Goal: Task Accomplishment & Management: Manage account settings

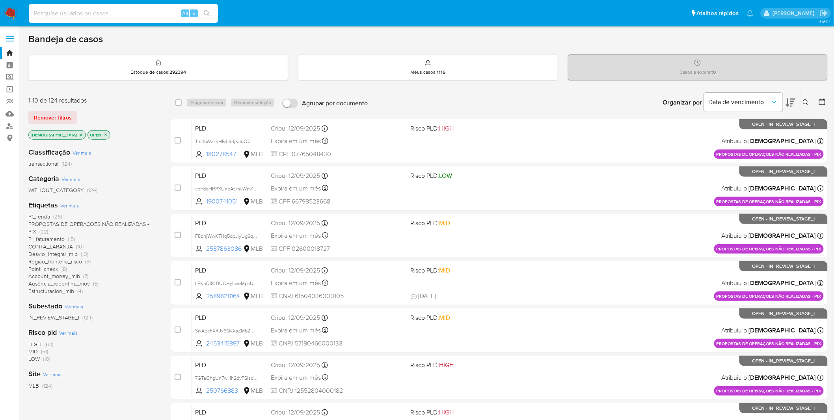
click at [88, 18] on input at bounding box center [123, 13] width 189 height 10
paste input "kjix5SCEQXJ3aydIRS1MVLNv"
type input "kjix5SCEQXJ3aydIRS1MVLNv"
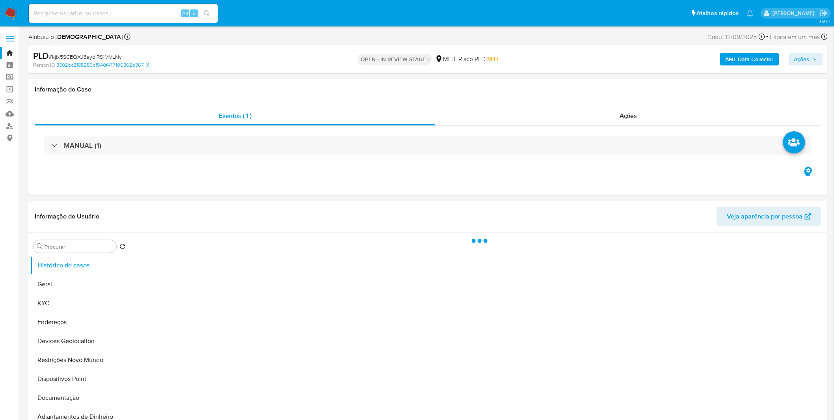
select select "10"
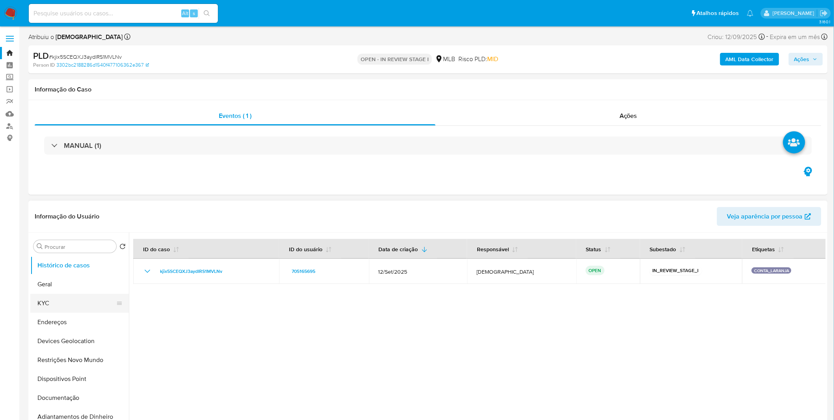
click at [57, 276] on button "KYC" at bounding box center [76, 303] width 92 height 19
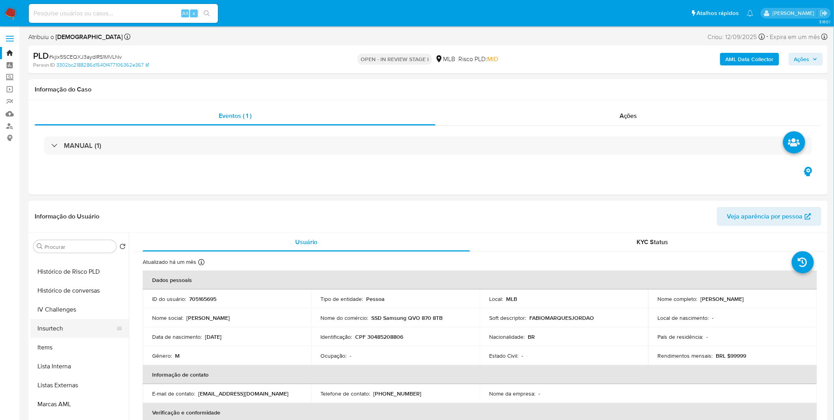
scroll to position [350, 0]
click at [68, 276] on button "Items" at bounding box center [76, 331] width 92 height 19
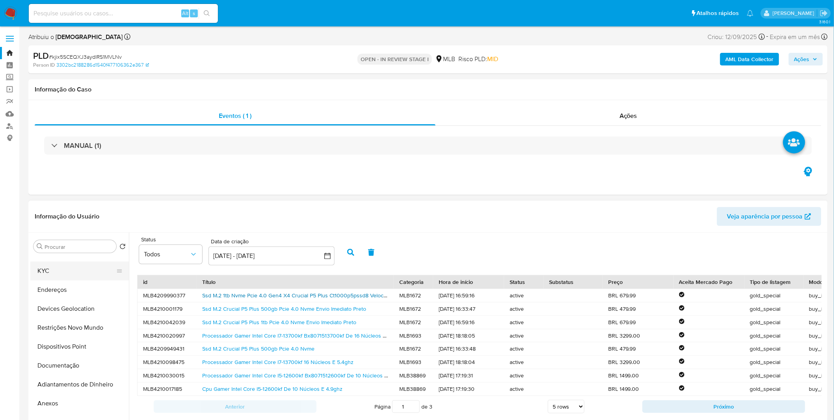
scroll to position [0, 0]
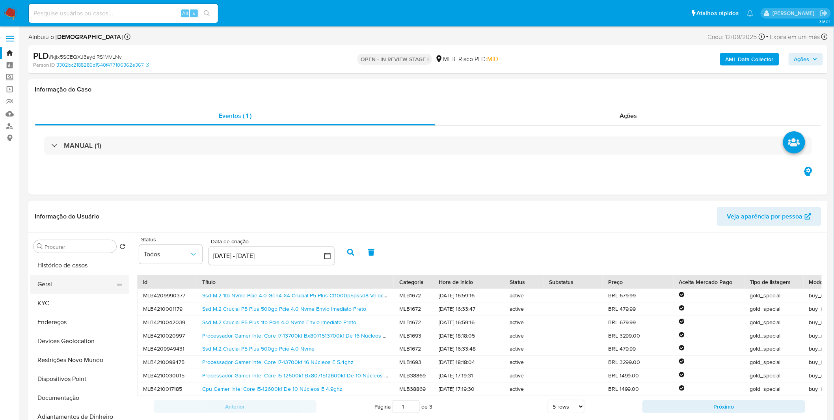
click at [93, 276] on button "Geral" at bounding box center [76, 284] width 92 height 19
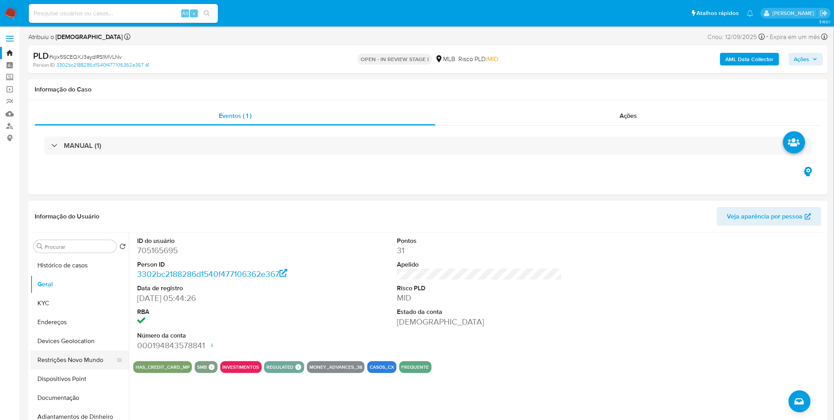
click at [97, 276] on button "Restrições Novo Mundo" at bounding box center [76, 359] width 92 height 19
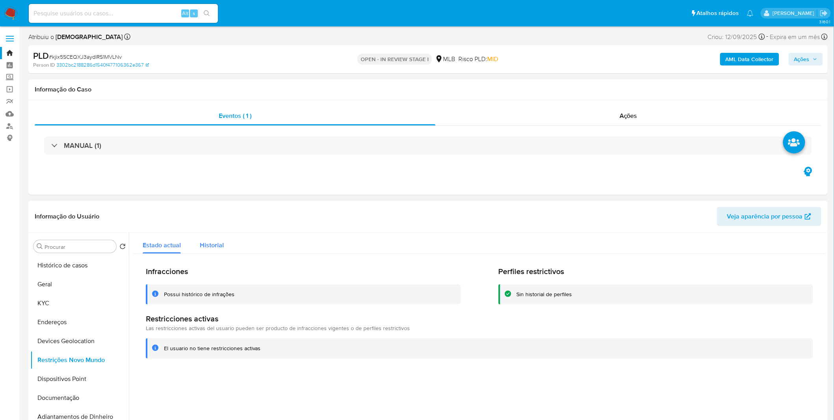
click at [206, 246] on span "Historial" at bounding box center [212, 244] width 24 height 9
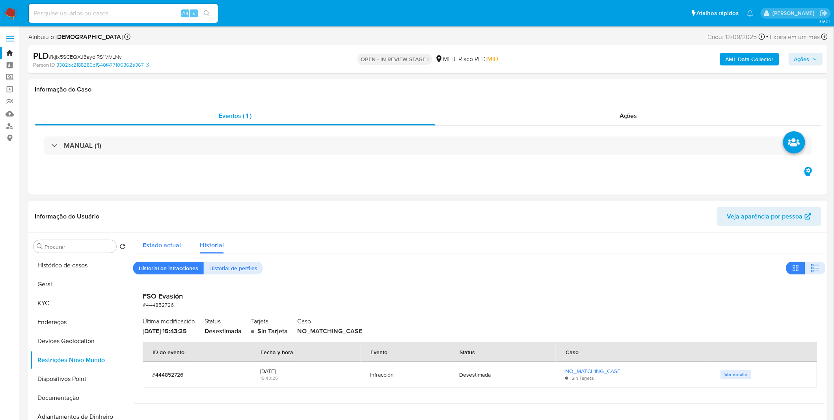
click at [159, 239] on div "Estado actual" at bounding box center [162, 243] width 38 height 21
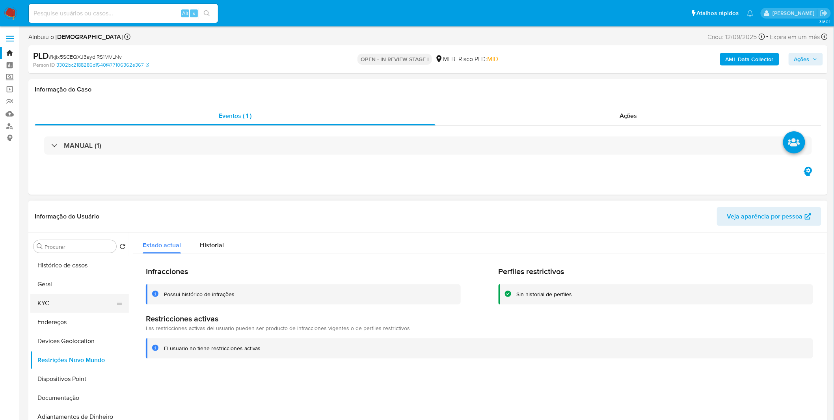
click at [53, 276] on button "KYC" at bounding box center [76, 303] width 92 height 19
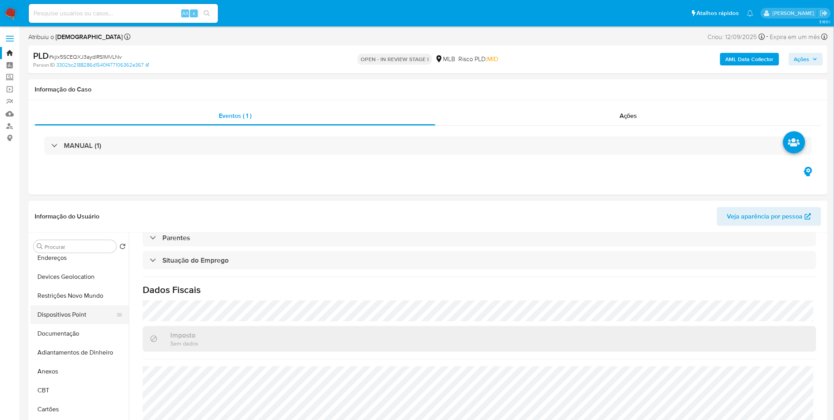
scroll to position [88, 0]
click at [52, 276] on button "Anexos" at bounding box center [76, 348] width 92 height 19
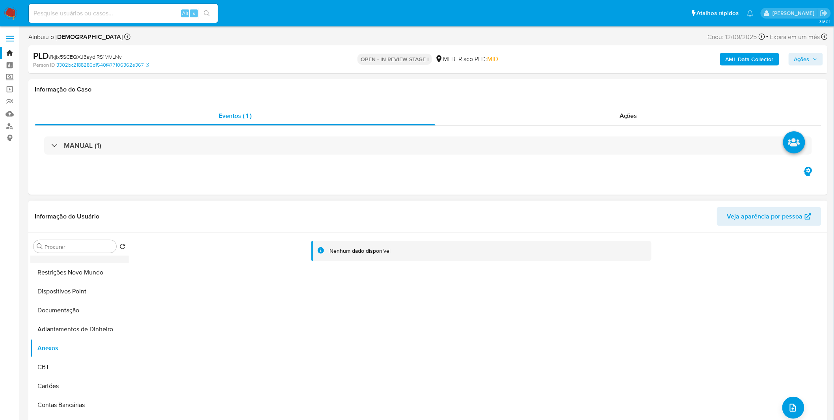
scroll to position [0, 0]
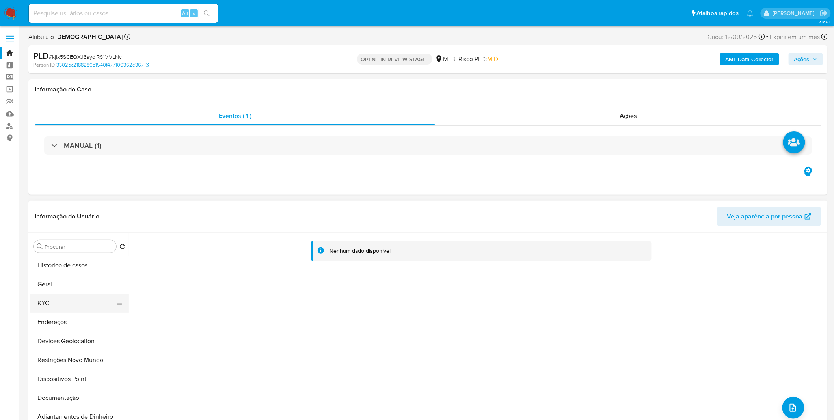
click at [76, 276] on button "KYC" at bounding box center [76, 303] width 92 height 19
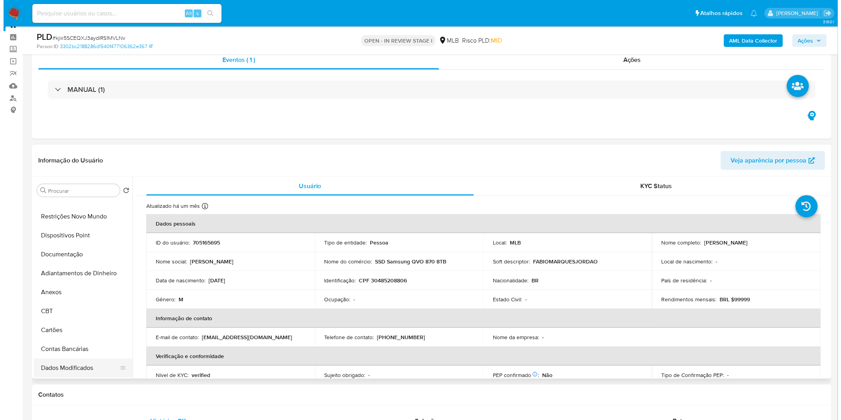
scroll to position [44, 0]
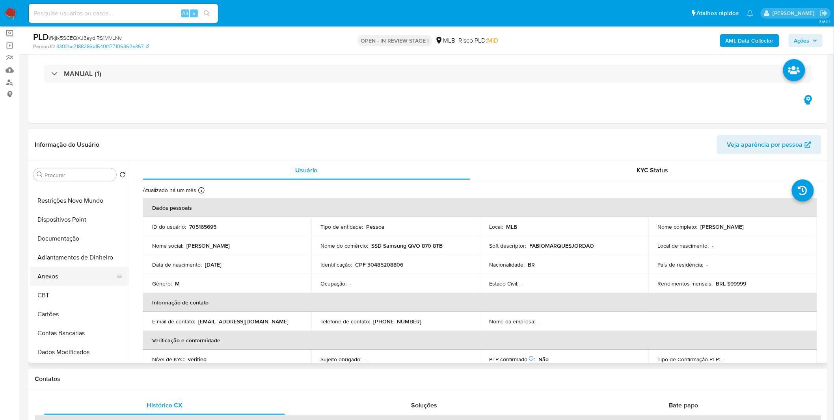
click at [65, 275] on button "Anexos" at bounding box center [76, 276] width 92 height 19
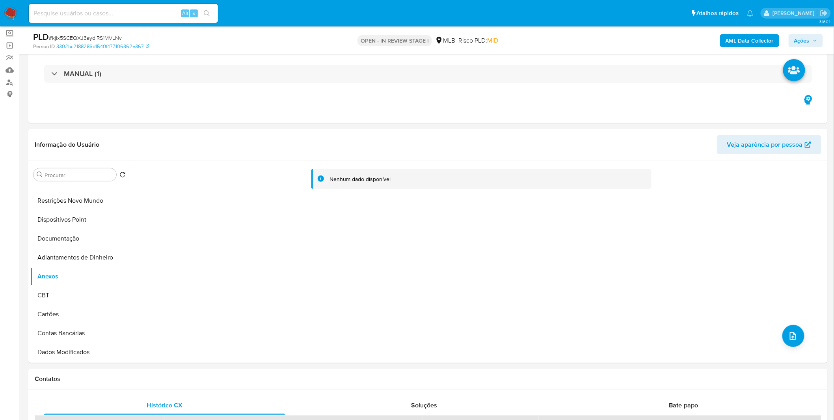
click at [560, 34] on button "AML Data Collector" at bounding box center [749, 40] width 59 height 13
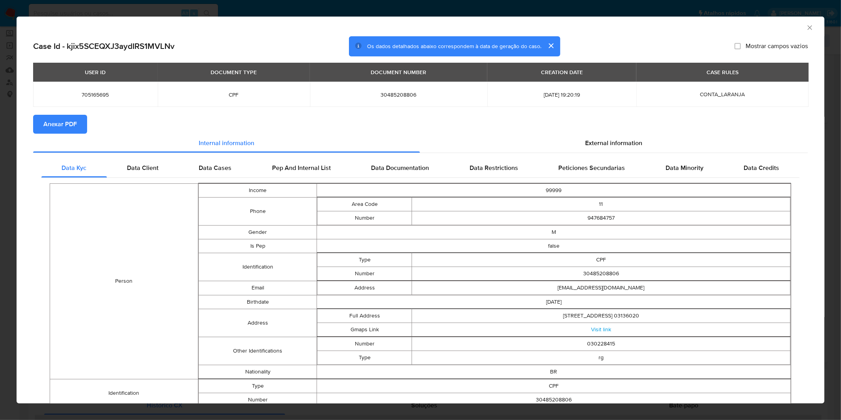
click at [78, 118] on button "Anexar PDF" at bounding box center [60, 124] width 54 height 19
click at [326, 4] on div "AML Data Collector Case Id - kjix5SCEQXJ3aydIRS1MVLNv Os dados detalhados abaix…" at bounding box center [420, 210] width 841 height 420
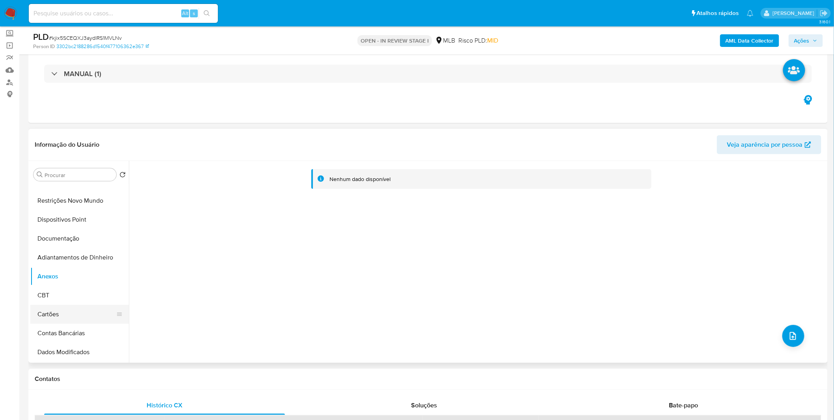
click at [85, 276] on button "Cartões" at bounding box center [76, 314] width 92 height 19
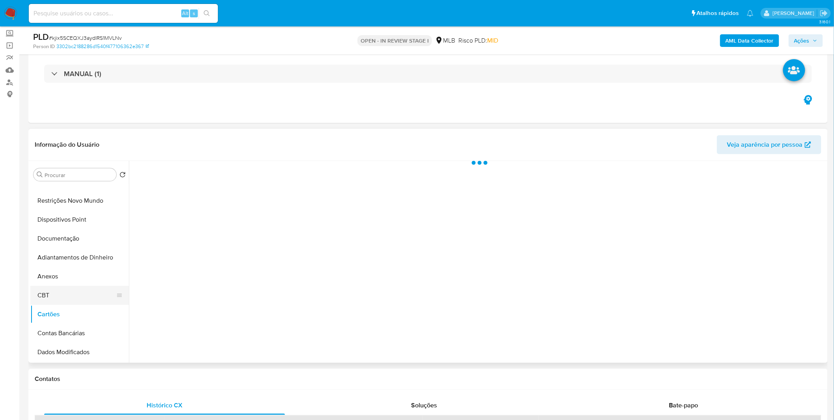
click at [85, 276] on button "CBT" at bounding box center [76, 295] width 92 height 19
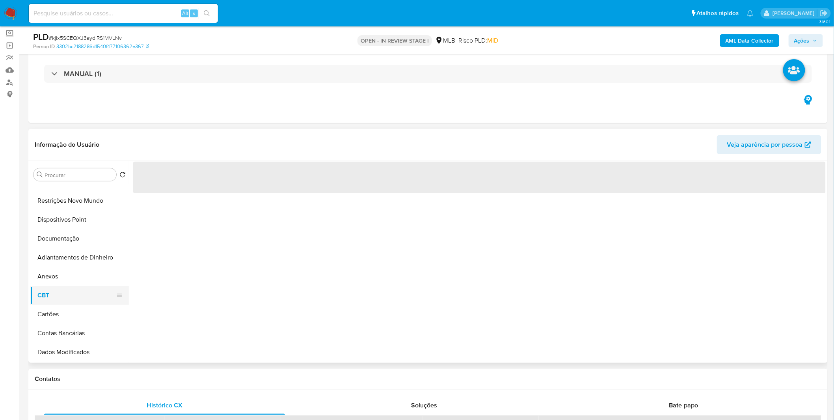
click at [85, 276] on button "CBT" at bounding box center [76, 295] width 92 height 19
click at [85, 276] on button "Anexos" at bounding box center [76, 276] width 92 height 19
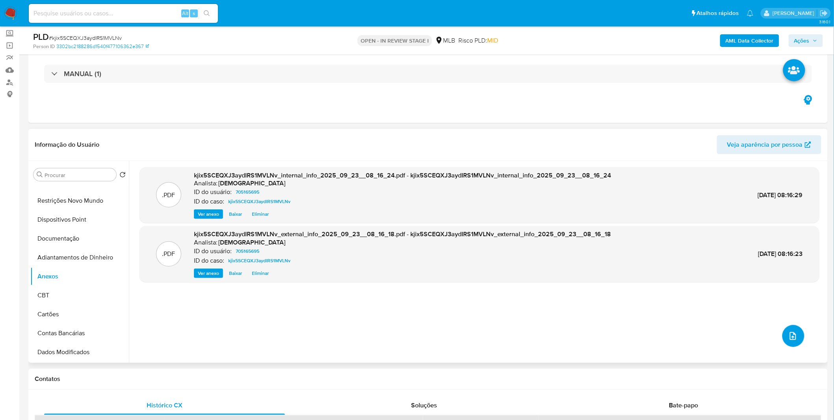
click at [560, 276] on icon "upload-file" at bounding box center [792, 335] width 9 height 9
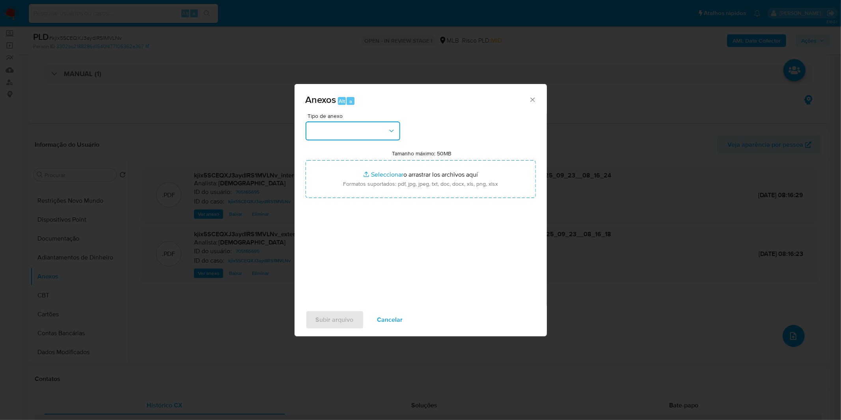
click at [334, 133] on button "button" at bounding box center [353, 130] width 95 height 19
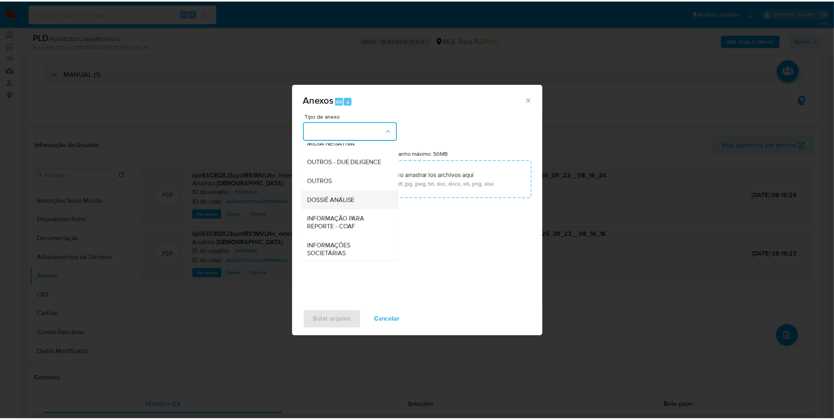
scroll to position [121, 0]
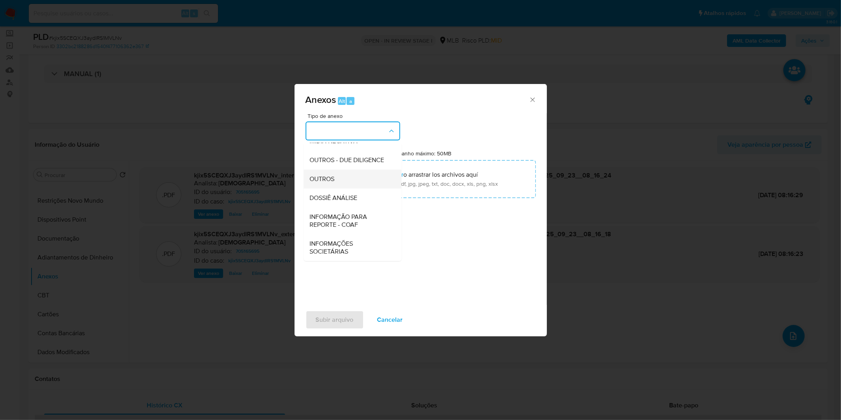
click at [356, 184] on div "OUTROS" at bounding box center [350, 179] width 80 height 19
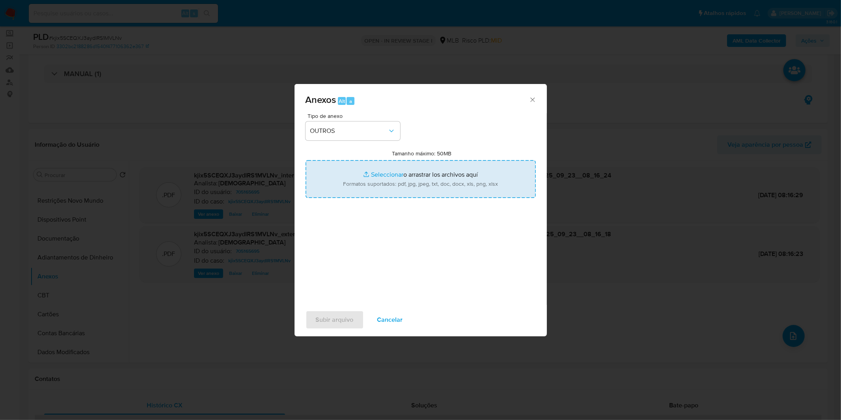
click at [356, 183] on input "Tamanho máximo: 50MB Seleccionar archivos" at bounding box center [421, 179] width 230 height 38
type input "C:\fakepath\Mulan 705165695_2025_09_15_08_14_05.xlsx"
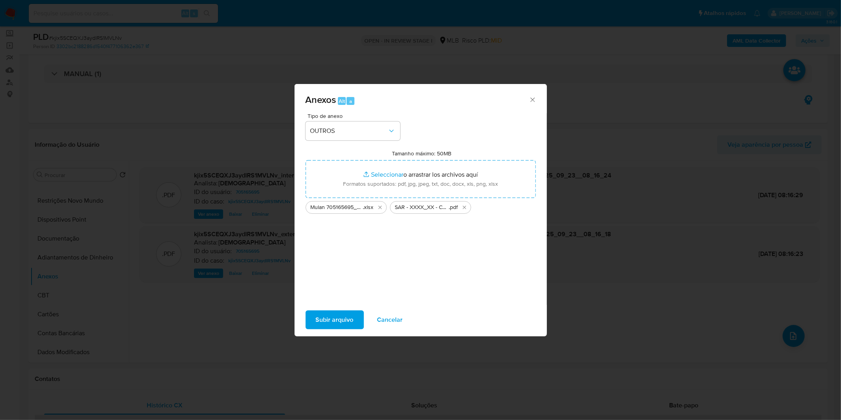
click at [316, 276] on span "Subir arquivo" at bounding box center [335, 319] width 38 height 17
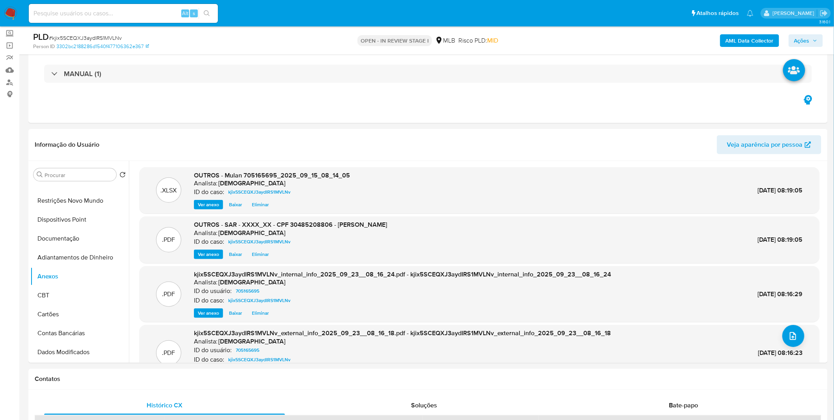
click at [560, 43] on span "Ações" at bounding box center [805, 40] width 23 height 11
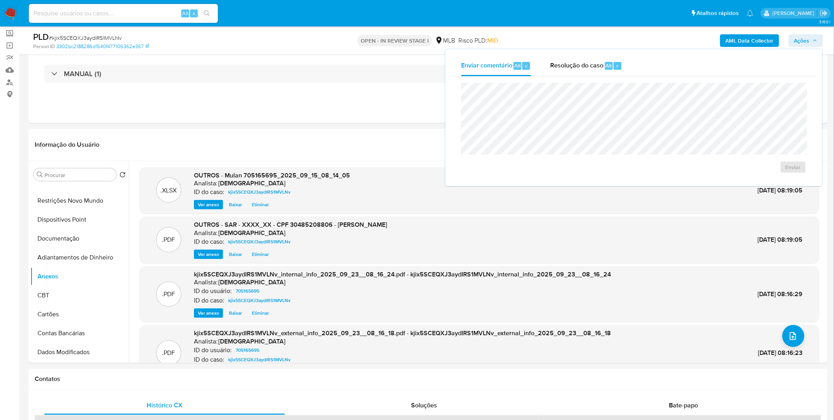
click at [560, 76] on div "Enviar" at bounding box center [634, 127] width 364 height 103
click at [560, 64] on span "Resolução do caso" at bounding box center [576, 65] width 53 height 9
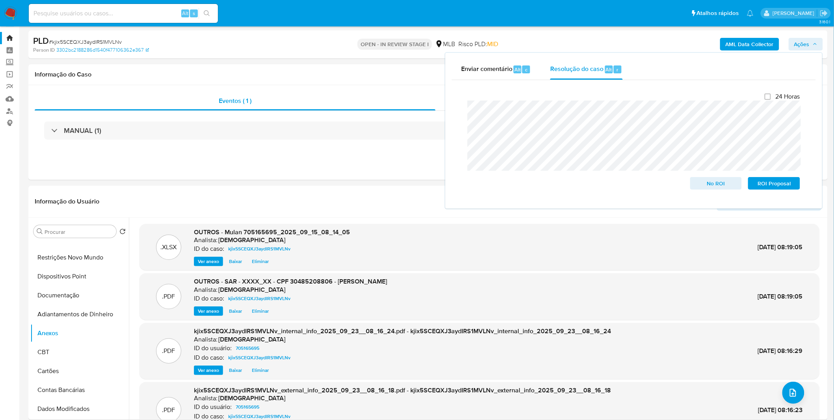
scroll to position [0, 0]
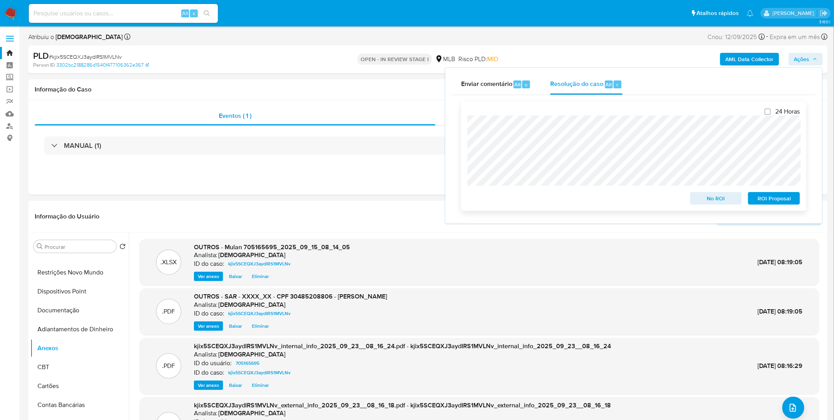
click at [560, 202] on span "ROI Proposal" at bounding box center [774, 198] width 41 height 11
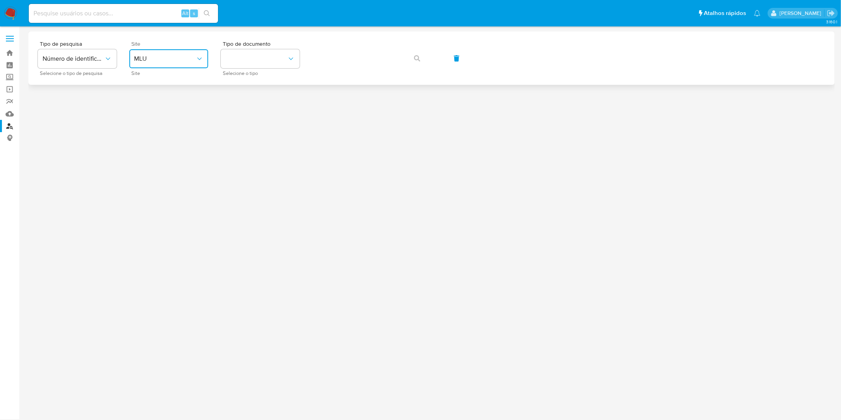
click at [173, 50] on button "MLU" at bounding box center [168, 58] width 79 height 19
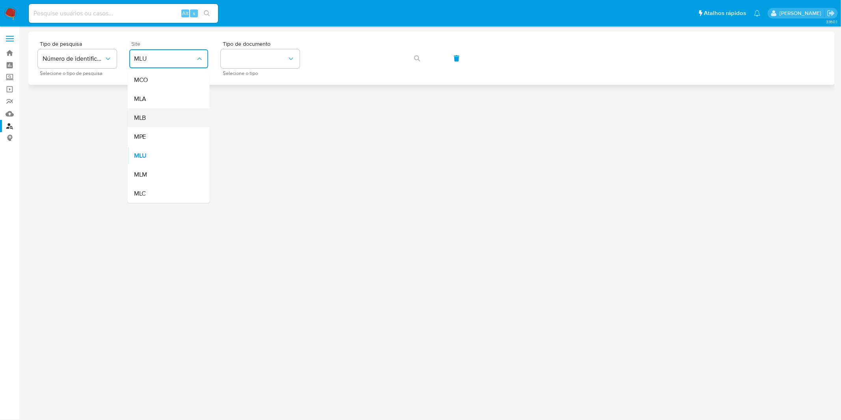
click at [162, 111] on div "MLB" at bounding box center [166, 117] width 65 height 19
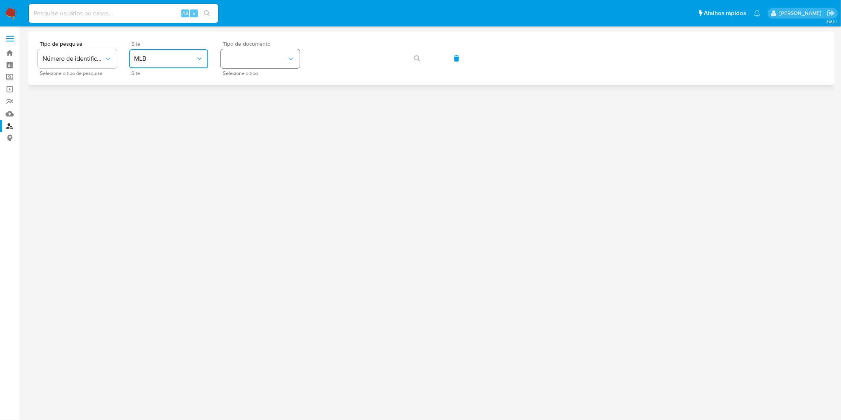
click at [272, 52] on button "identificationType" at bounding box center [260, 58] width 79 height 19
click at [259, 101] on div "CPF CPF" at bounding box center [257, 110] width 65 height 27
click at [411, 50] on button "button" at bounding box center [417, 58] width 27 height 19
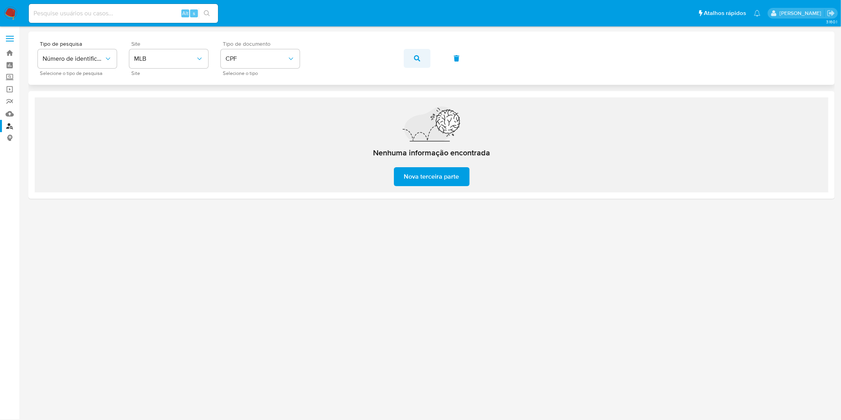
click at [415, 58] on icon "button" at bounding box center [417, 58] width 6 height 6
drag, startPoint x: 410, startPoint y: 60, endPoint x: 414, endPoint y: 57, distance: 5.0
click at [412, 60] on button "button" at bounding box center [417, 58] width 27 height 19
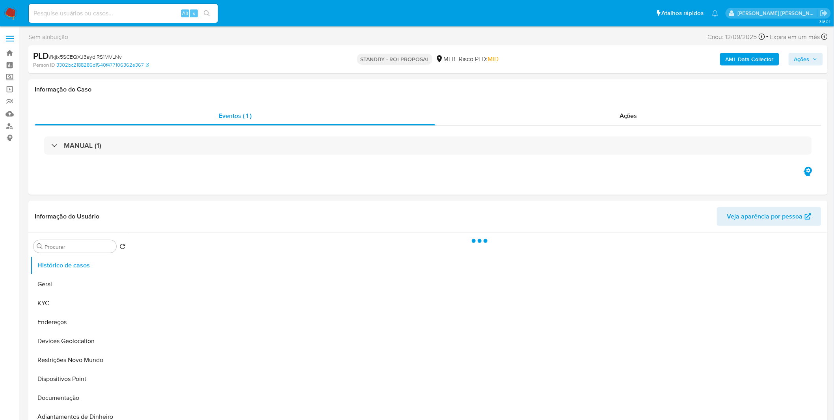
select select "10"
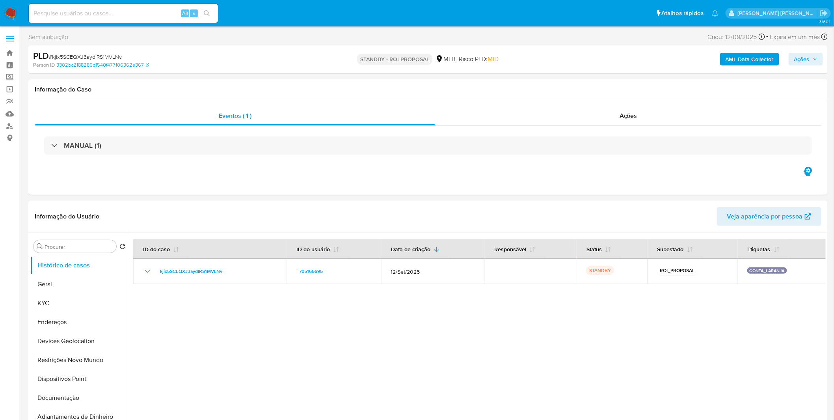
click at [10, 14] on img at bounding box center [10, 13] width 13 height 13
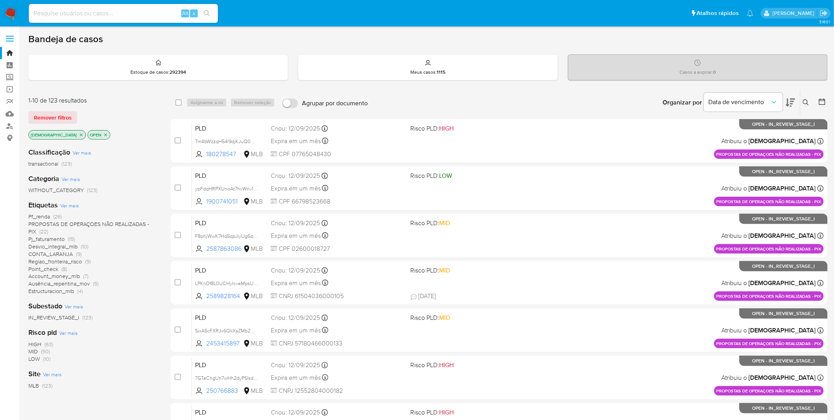
click at [139, 10] on input at bounding box center [123, 13] width 189 height 10
paste input "lcX5kwTu4gpUEAZVZkBctxEo"
type input "lcX5kwTu4gpUEAZVZkBctxEo"
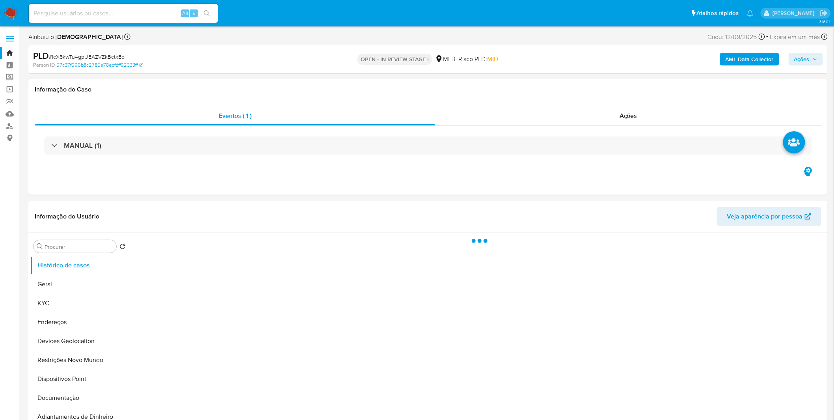
select select "10"
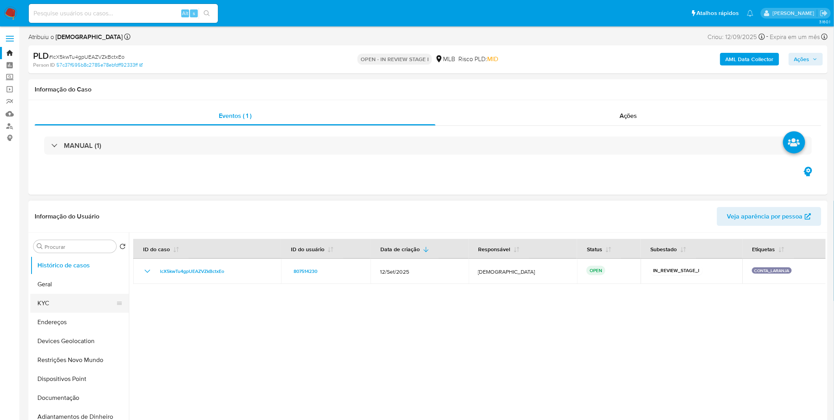
click at [61, 301] on button "KYC" at bounding box center [76, 303] width 92 height 19
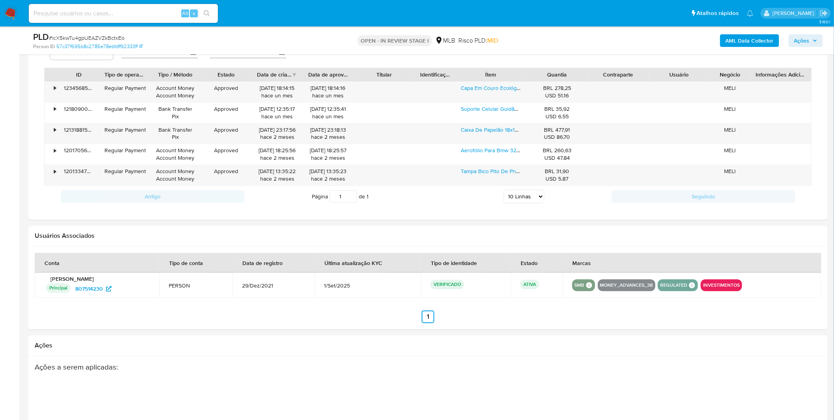
scroll to position [613, 0]
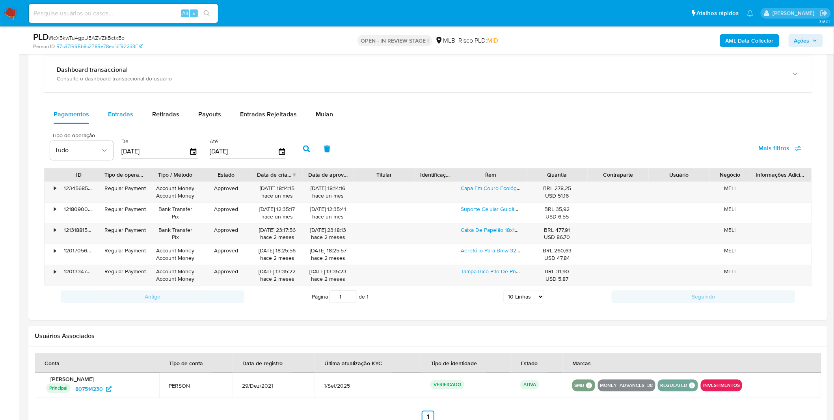
click at [124, 112] on span "Entradas" at bounding box center [120, 114] width 25 height 9
select select "10"
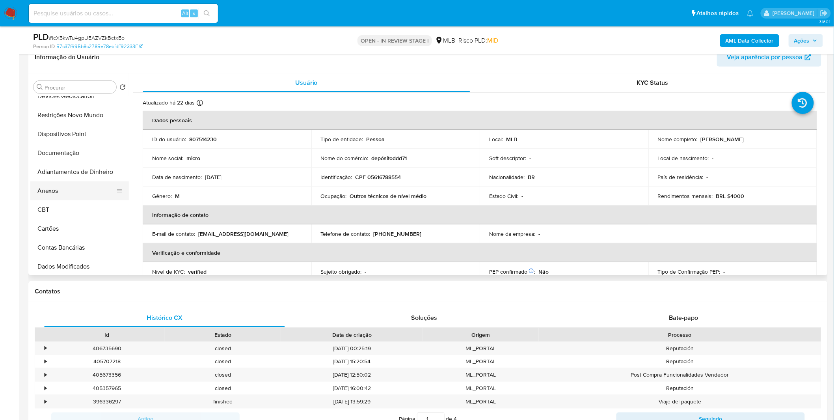
scroll to position [88, 0]
click at [85, 190] on button "Anexos" at bounding box center [76, 188] width 92 height 19
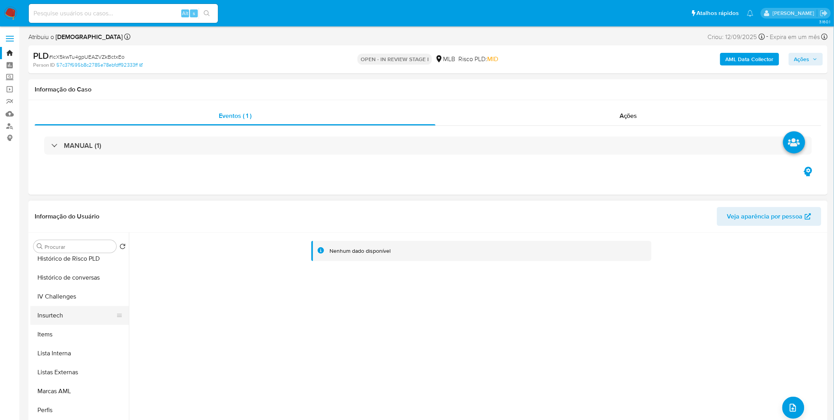
scroll to position [350, 0]
click at [71, 323] on button "Items" at bounding box center [76, 331] width 92 height 19
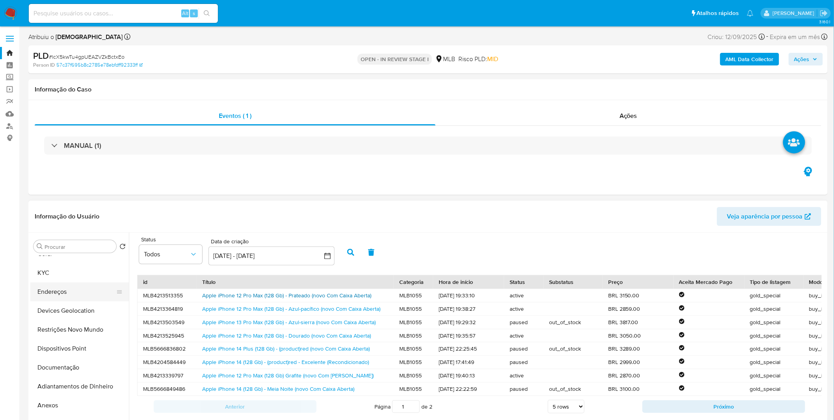
scroll to position [0, 0]
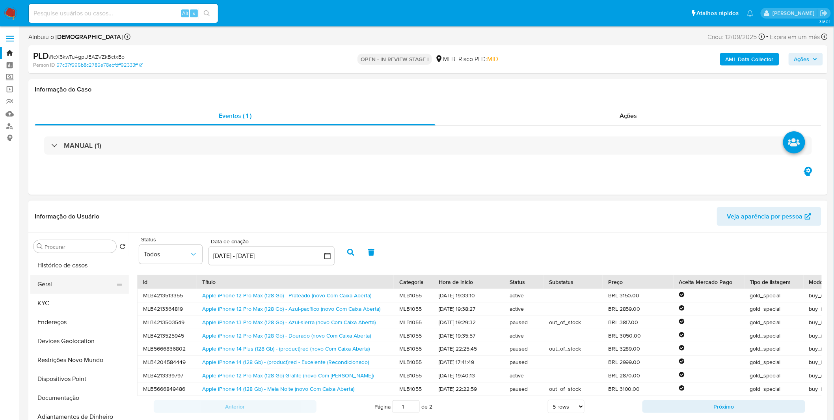
click at [71, 283] on button "Geral" at bounding box center [76, 284] width 92 height 19
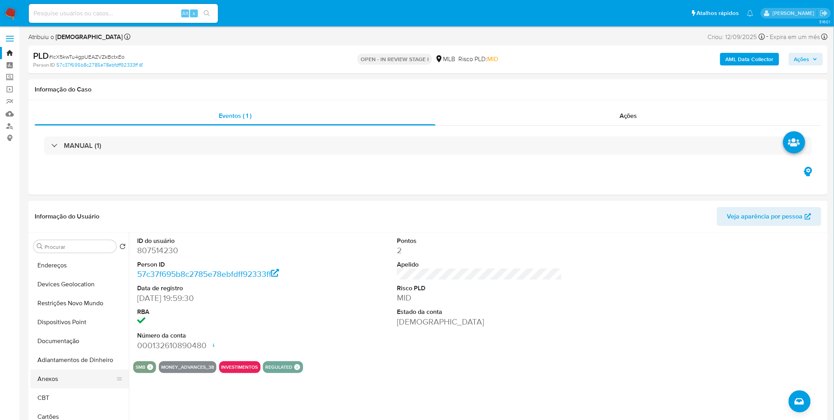
scroll to position [131, 0]
click at [71, 274] on button "Documentação" at bounding box center [76, 266] width 92 height 19
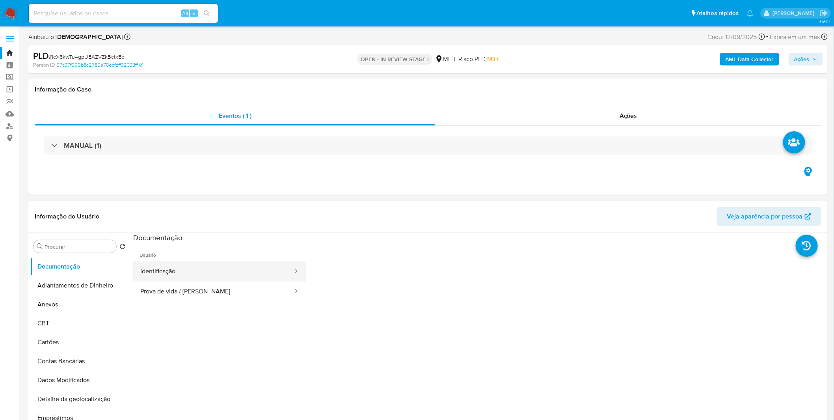
click at [198, 271] on button "Identificação" at bounding box center [213, 271] width 160 height 20
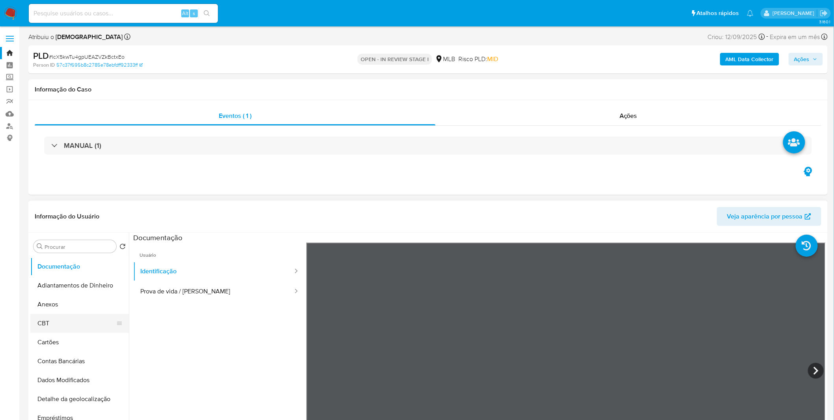
click at [58, 326] on button "CBT" at bounding box center [76, 323] width 92 height 19
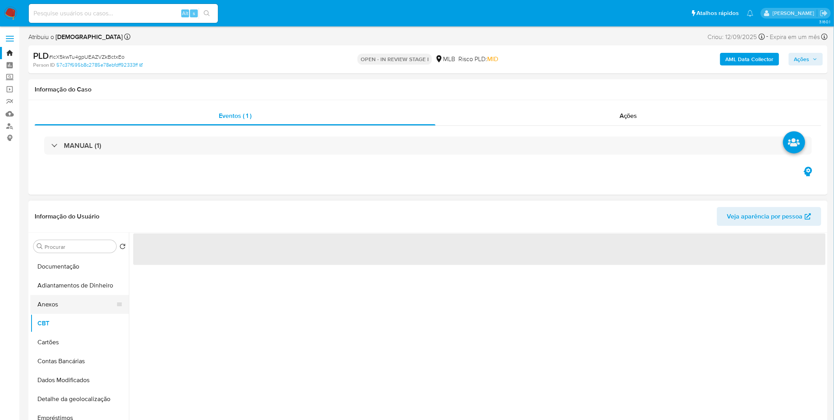
click at [106, 297] on button "Anexos" at bounding box center [76, 304] width 92 height 19
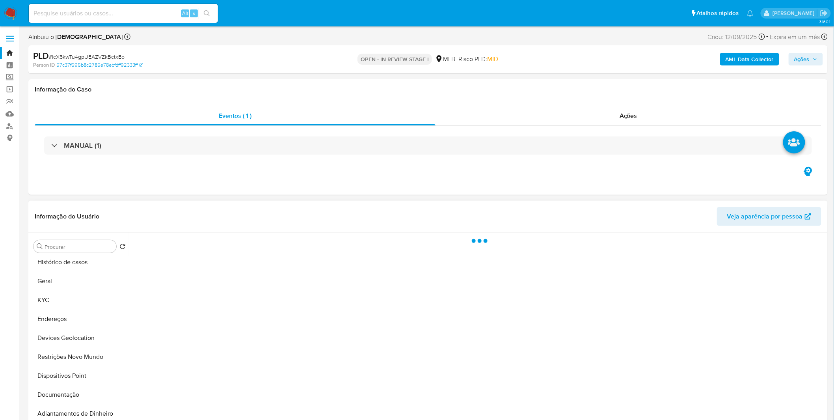
scroll to position [0, 0]
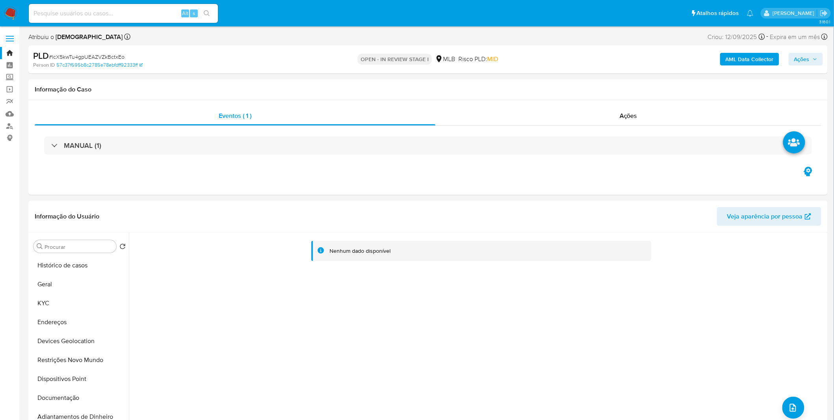
click at [757, 62] on b "AML Data Collector" at bounding box center [750, 59] width 48 height 13
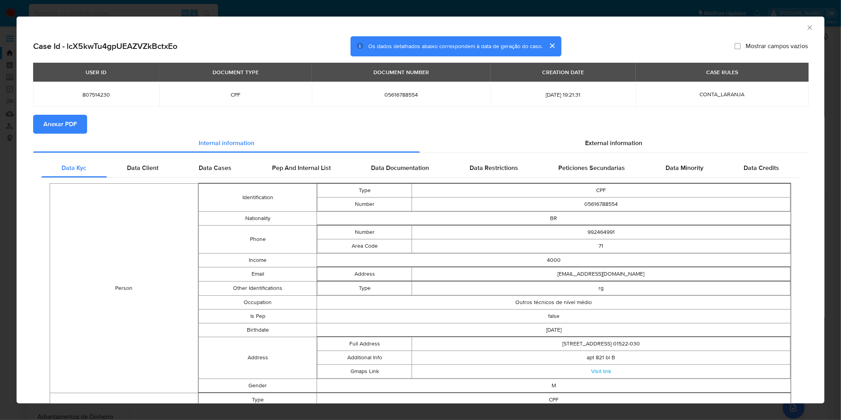
click at [76, 110] on div "USER ID DOCUMENT TYPE DOCUMENT NUMBER CREATION DATE CASE RULES 807514230 CPF 05…" at bounding box center [420, 89] width 775 height 52
click at [69, 128] on span "Anexar PDF" at bounding box center [60, 124] width 34 height 17
click at [806, 28] on icon "Fechar a janela" at bounding box center [810, 28] width 8 height 8
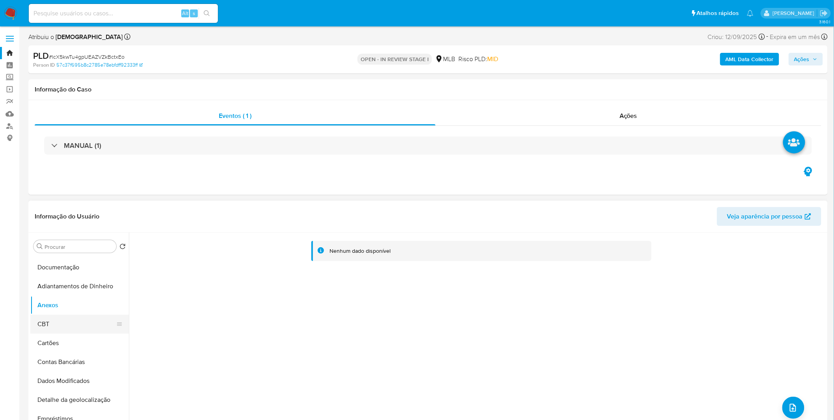
scroll to position [131, 0]
click at [63, 321] on button "CBT" at bounding box center [76, 323] width 92 height 19
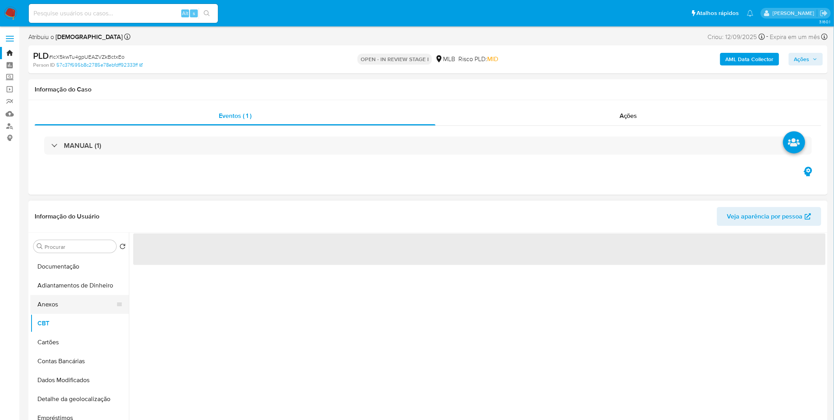
click at [67, 311] on button "Anexos" at bounding box center [76, 304] width 92 height 19
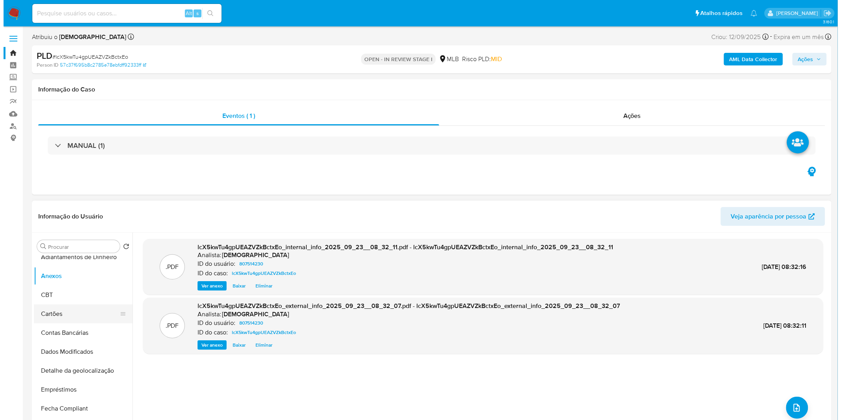
scroll to position [175, 0]
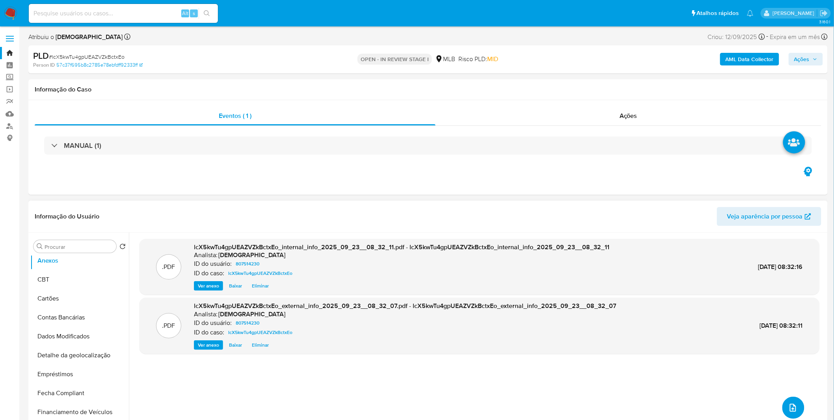
click at [785, 406] on button "upload-file" at bounding box center [794, 408] width 22 height 22
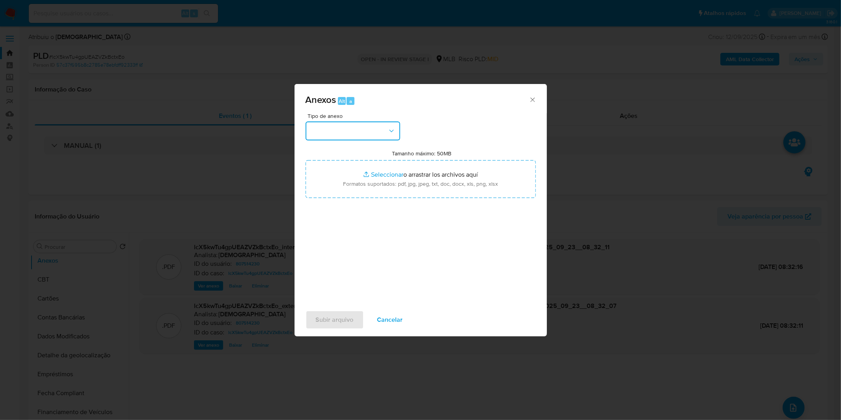
click at [361, 134] on button "button" at bounding box center [353, 130] width 95 height 19
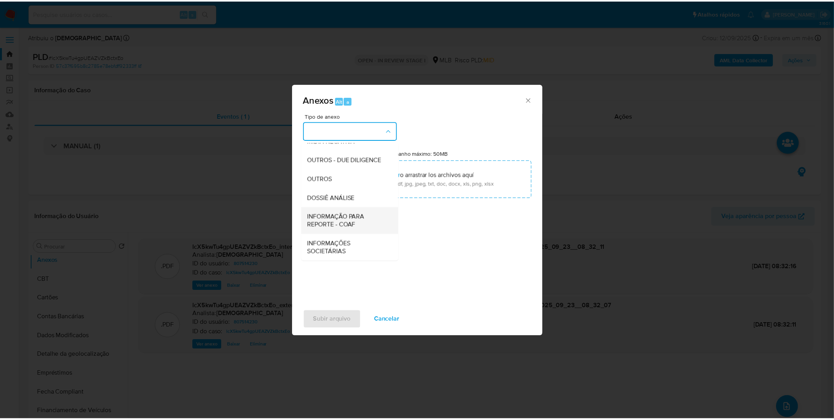
scroll to position [121, 0]
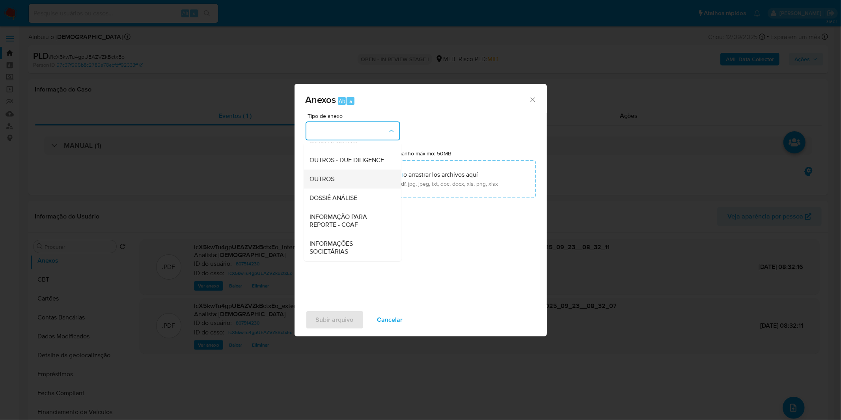
click at [353, 181] on div "OUTROS" at bounding box center [350, 179] width 80 height 19
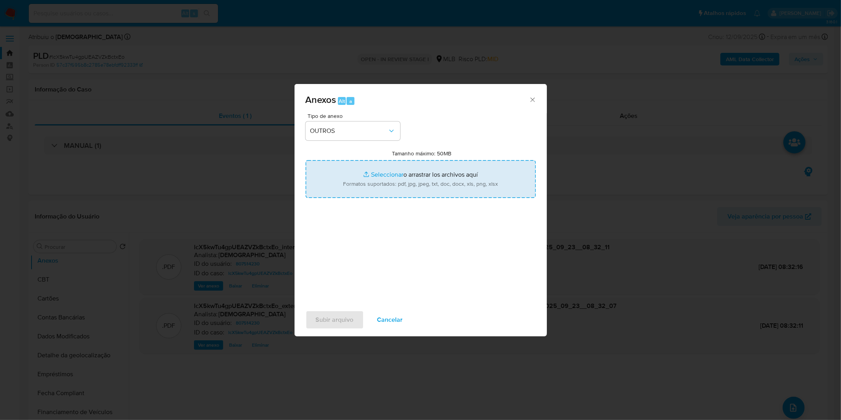
click at [365, 176] on input "Tamanho máximo: 50MB Seleccionar archivos" at bounding box center [421, 179] width 230 height 38
type input "C:\fakepath\Mulan 807514230_2025_09_15_08_19_30.xlsx"
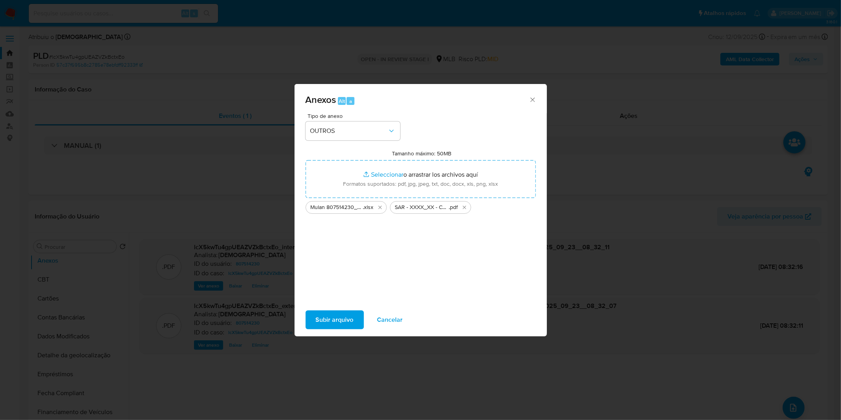
click at [355, 316] on button "Subir arquivo" at bounding box center [335, 319] width 58 height 19
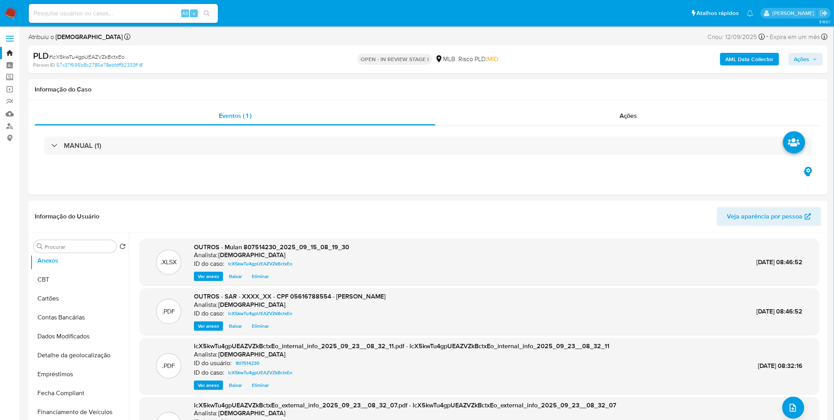
click at [798, 61] on span "Ações" at bounding box center [801, 59] width 15 height 13
click at [596, 84] on span "Resolução do caso" at bounding box center [576, 84] width 53 height 9
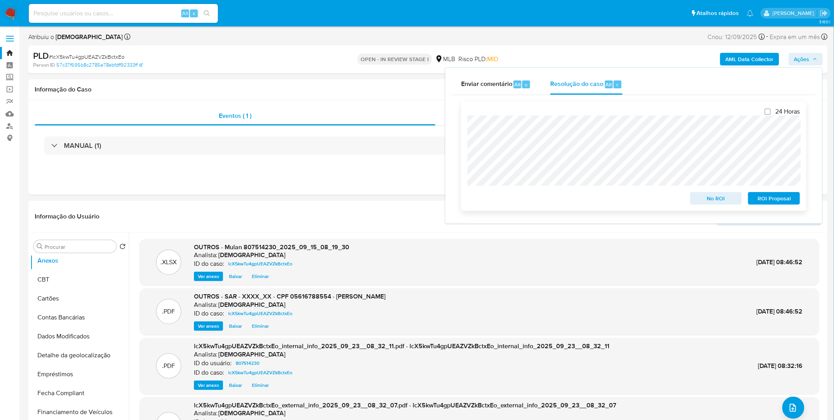
click at [760, 203] on span "ROI Proposal" at bounding box center [774, 198] width 41 height 11
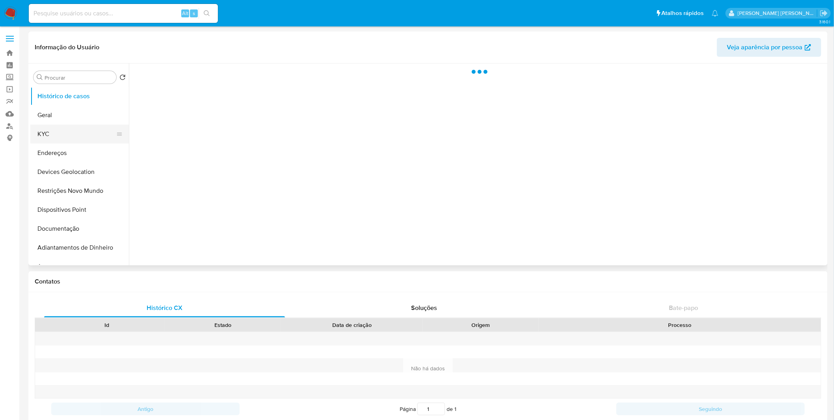
click at [92, 136] on button "KYC" at bounding box center [76, 134] width 92 height 19
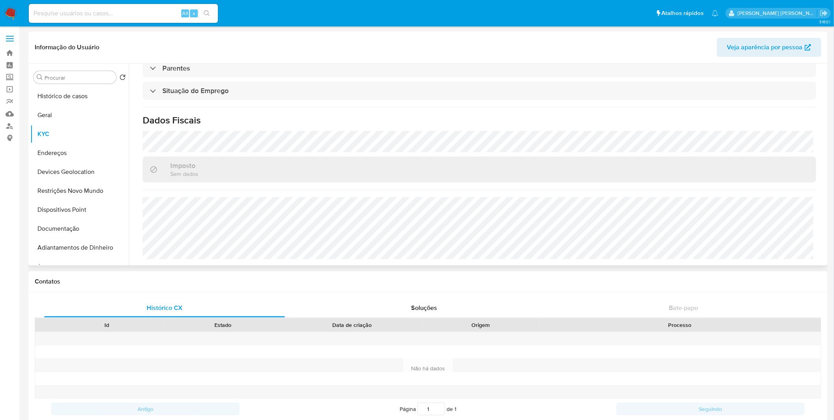
select select "10"
click at [69, 235] on button "Documentação" at bounding box center [76, 228] width 92 height 19
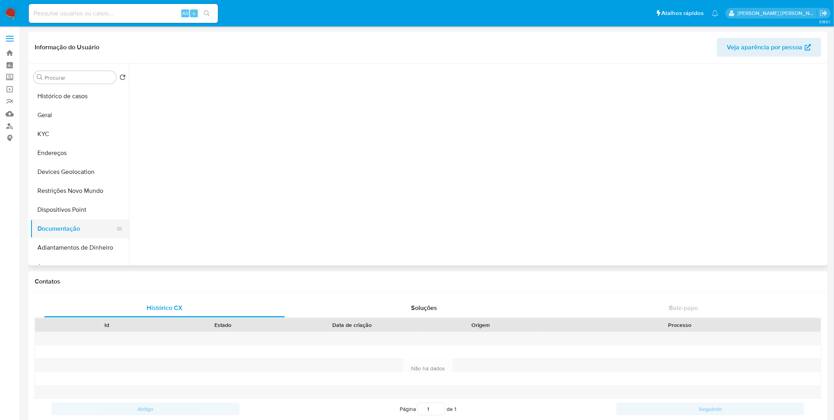
scroll to position [0, 0]
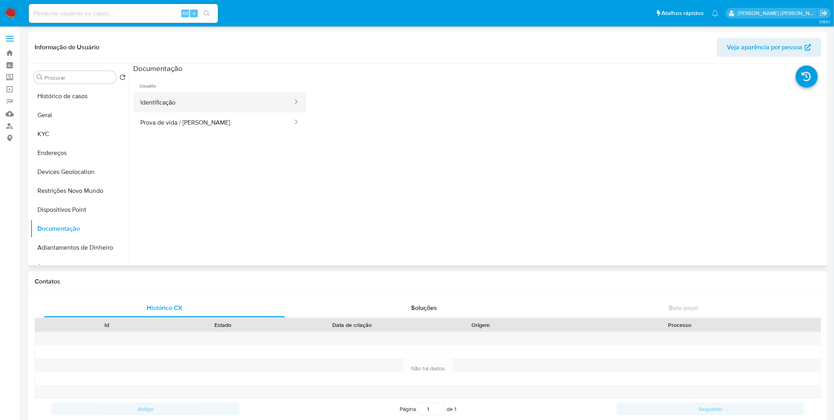
click at [197, 101] on button "Identificação" at bounding box center [213, 102] width 160 height 20
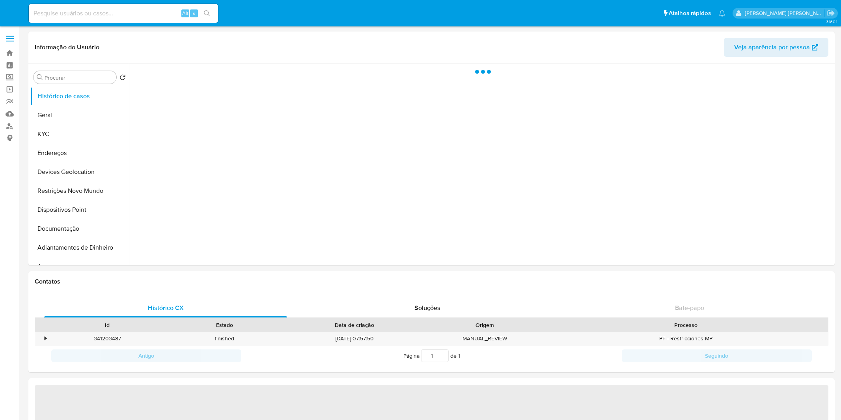
select select "10"
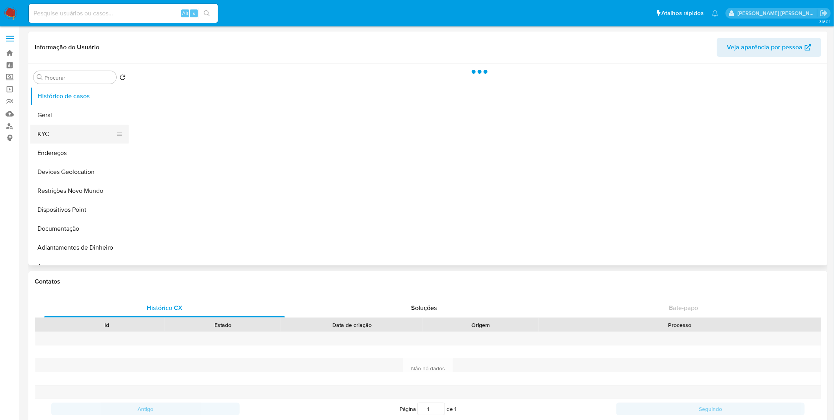
click at [104, 127] on button "KYC" at bounding box center [76, 134] width 92 height 19
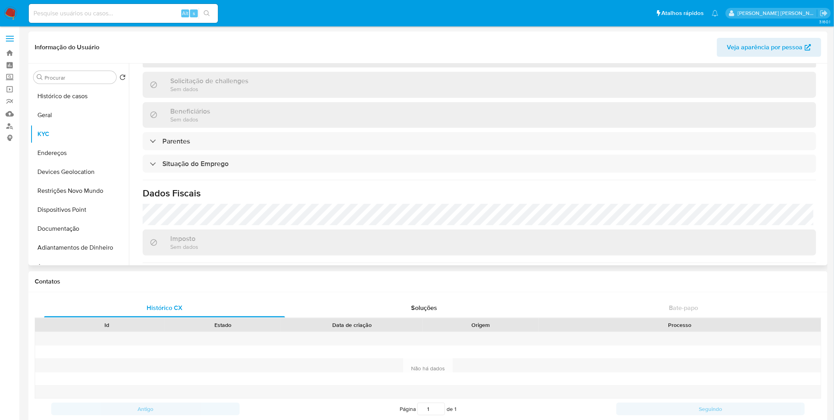
select select "10"
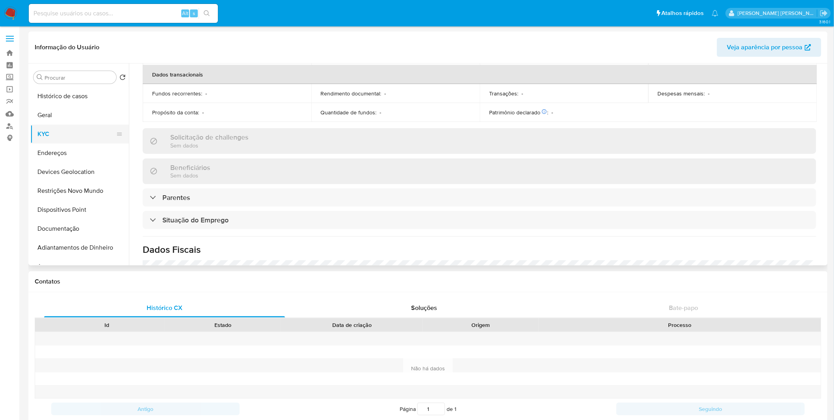
scroll to position [336, 0]
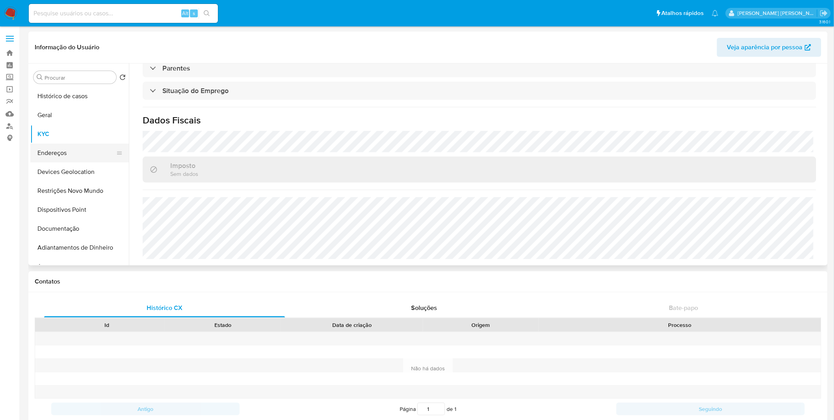
drag, startPoint x: 85, startPoint y: 151, endPoint x: 84, endPoint y: 145, distance: 6.0
click at [84, 151] on button "Endereços" at bounding box center [76, 152] width 92 height 19
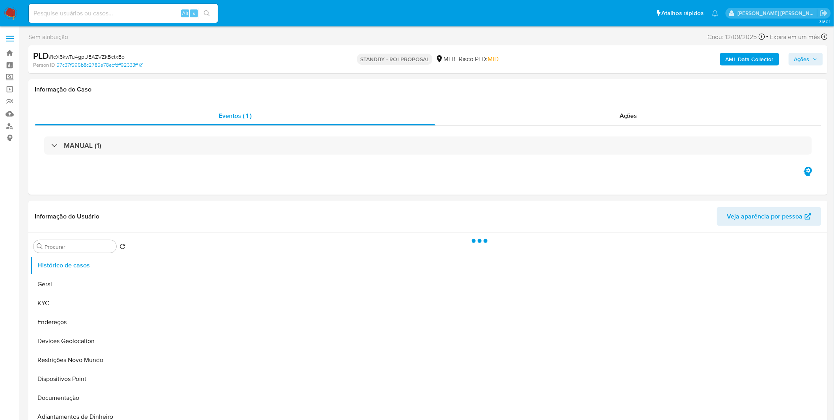
select select "10"
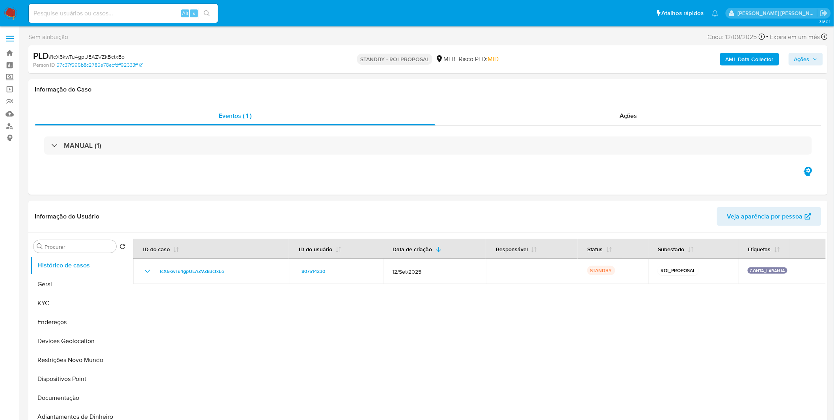
click at [11, 12] on img at bounding box center [10, 13] width 13 height 13
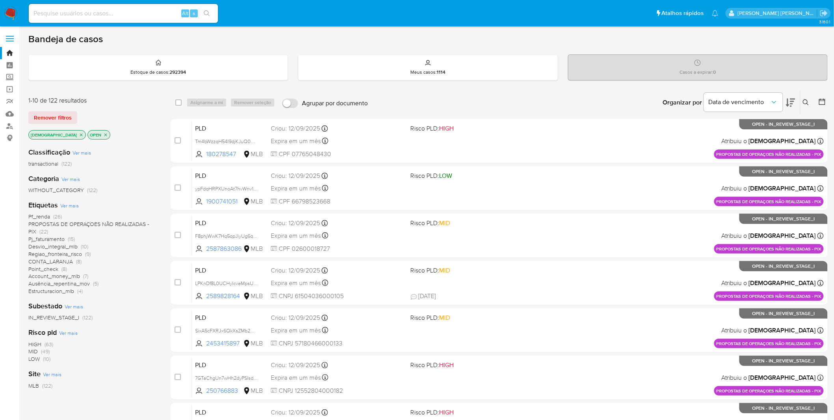
click at [143, 17] on input at bounding box center [123, 13] width 189 height 10
paste input "l5xmHIIdzIhDaaPobV5MFzpa"
type input "l5xmHIIdzIhDaaPobV5MFzpa"
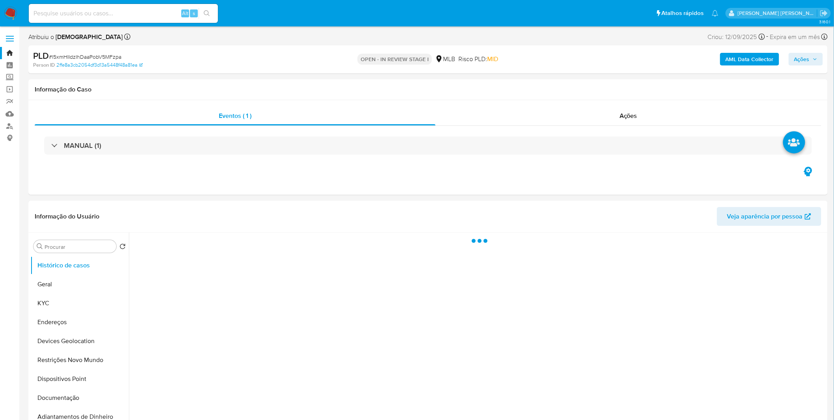
select select "10"
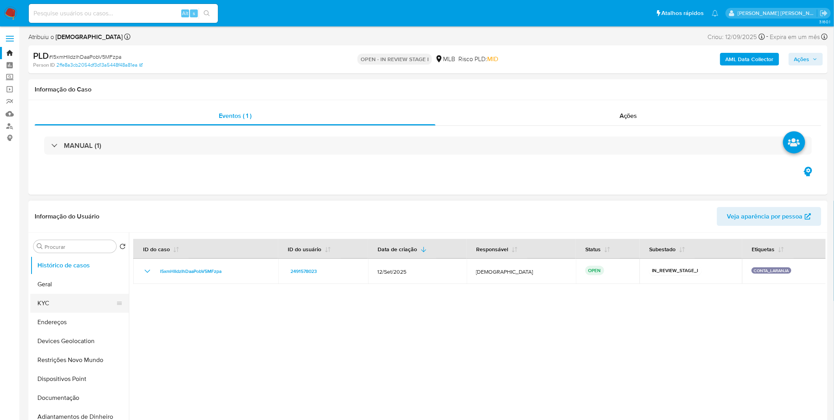
click at [58, 302] on button "KYC" at bounding box center [76, 303] width 92 height 19
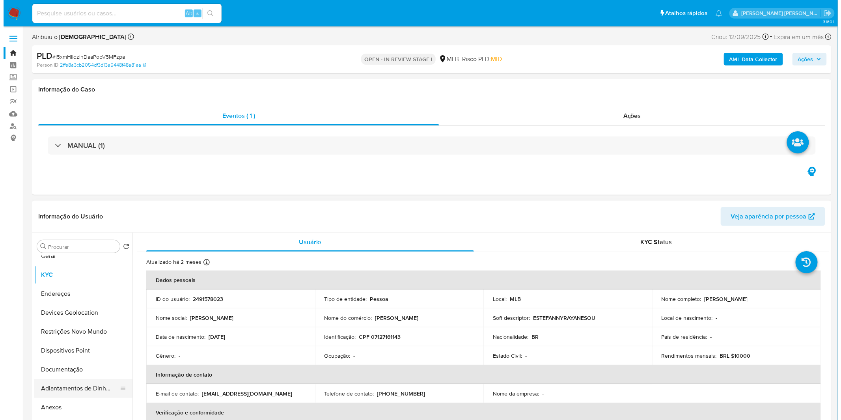
scroll to position [44, 0]
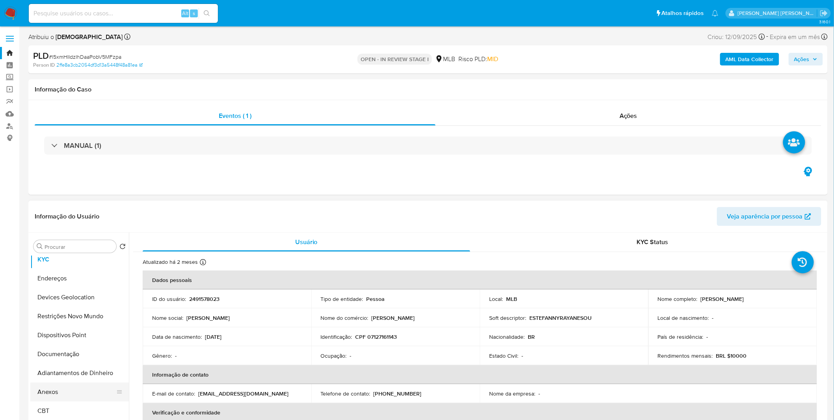
click at [82, 387] on button "Anexos" at bounding box center [76, 391] width 92 height 19
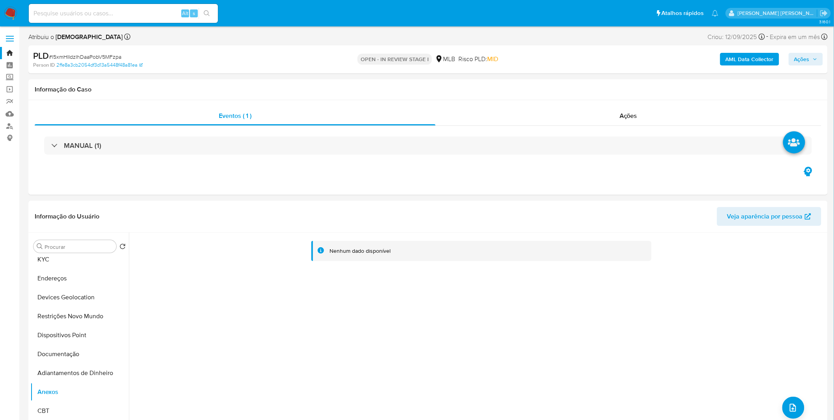
click at [749, 58] on b "AML Data Collector" at bounding box center [750, 59] width 48 height 13
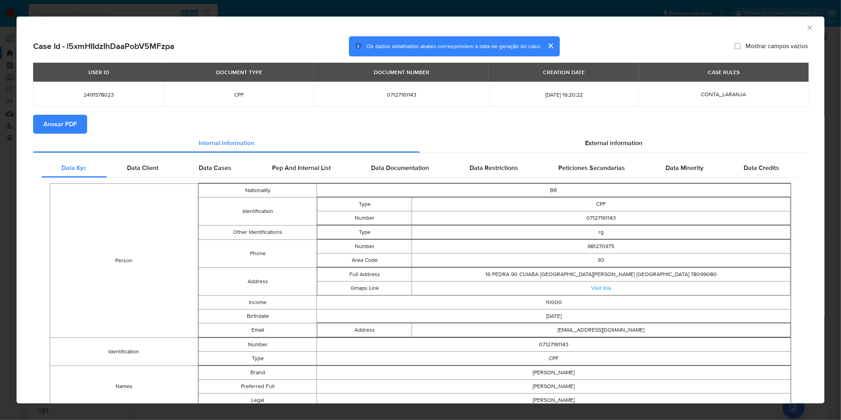
click at [78, 124] on button "Anexar PDF" at bounding box center [60, 124] width 54 height 19
click at [275, 11] on div "AML Data Collector Case Id - l5xmHIIdzIhDaaPobV5MFzpa Os dados detalhados abaix…" at bounding box center [420, 210] width 841 height 420
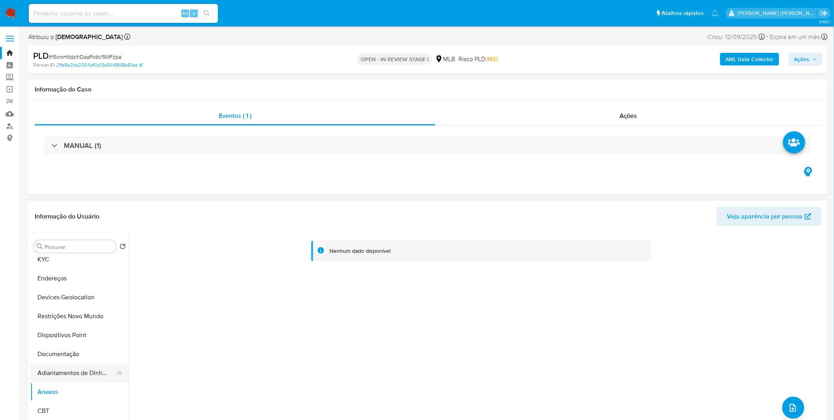
click at [72, 368] on button "Adiantamentos de Dinheiro" at bounding box center [76, 372] width 92 height 19
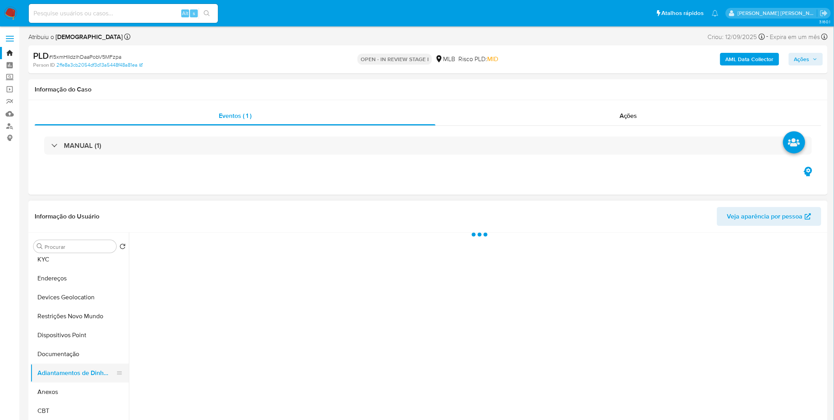
click at [69, 378] on button "Adiantamentos de Dinheiro" at bounding box center [76, 372] width 92 height 19
click at [67, 391] on button "Anexos" at bounding box center [76, 391] width 92 height 19
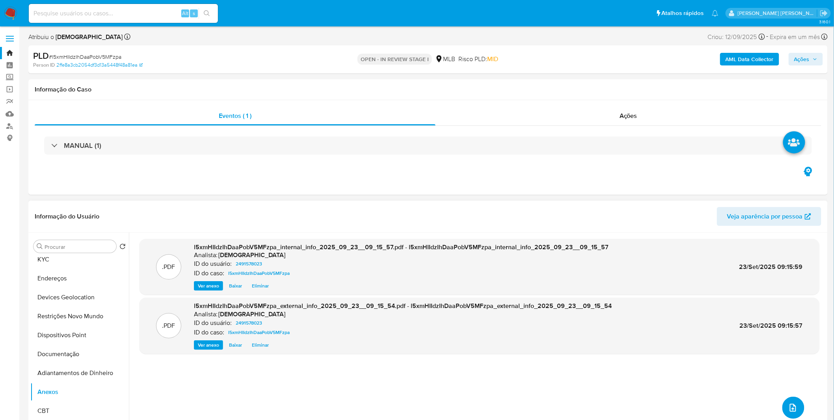
click at [797, 406] on button "upload-file" at bounding box center [794, 408] width 22 height 22
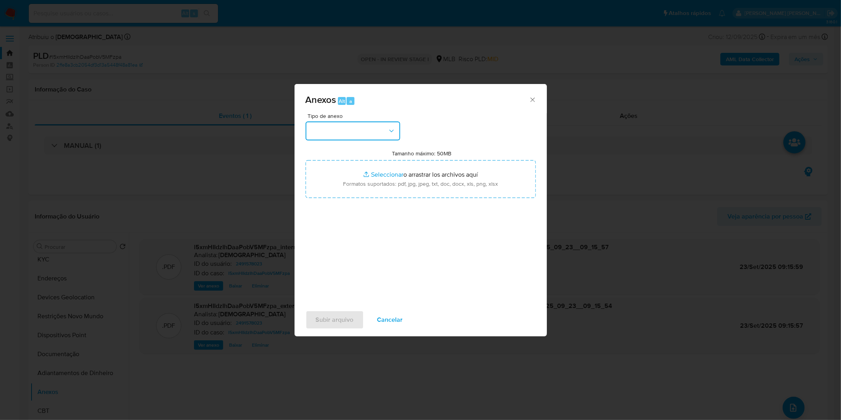
click at [331, 127] on button "button" at bounding box center [353, 130] width 95 height 19
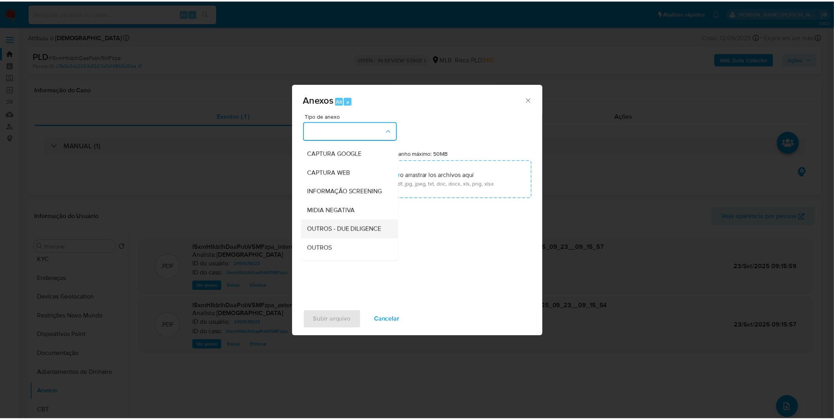
scroll to position [88, 0]
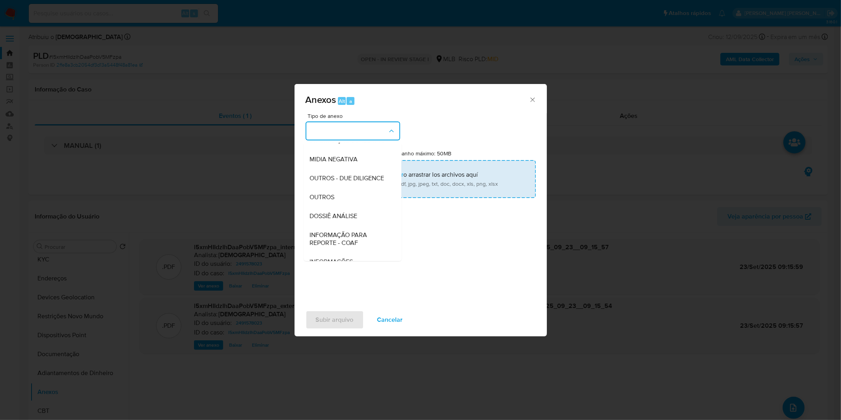
drag, startPoint x: 340, startPoint y: 206, endPoint x: 342, endPoint y: 197, distance: 9.0
click at [340, 206] on div "OUTROS" at bounding box center [350, 197] width 80 height 19
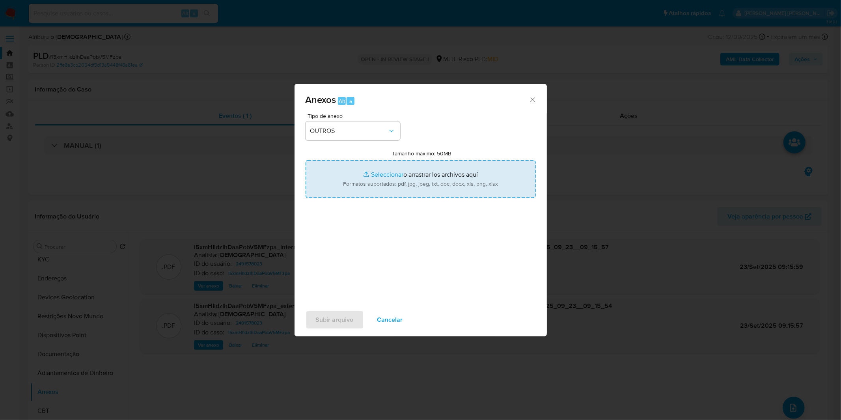
click at [348, 180] on input "Tamanho máximo: 50MB Seleccionar archivos" at bounding box center [421, 179] width 230 height 38
type input "C:\fakepath\Mulan 2491578023_2025_09_15_08_14_14.xlsx"
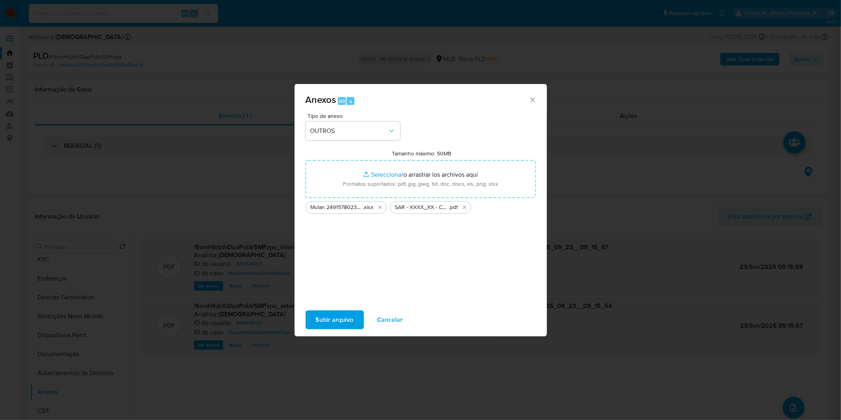
click at [340, 317] on span "Subir arquivo" at bounding box center [335, 319] width 38 height 17
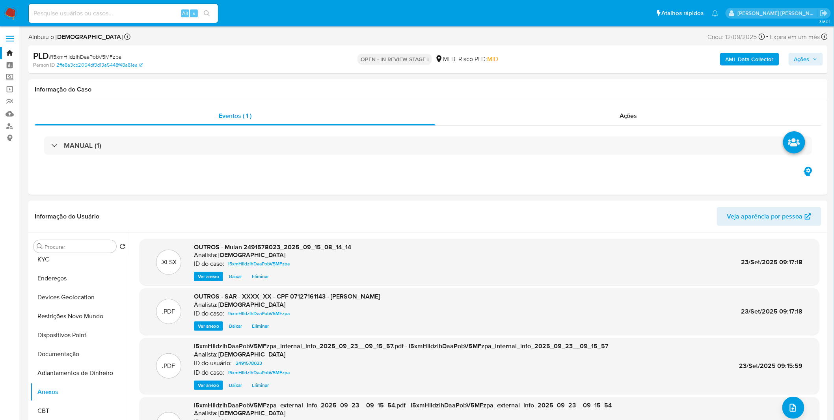
click at [798, 57] on span "Ações" at bounding box center [801, 59] width 15 height 13
click at [604, 88] on div "Resolução do caso Alt r" at bounding box center [586, 84] width 72 height 20
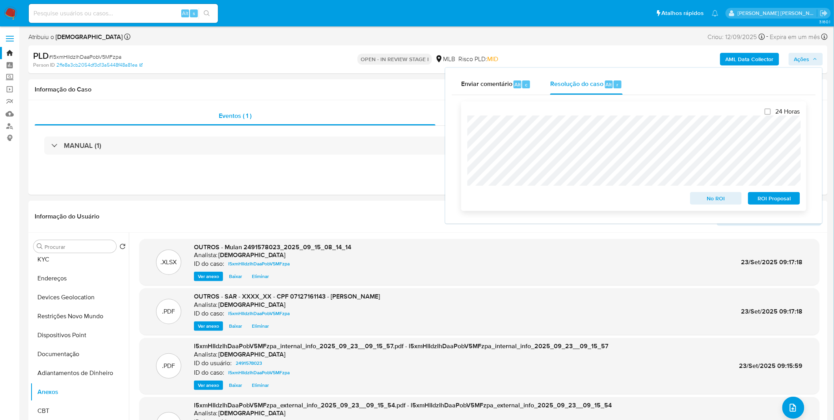
click at [758, 198] on span "ROI Proposal" at bounding box center [774, 198] width 41 height 11
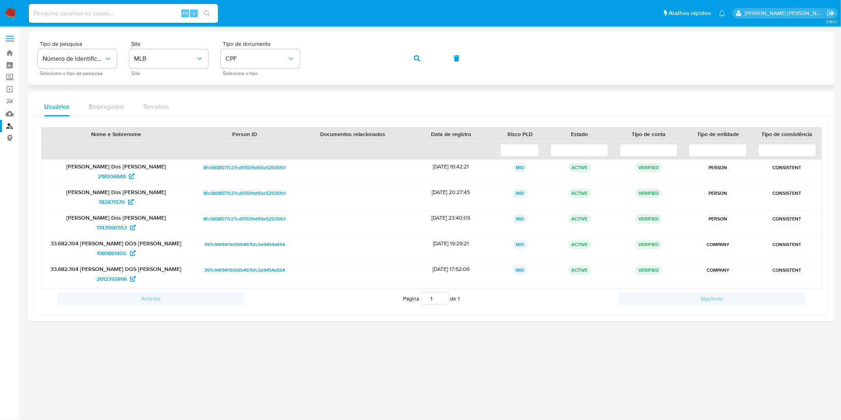
click at [404, 61] on button "button" at bounding box center [417, 58] width 27 height 19
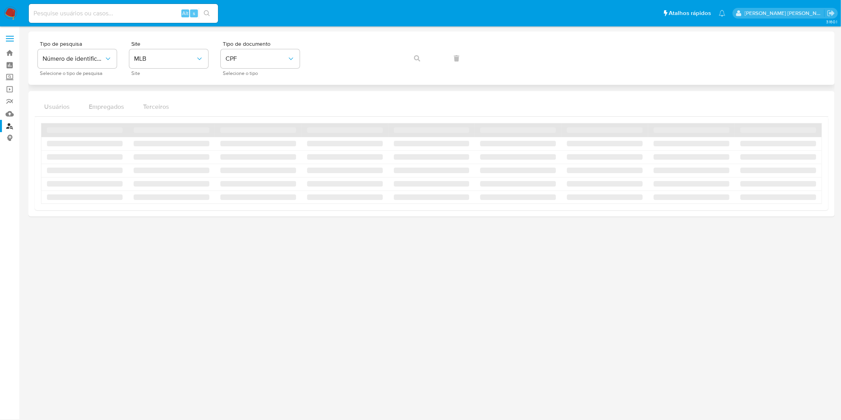
click at [408, 60] on div "Tipo de pesquisa Número de identificação Selecione o tipo de pesquisa Site MLB …" at bounding box center [431, 58] width 787 height 34
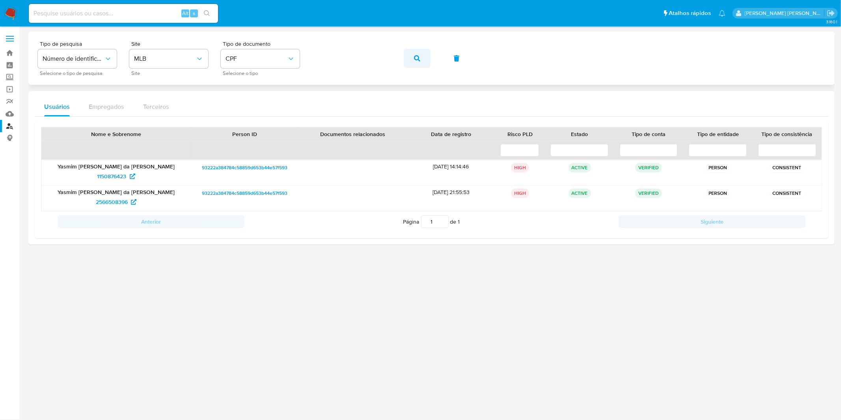
click at [410, 60] on button "button" at bounding box center [417, 58] width 27 height 19
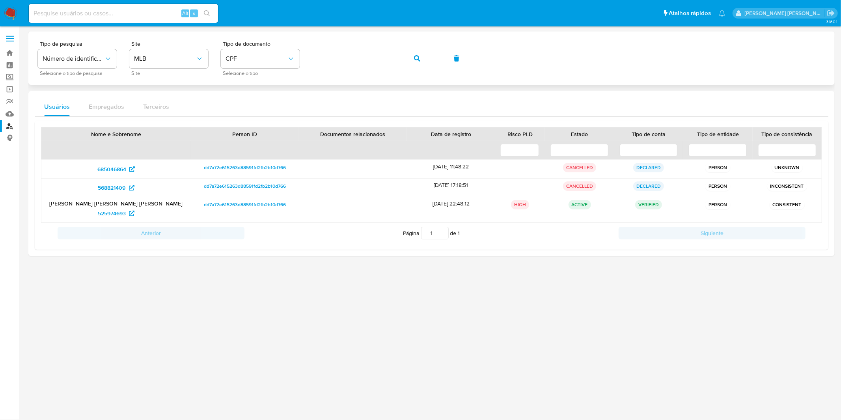
click at [416, 61] on span "button" at bounding box center [417, 58] width 6 height 17
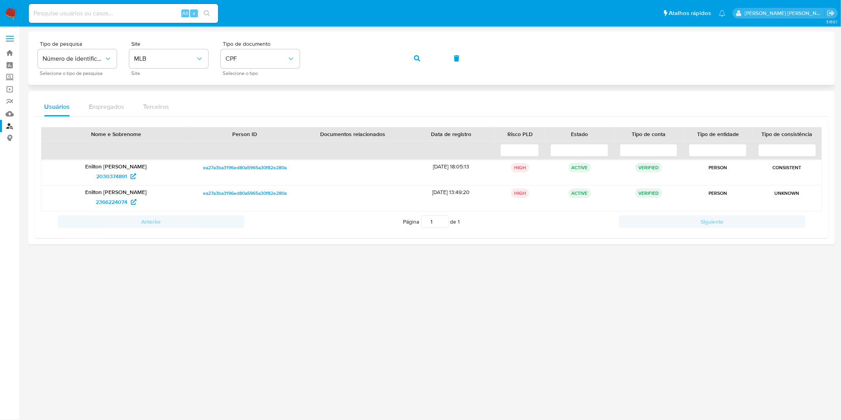
click at [418, 58] on icon "button" at bounding box center [417, 58] width 6 height 6
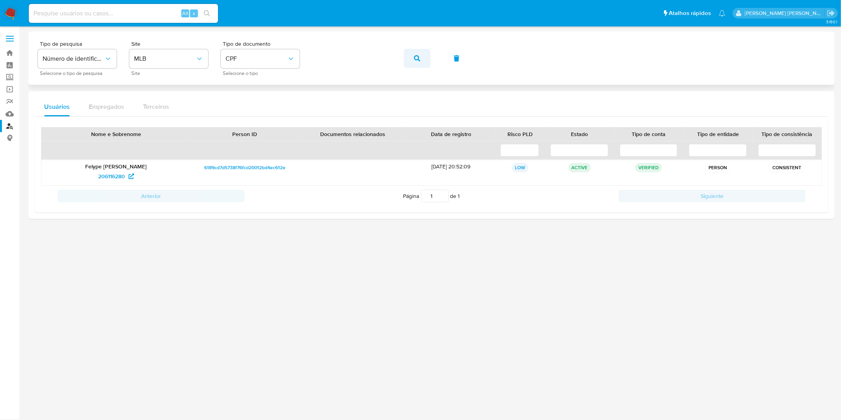
click at [420, 62] on button "button" at bounding box center [417, 58] width 27 height 19
click at [418, 58] on icon "button" at bounding box center [417, 58] width 6 height 6
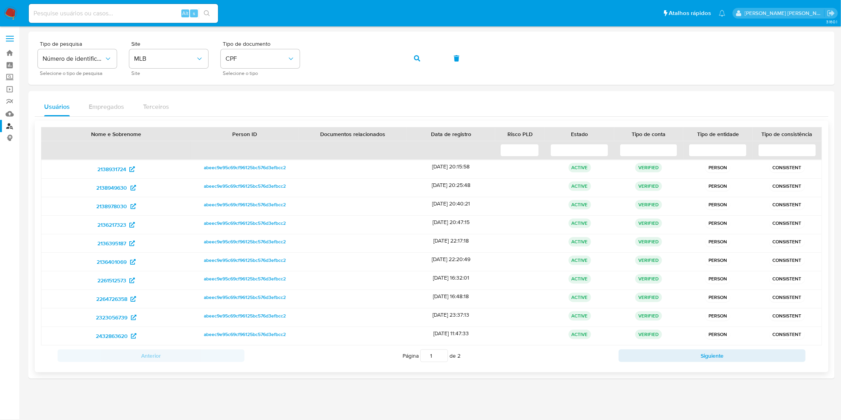
click at [695, 364] on div "Anterior Página 1 de 2 Siguiente" at bounding box center [431, 355] width 781 height 20
click at [691, 358] on button "Siguiente" at bounding box center [712, 355] width 187 height 13
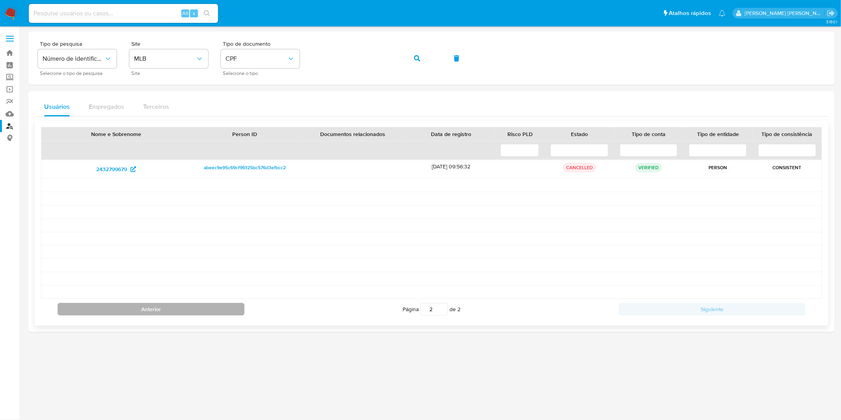
click at [194, 308] on button "Anterior" at bounding box center [151, 309] width 187 height 13
type input "1"
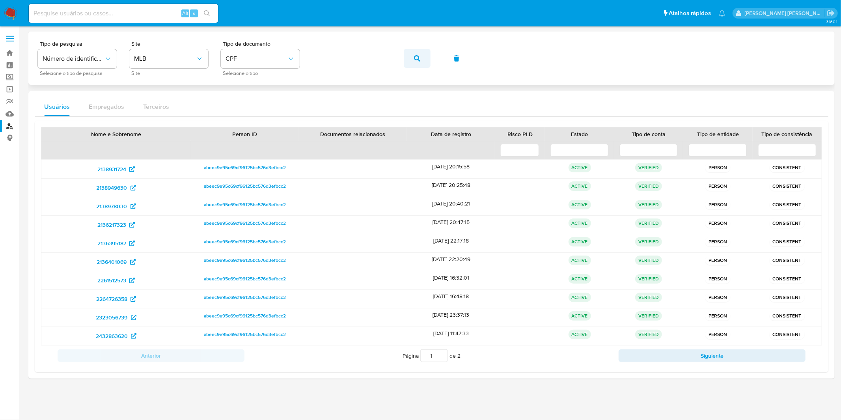
click at [423, 62] on button "button" at bounding box center [417, 58] width 27 height 19
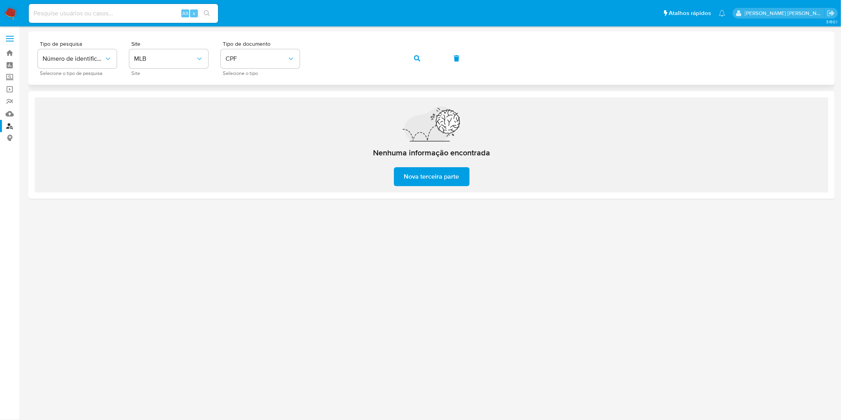
click at [411, 58] on button "button" at bounding box center [417, 58] width 27 height 19
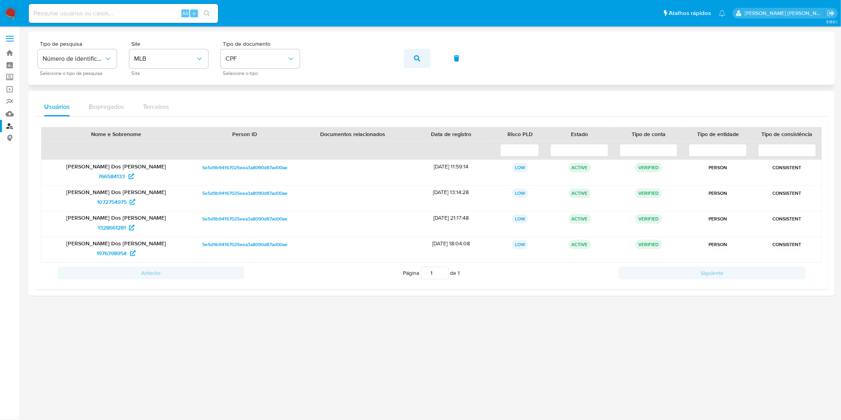
click at [412, 54] on button "button" at bounding box center [417, 58] width 27 height 19
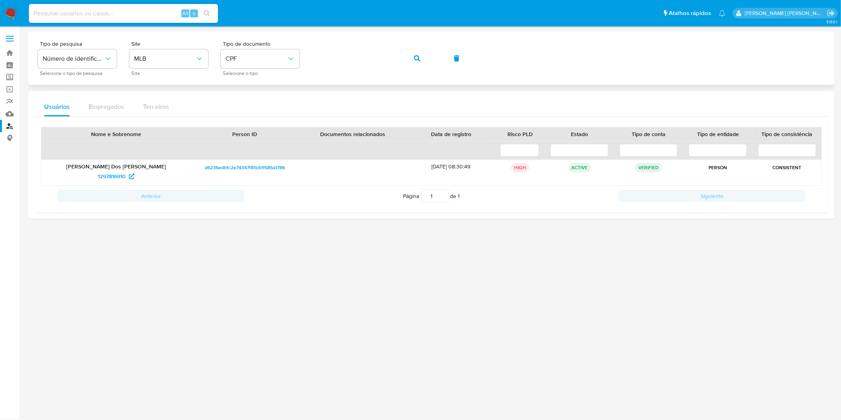
click at [419, 61] on span "button" at bounding box center [417, 58] width 6 height 17
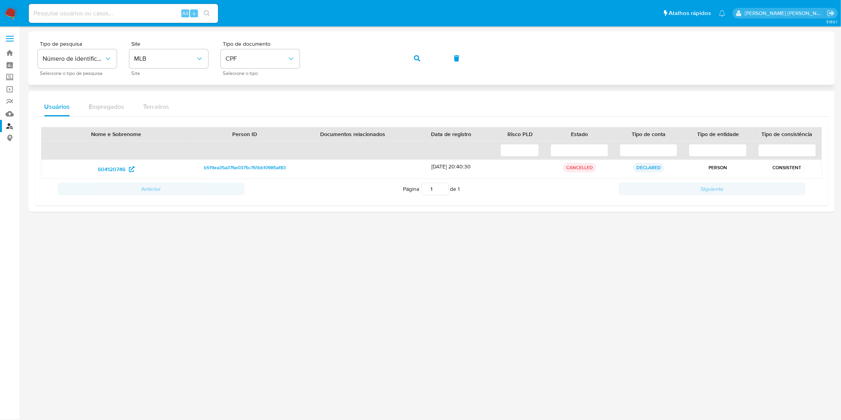
click at [417, 58] on icon "button" at bounding box center [417, 58] width 6 height 6
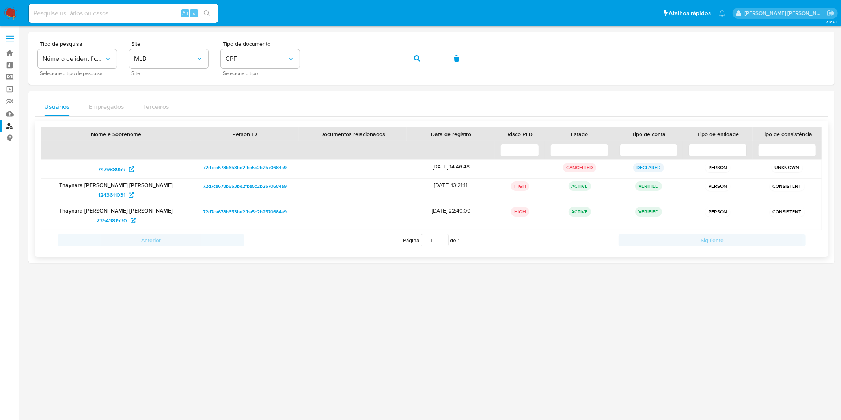
drag, startPoint x: 119, startPoint y: 195, endPoint x: 112, endPoint y: 203, distance: 10.3
click at [410, 61] on button "button" at bounding box center [417, 58] width 27 height 19
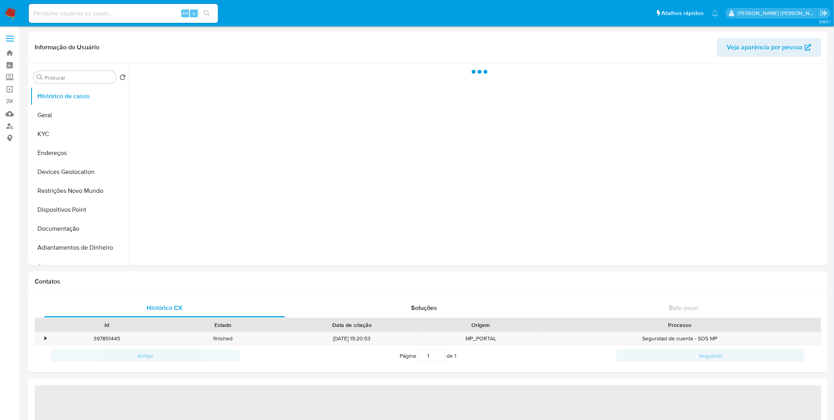
select select "10"
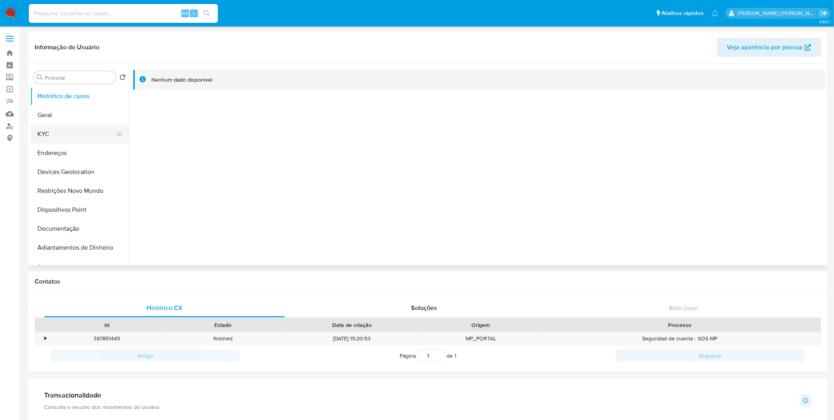
click at [65, 131] on button "KYC" at bounding box center [76, 134] width 92 height 19
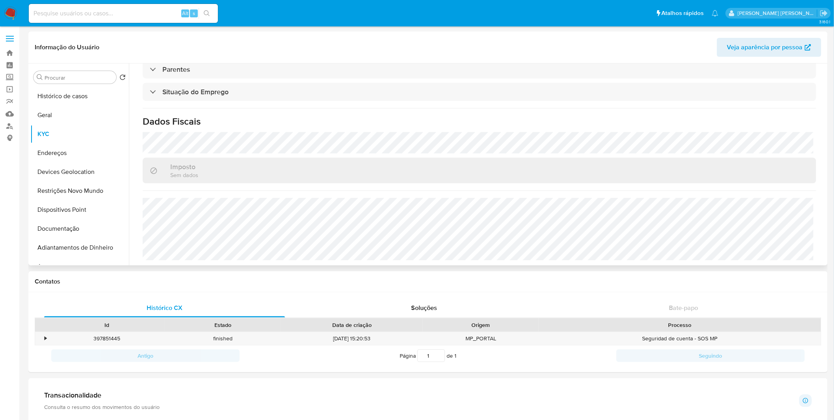
scroll to position [328, 0]
click at [84, 156] on button "Endereços" at bounding box center [76, 152] width 92 height 19
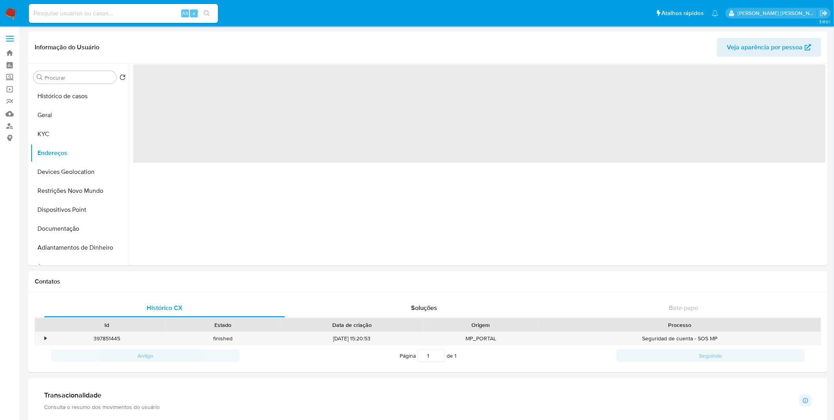
scroll to position [0, 0]
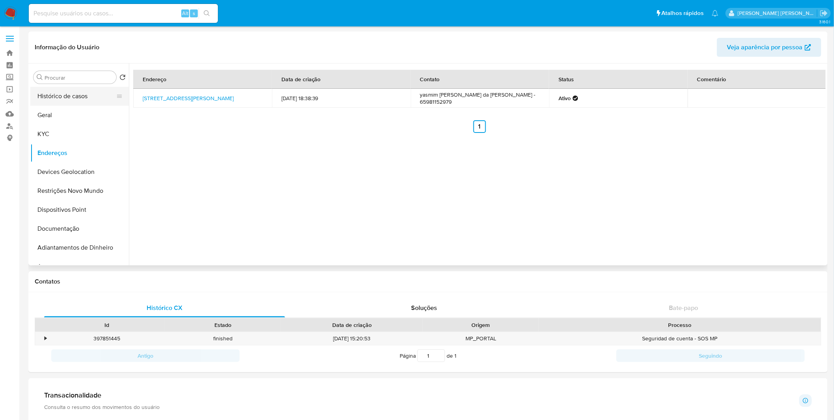
click at [76, 90] on button "Histórico de casos" at bounding box center [76, 96] width 92 height 19
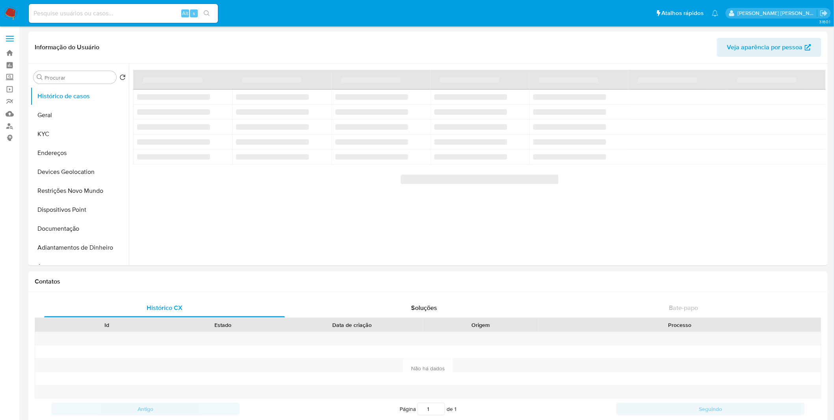
select select "10"
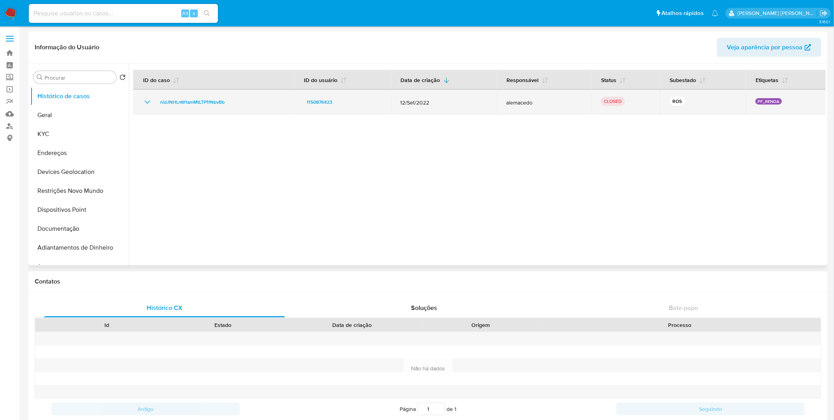
click at [148, 97] on icon "Mostrar/Ocultar" at bounding box center [147, 101] width 9 height 9
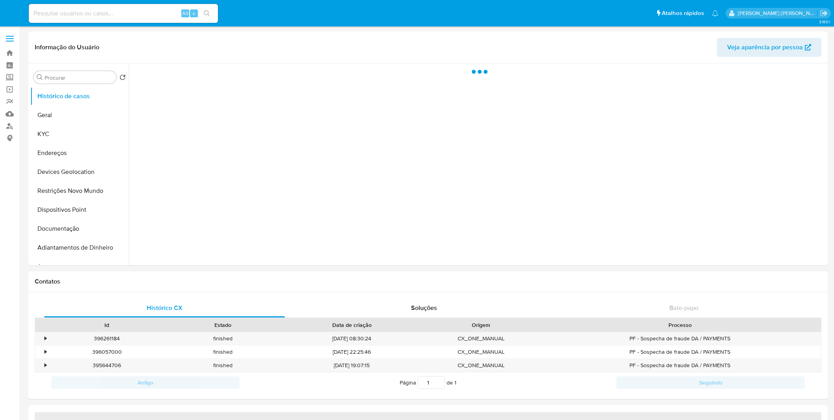
select select "10"
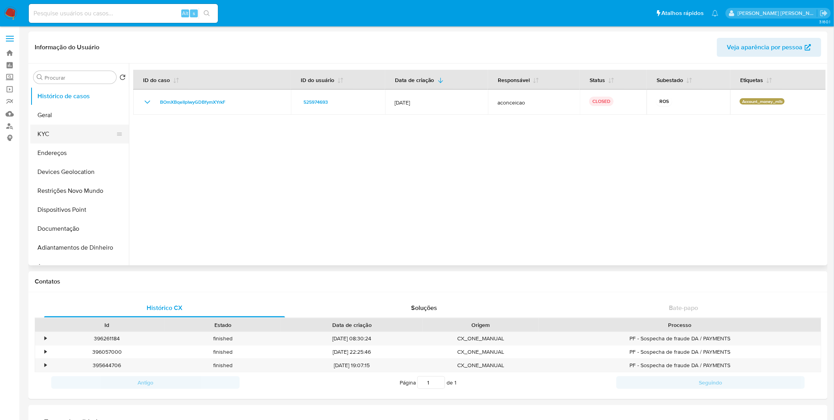
click at [96, 133] on button "KYC" at bounding box center [76, 134] width 92 height 19
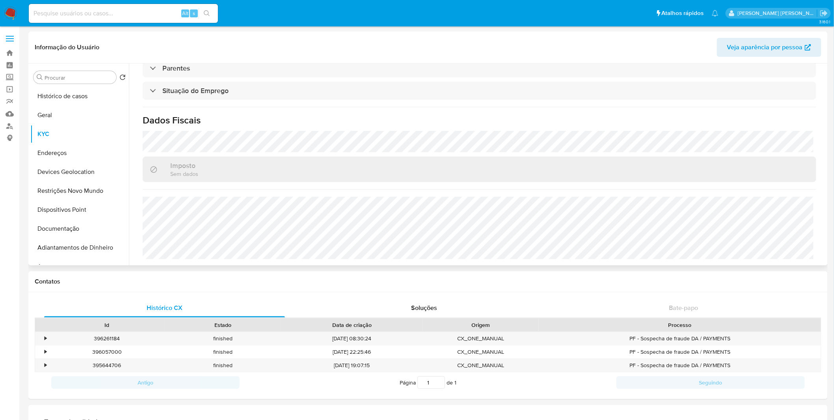
scroll to position [328, 0]
click at [78, 148] on button "Endereços" at bounding box center [76, 152] width 92 height 19
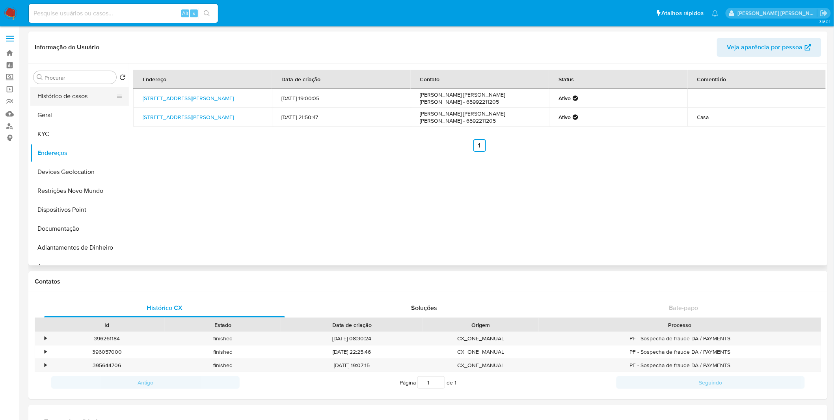
click at [68, 97] on button "Histórico de casos" at bounding box center [76, 96] width 92 height 19
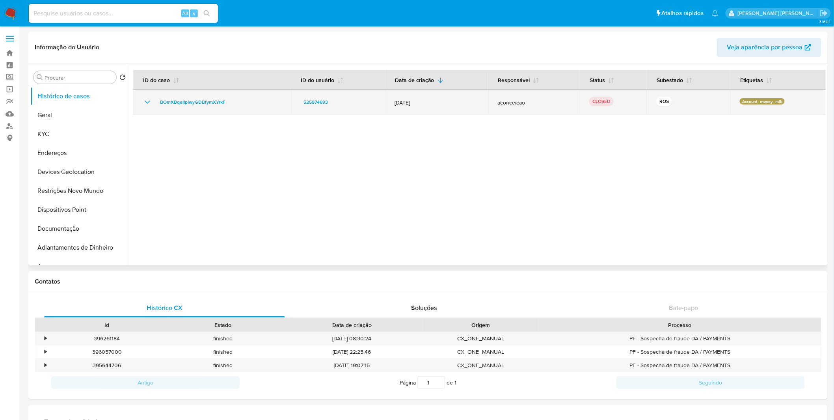
click at [146, 98] on icon "Mostrar/Ocultar" at bounding box center [147, 101] width 9 height 9
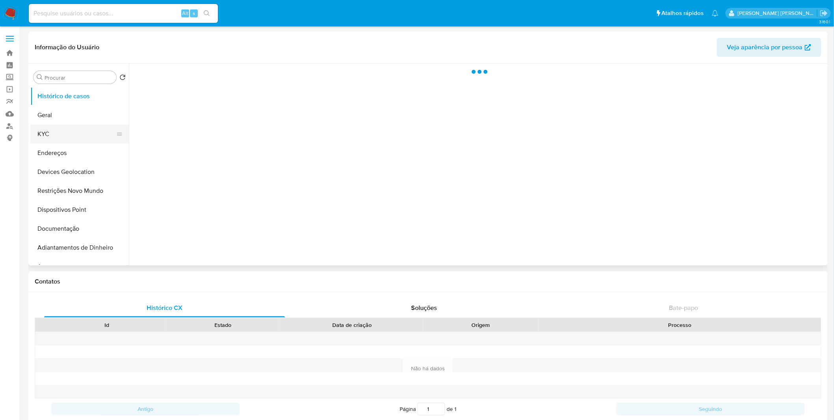
select select "10"
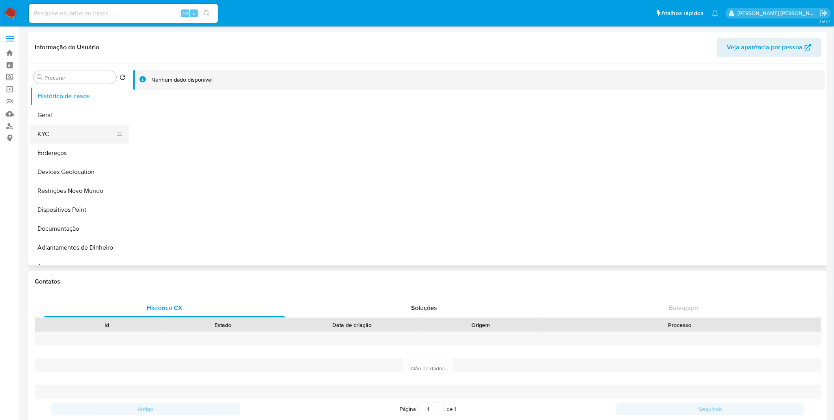
click at [80, 134] on button "KYC" at bounding box center [76, 134] width 92 height 19
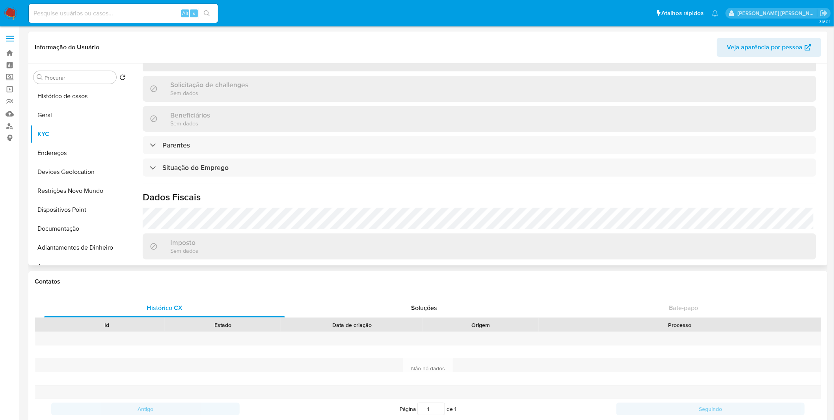
scroll to position [199, 0]
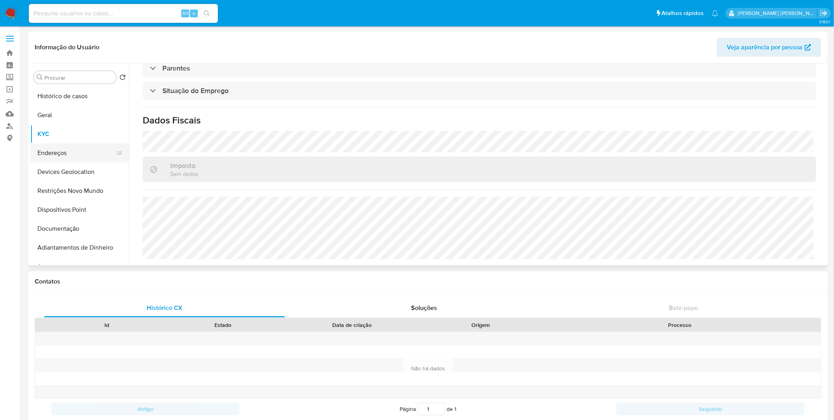
click at [86, 151] on button "Endereços" at bounding box center [76, 152] width 92 height 19
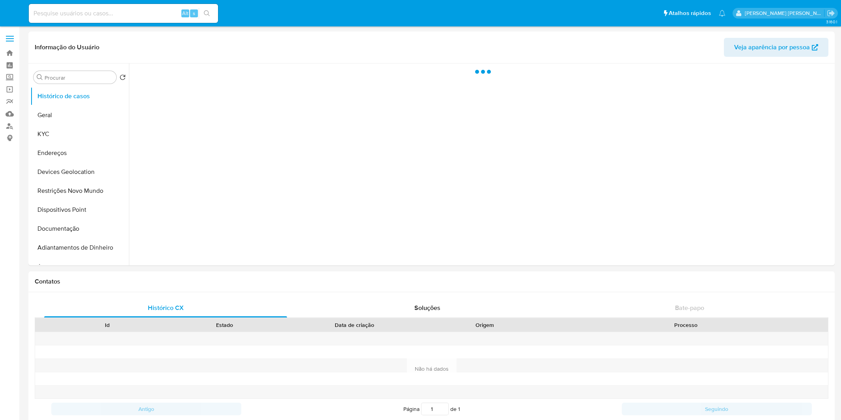
select select "10"
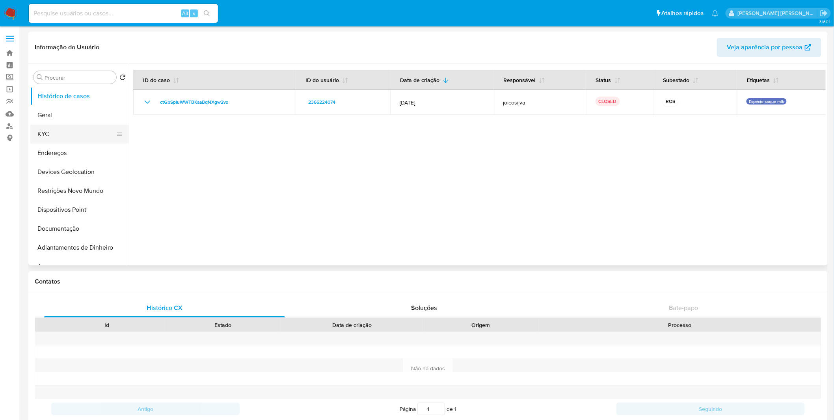
click at [82, 130] on button "KYC" at bounding box center [76, 134] width 92 height 19
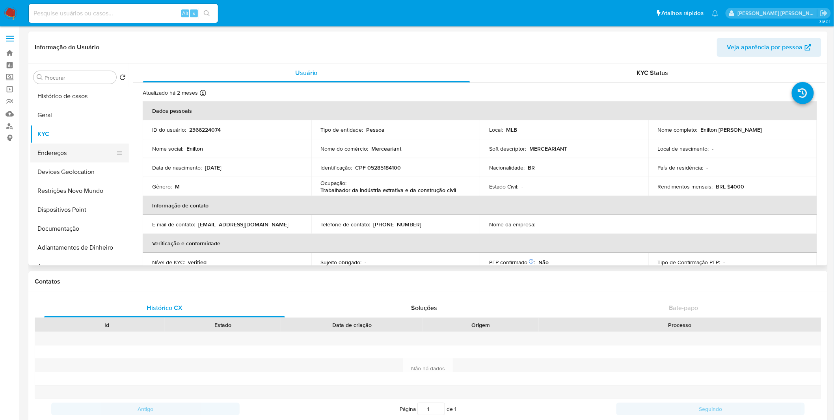
click at [97, 151] on button "Endereços" at bounding box center [76, 152] width 92 height 19
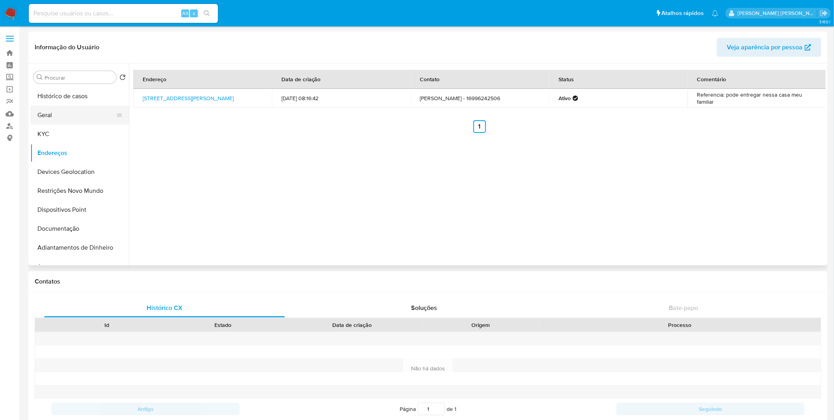
click at [50, 124] on button "Geral" at bounding box center [76, 115] width 92 height 19
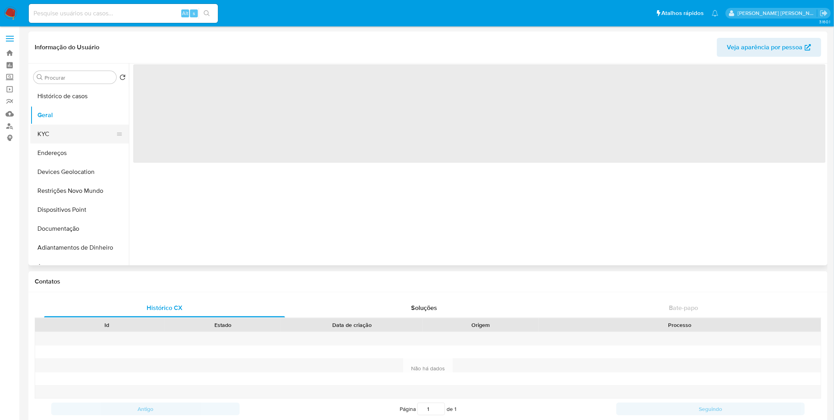
click at [54, 129] on button "KYC" at bounding box center [76, 134] width 92 height 19
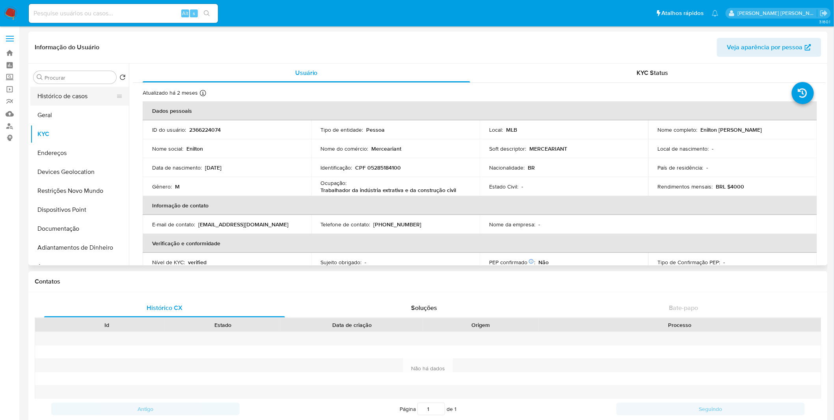
click at [60, 101] on button "Histórico de casos" at bounding box center [76, 96] width 92 height 19
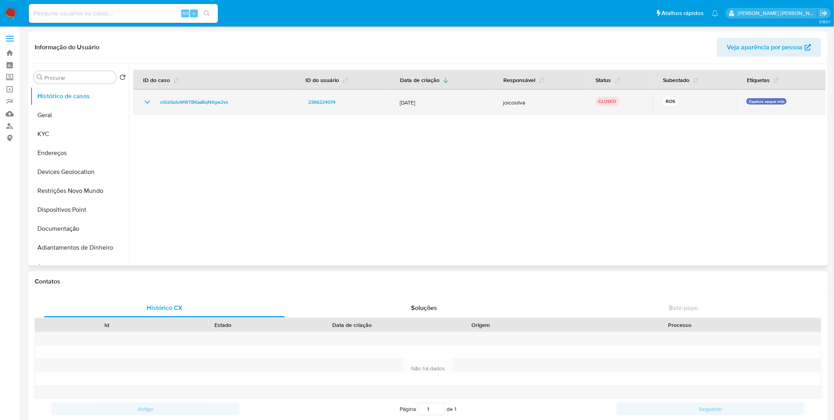
click at [150, 103] on icon "Mostrar/Ocultar" at bounding box center [147, 101] width 9 height 9
click at [150, 103] on icon "Mostrar/Ocultar" at bounding box center [148, 102] width 6 height 3
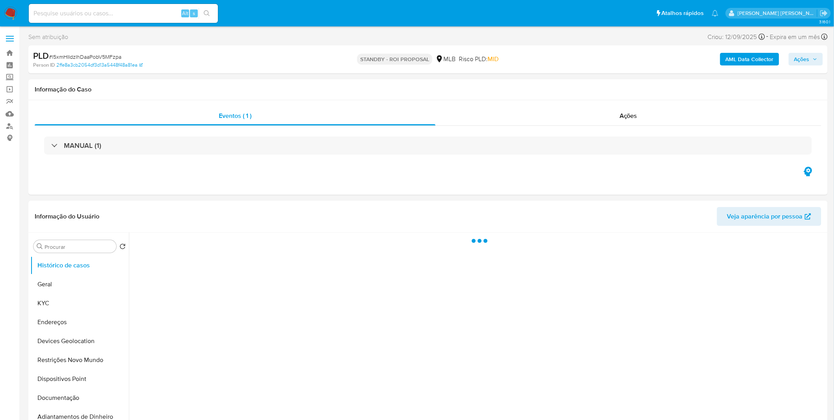
select select "10"
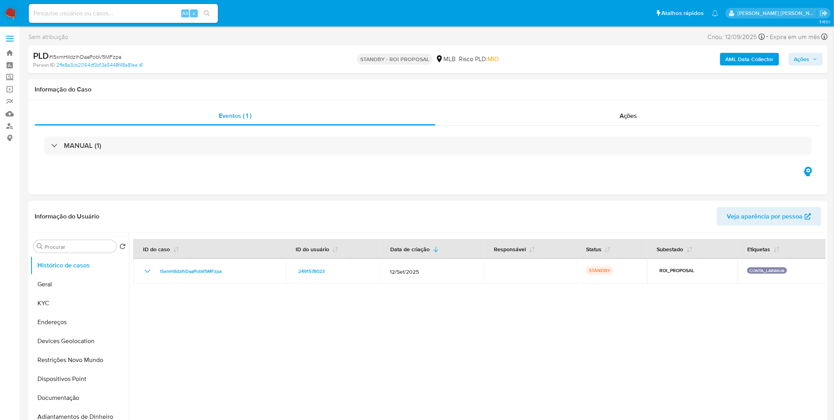
drag, startPoint x: 316, startPoint y: 306, endPoint x: 300, endPoint y: 306, distance: 15.4
click at [316, 306] on div at bounding box center [477, 334] width 697 height 202
click at [16, 11] on img at bounding box center [10, 13] width 13 height 13
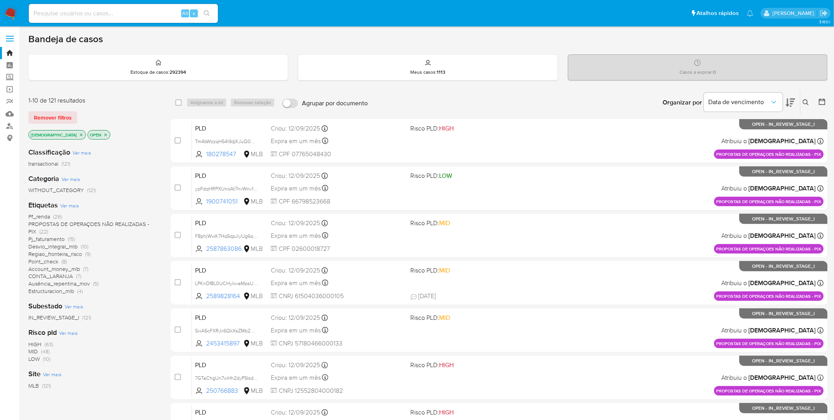
click at [92, 9] on input at bounding box center [123, 13] width 189 height 10
paste input "hYXs2WVbWoysyrnwS14nYmGm"
type input "hYXs2WVbWoysyrnwS14nYmGm"
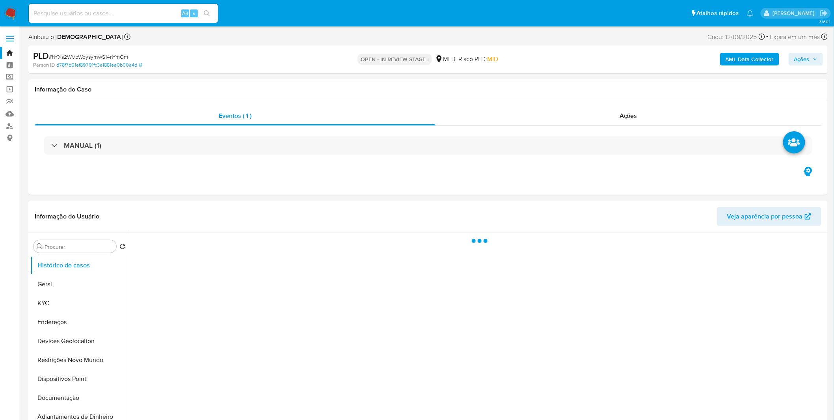
select select "10"
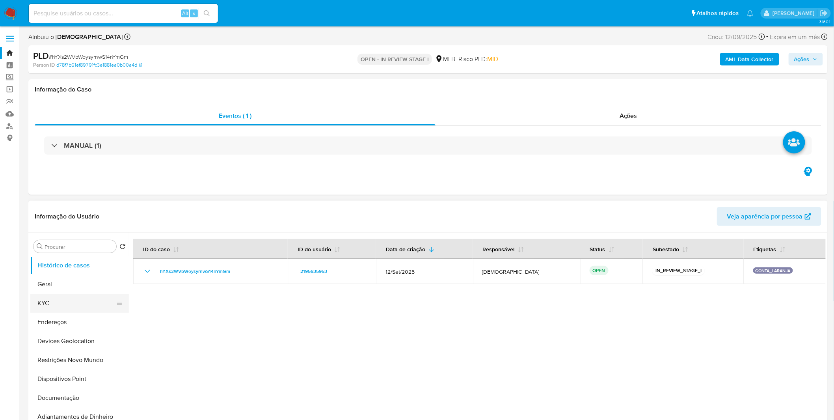
click at [76, 301] on button "KYC" at bounding box center [76, 303] width 92 height 19
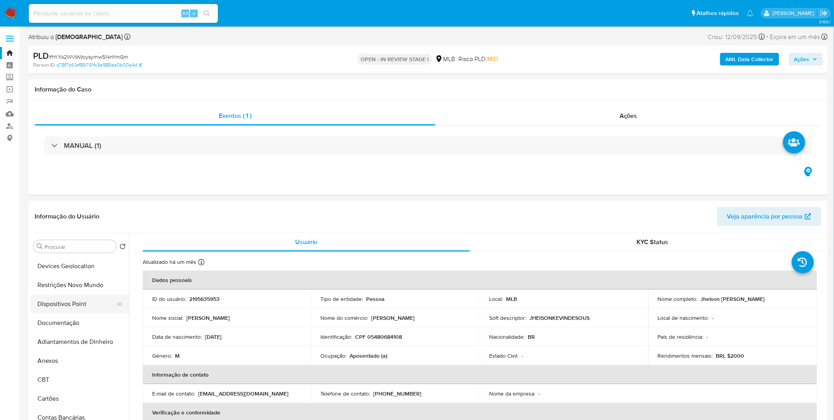
scroll to position [88, 0]
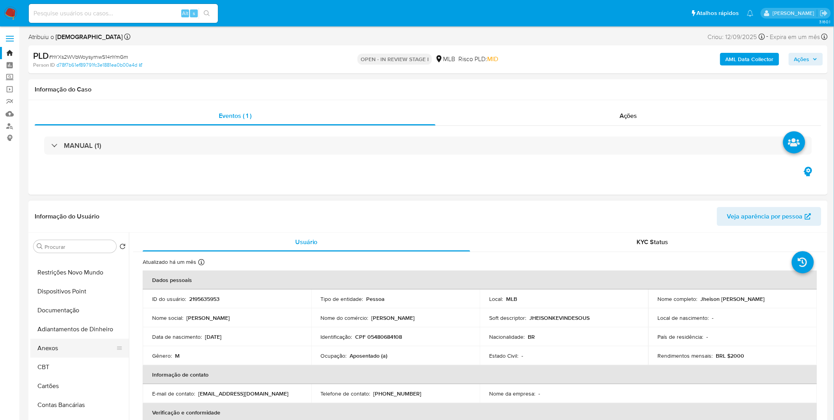
click at [70, 341] on button "Anexos" at bounding box center [76, 348] width 92 height 19
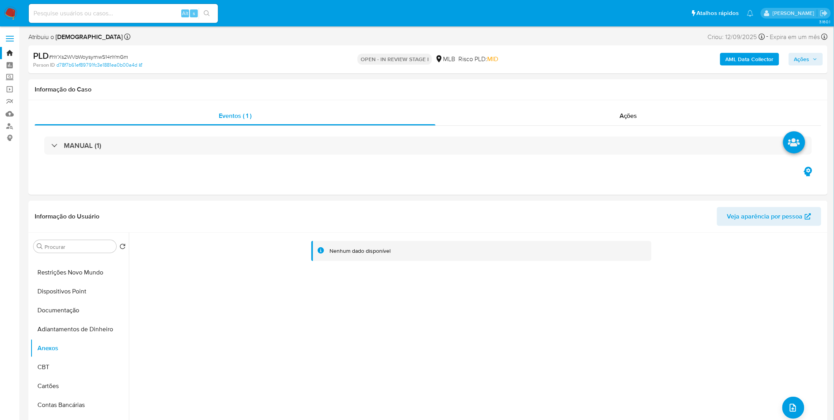
click at [762, 58] on b "AML Data Collector" at bounding box center [750, 59] width 48 height 13
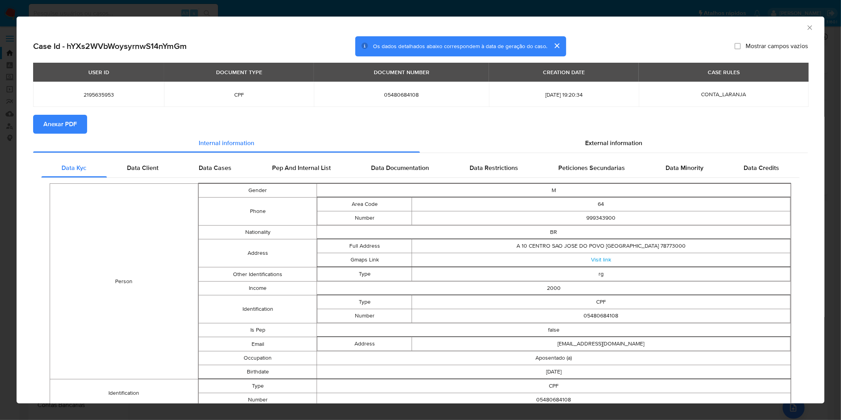
click at [587, 12] on div "AML Data Collector Case Id - hYXs2WVbWoysyrnwS14nYmGm Os dados detalhados abaix…" at bounding box center [420, 210] width 841 height 420
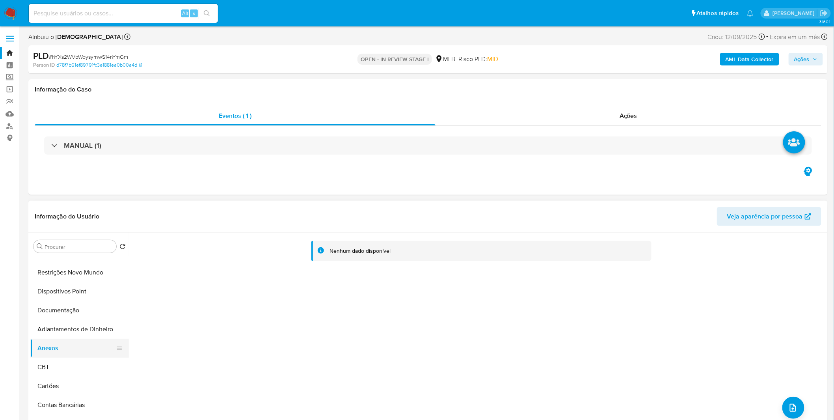
click at [89, 344] on button "Anexos" at bounding box center [76, 348] width 92 height 19
click at [95, 325] on button "Adiantamentos de Dinheiro" at bounding box center [76, 329] width 92 height 19
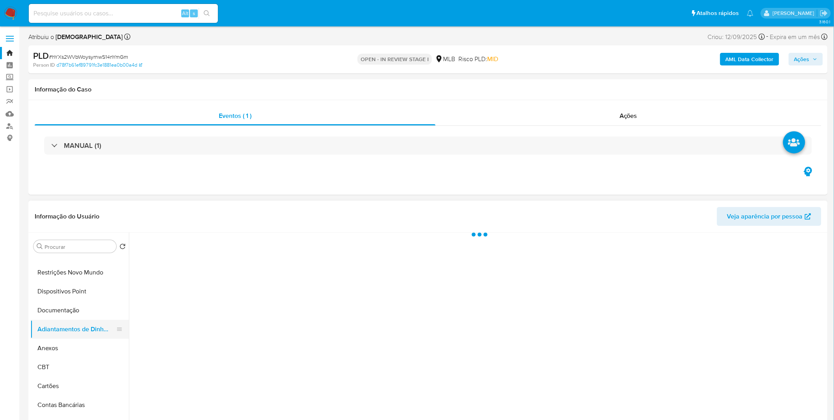
click at [91, 338] on button "Adiantamentos de Dinheiro" at bounding box center [76, 329] width 92 height 19
click at [84, 344] on button "Anexos" at bounding box center [76, 348] width 92 height 19
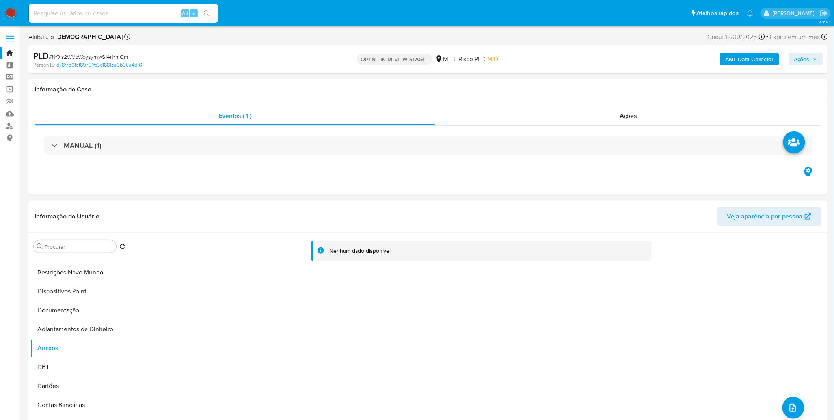
click at [758, 62] on b "AML Data Collector" at bounding box center [750, 59] width 48 height 13
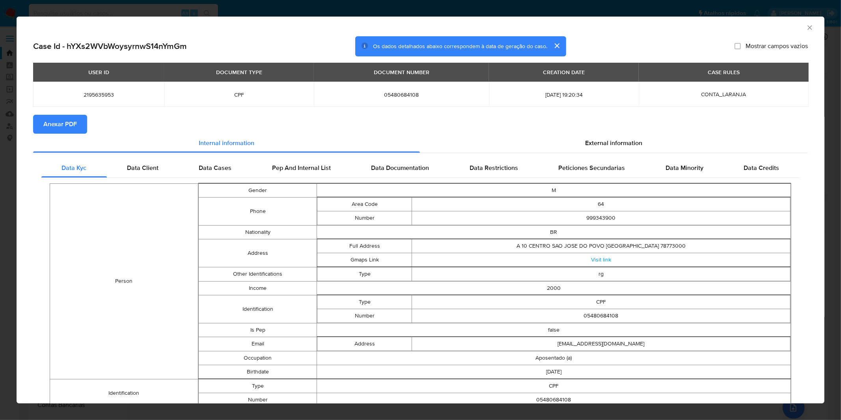
click at [73, 124] on span "Anexar PDF" at bounding box center [60, 124] width 34 height 17
click at [337, 14] on div "AML Data Collector Case Id - hYXs2WVbWoysyrnwS14nYmGm Os dados detalhados abaix…" at bounding box center [420, 210] width 841 height 420
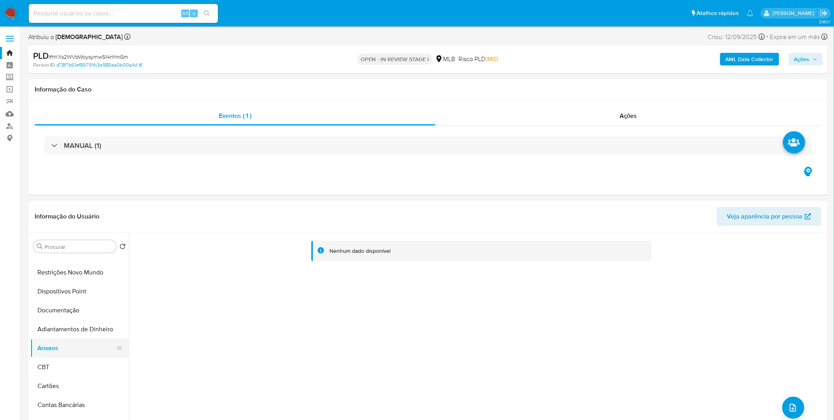
click at [62, 357] on button "Anexos" at bounding box center [76, 348] width 92 height 19
click at [62, 359] on button "CBT" at bounding box center [76, 367] width 92 height 19
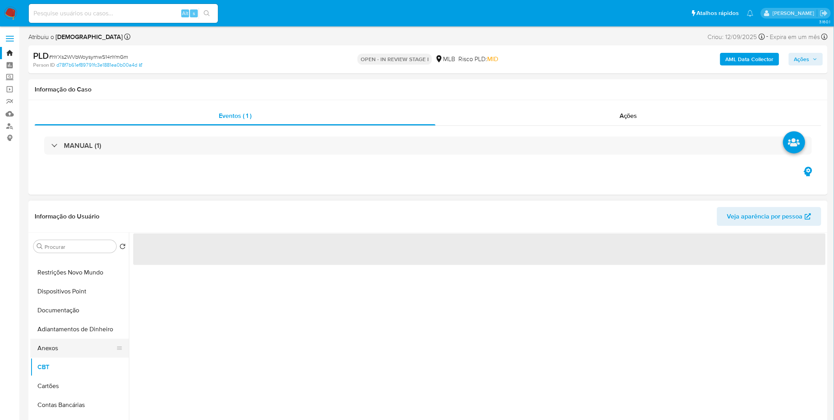
click at [63, 352] on button "Anexos" at bounding box center [76, 348] width 92 height 19
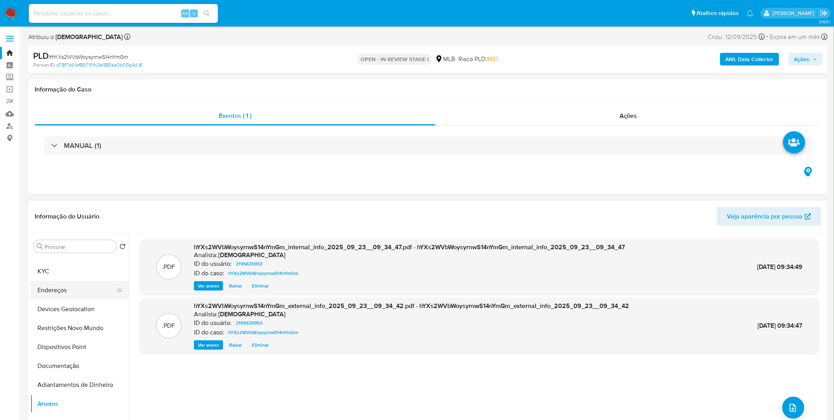
scroll to position [0, 0]
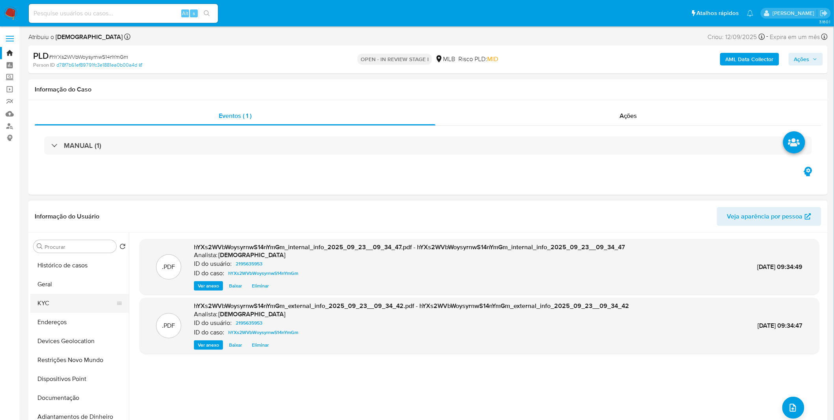
click at [58, 301] on button "KYC" at bounding box center [76, 303] width 92 height 19
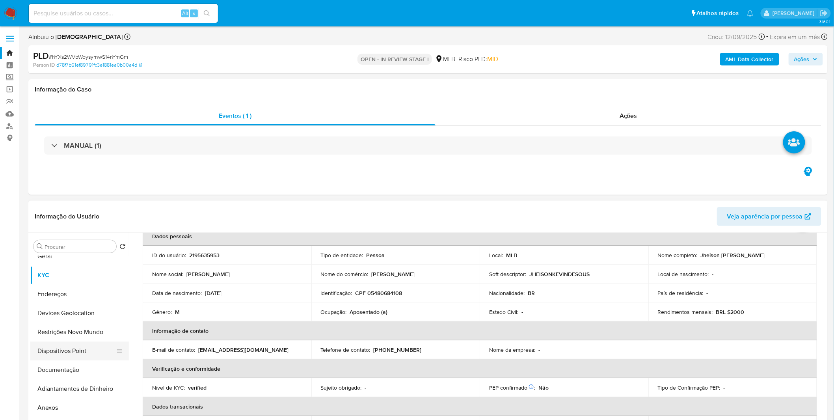
scroll to position [44, 0]
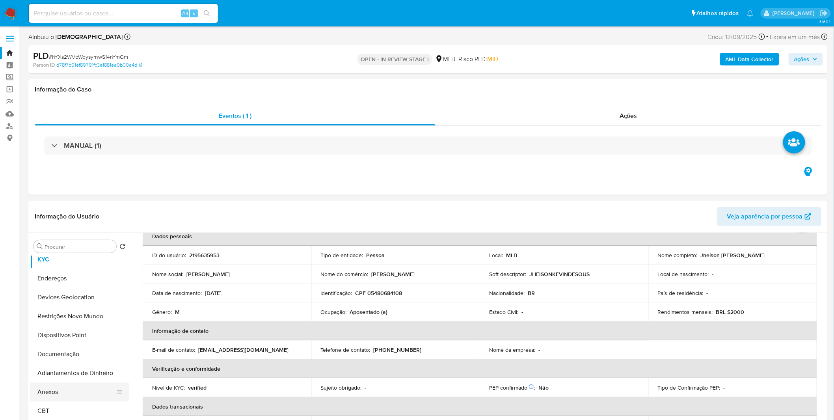
click at [52, 391] on button "Anexos" at bounding box center [76, 391] width 92 height 19
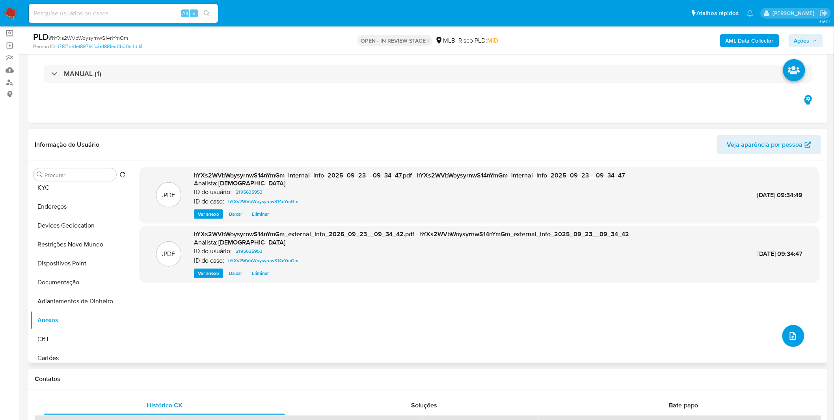
click at [793, 339] on icon "upload-file" at bounding box center [792, 335] width 9 height 9
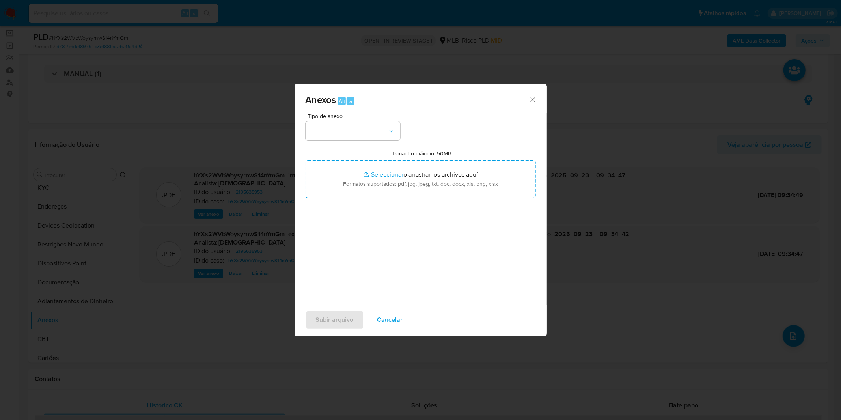
click at [317, 152] on div "Tamanho máximo: 50MB Seleccionar archivos Seleccionar o arrastrar los archivos …" at bounding box center [421, 174] width 230 height 48
click at [322, 140] on div "Tipo de anexo Tamanho máximo: 50MB Seleccionar archivos Seleccionar o arrastrar…" at bounding box center [421, 206] width 230 height 186
click at [337, 128] on button "button" at bounding box center [353, 130] width 95 height 19
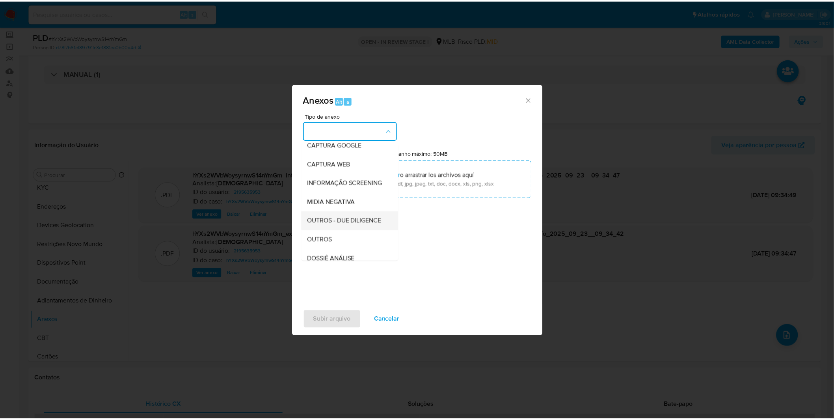
scroll to position [88, 0]
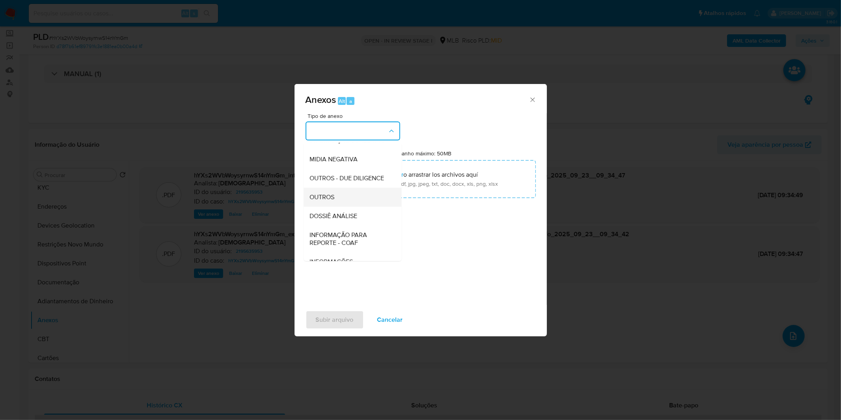
click at [334, 201] on span "OUTROS" at bounding box center [322, 197] width 25 height 8
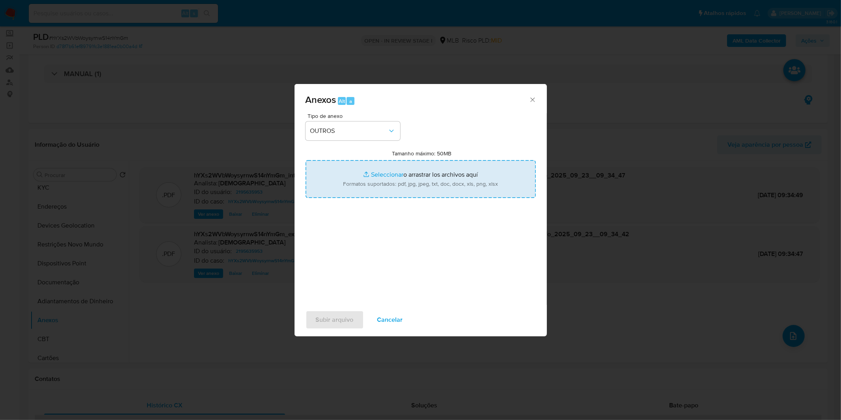
click at [359, 187] on input "Tamanho máximo: 50MB Seleccionar archivos" at bounding box center [421, 179] width 230 height 38
type input "C:\fakepath\Mulan 2195635953_2025_09_15_08_14_26.xlsx"
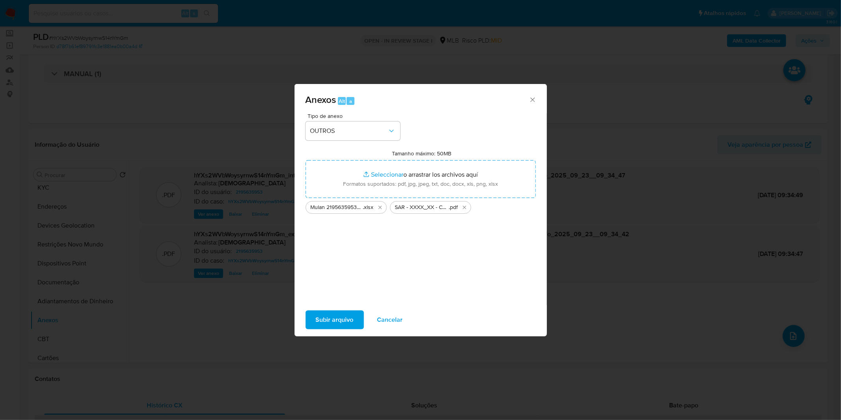
click at [338, 313] on span "Subir arquivo" at bounding box center [335, 319] width 38 height 17
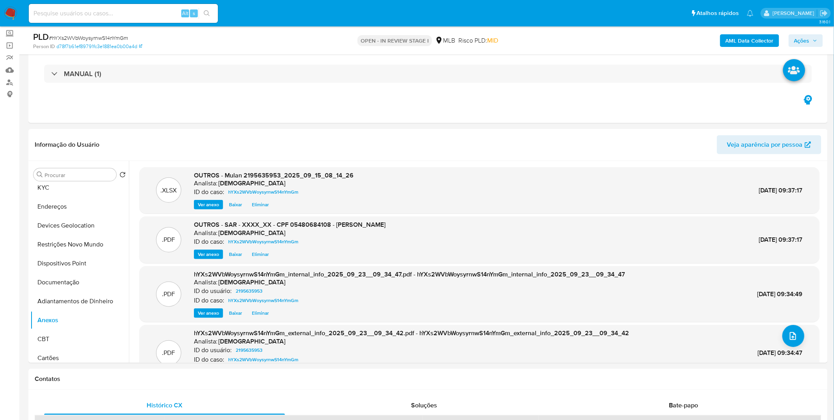
drag, startPoint x: 801, startPoint y: 41, endPoint x: 794, endPoint y: 43, distance: 8.4
click at [801, 40] on span "Ações" at bounding box center [801, 40] width 15 height 13
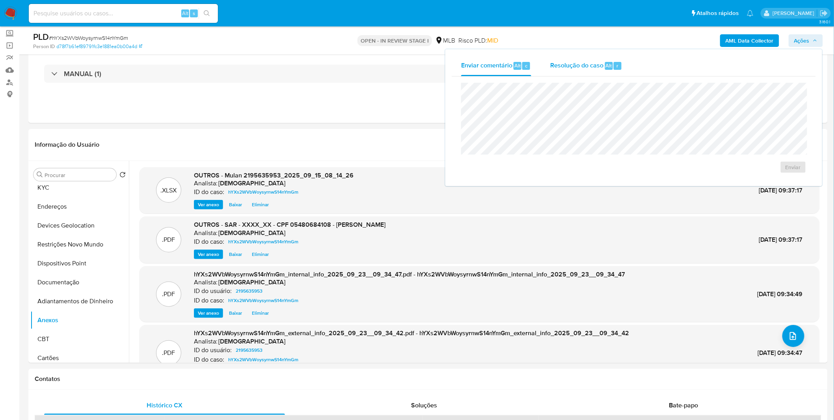
click at [568, 72] on div "Resolução do caso Alt r" at bounding box center [586, 66] width 72 height 20
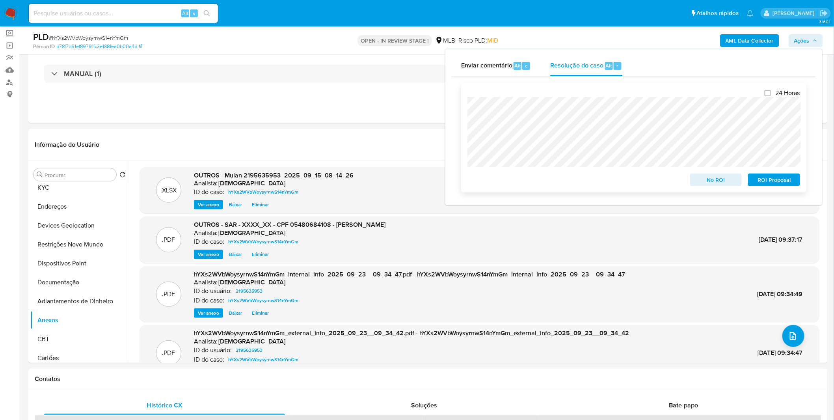
click at [757, 180] on span "ROI Proposal" at bounding box center [774, 179] width 41 height 11
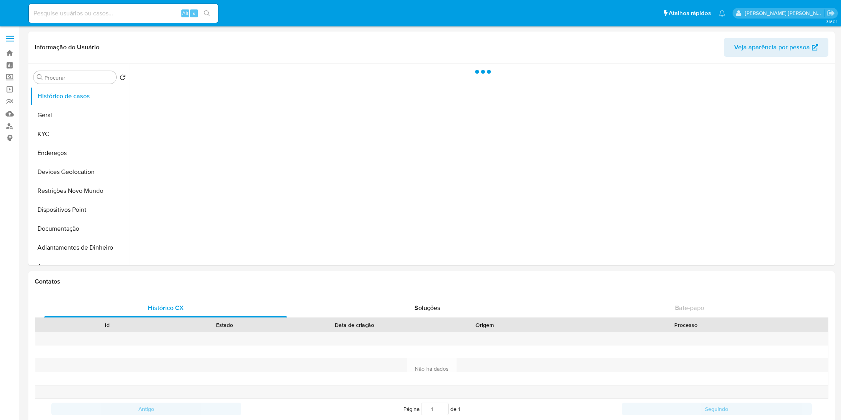
select select "10"
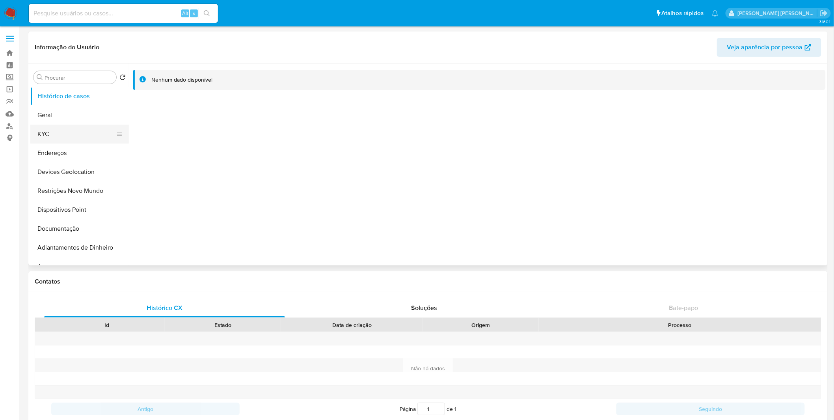
click at [70, 131] on button "KYC" at bounding box center [76, 134] width 92 height 19
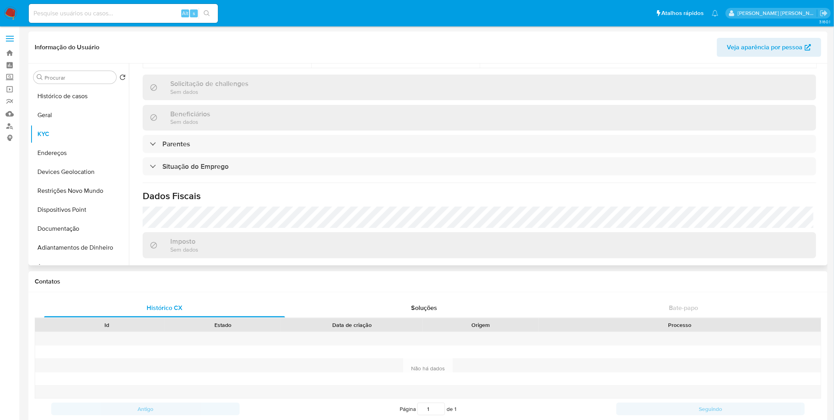
scroll to position [338, 0]
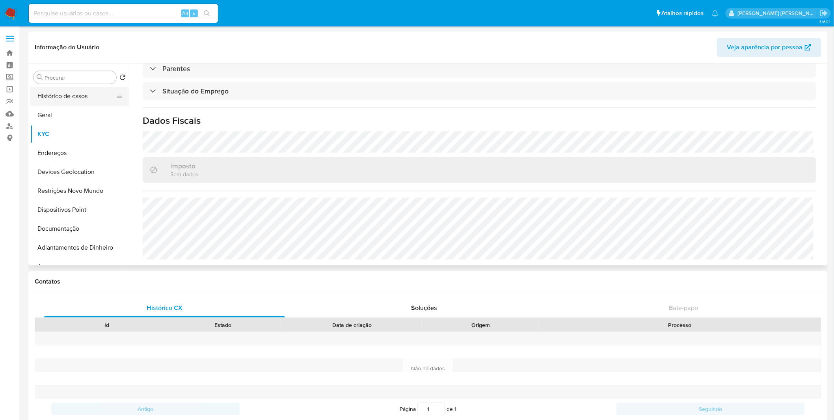
click at [79, 99] on button "Histórico de casos" at bounding box center [76, 96] width 92 height 19
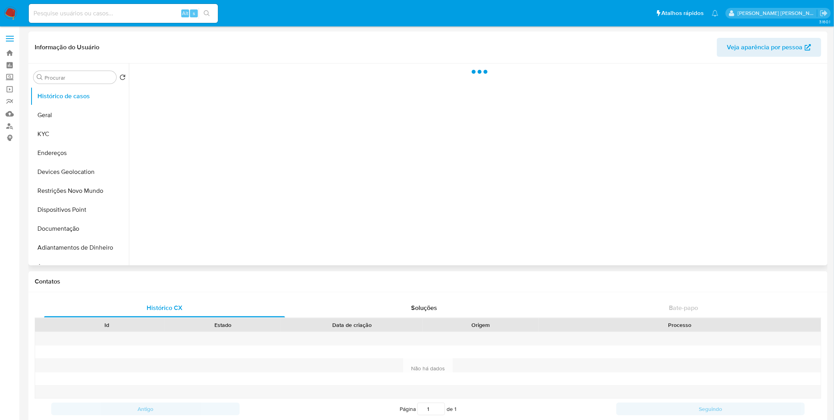
scroll to position [0, 0]
select select "10"
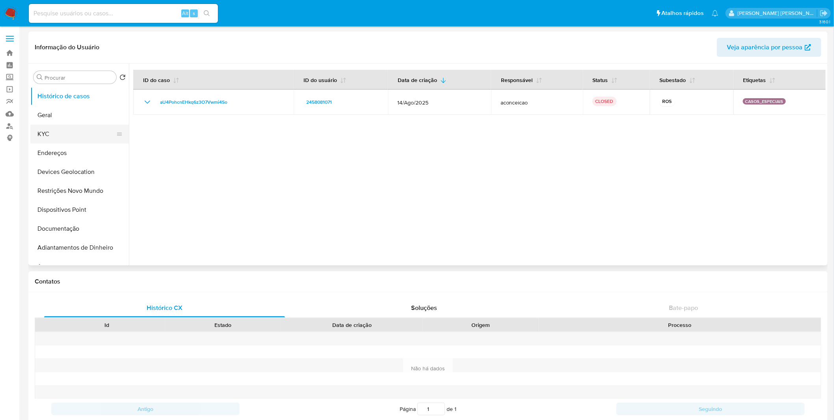
click at [70, 132] on button "KYC" at bounding box center [76, 134] width 92 height 19
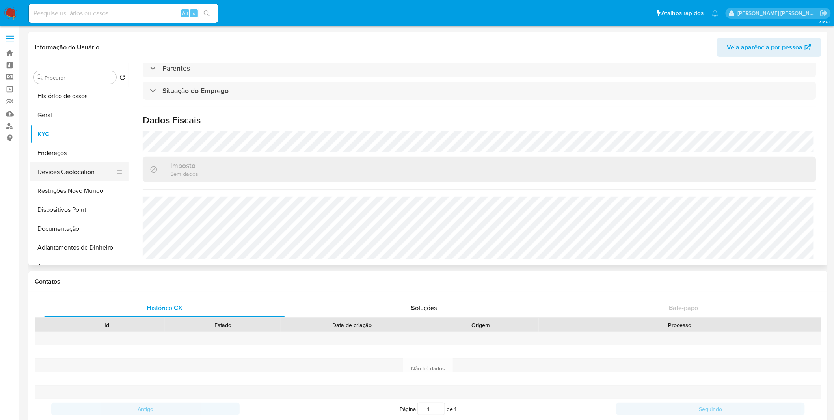
scroll to position [328, 0]
click at [54, 156] on button "Endereços" at bounding box center [76, 152] width 92 height 19
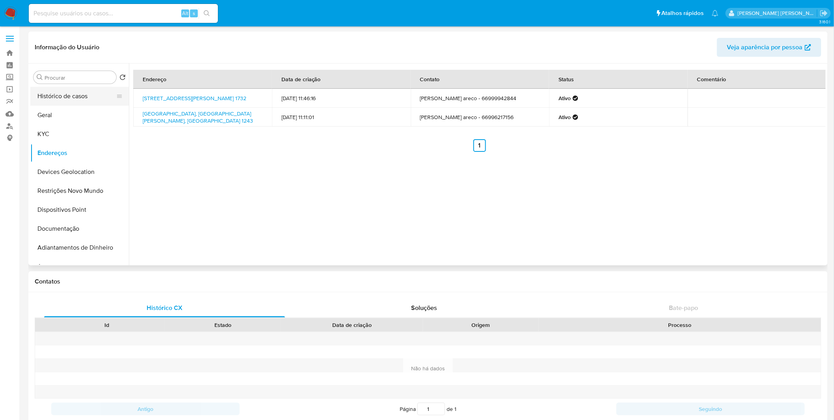
click at [71, 92] on button "Histórico de casos" at bounding box center [76, 96] width 92 height 19
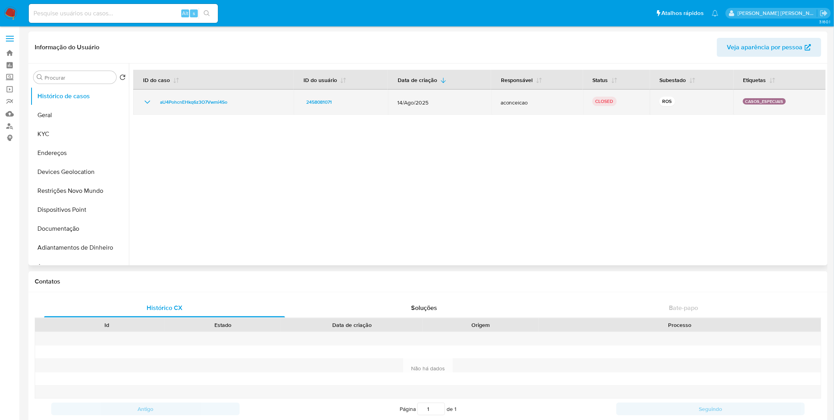
click at [149, 104] on icon "Mostrar/Ocultar" at bounding box center [147, 101] width 9 height 9
click at [148, 103] on icon "Mostrar/Ocultar" at bounding box center [147, 101] width 9 height 9
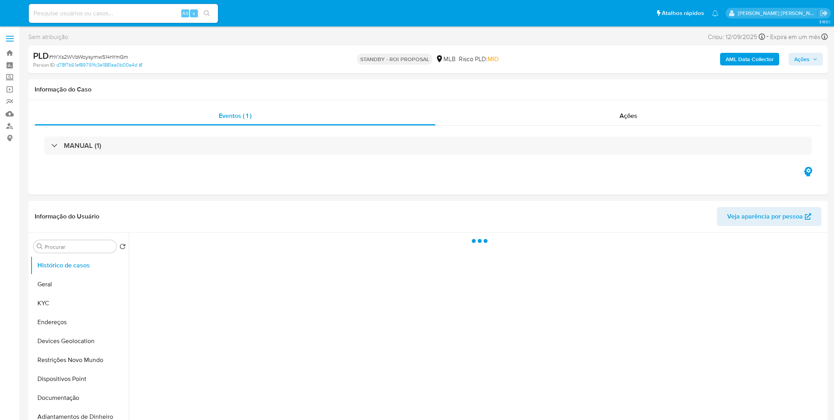
select select "10"
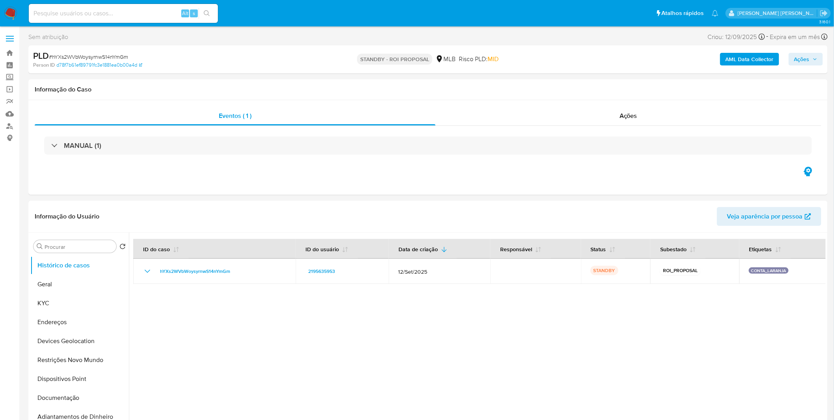
click at [16, 9] on img at bounding box center [10, 13] width 13 height 13
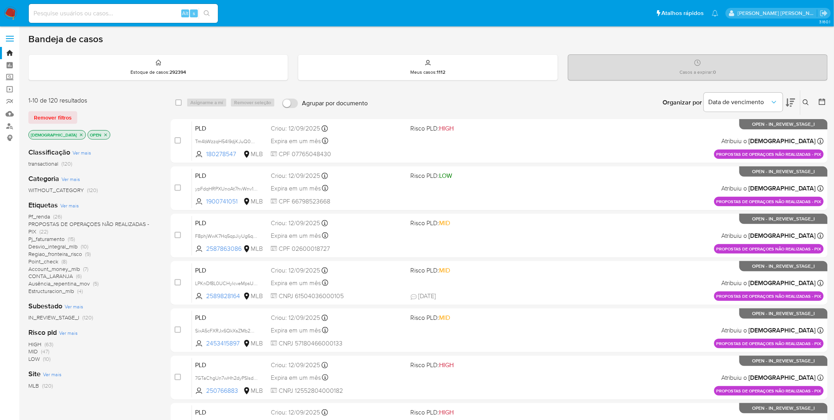
click at [73, 208] on span "Ver mais" at bounding box center [69, 205] width 19 height 7
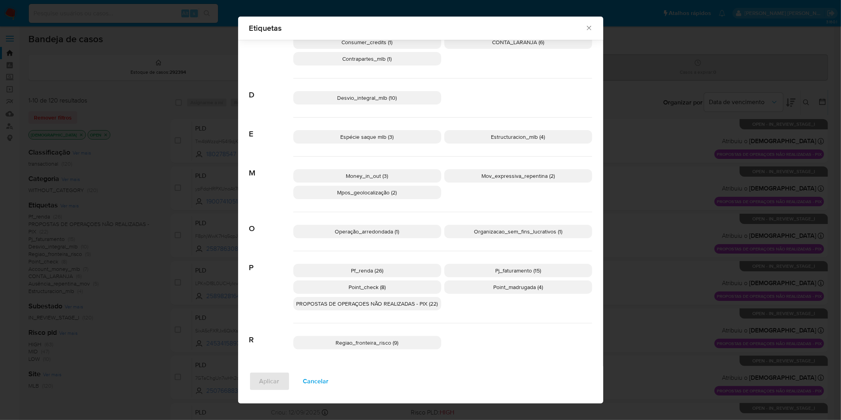
scroll to position [159, 0]
click at [313, 376] on span "Cancelar" at bounding box center [316, 381] width 26 height 17
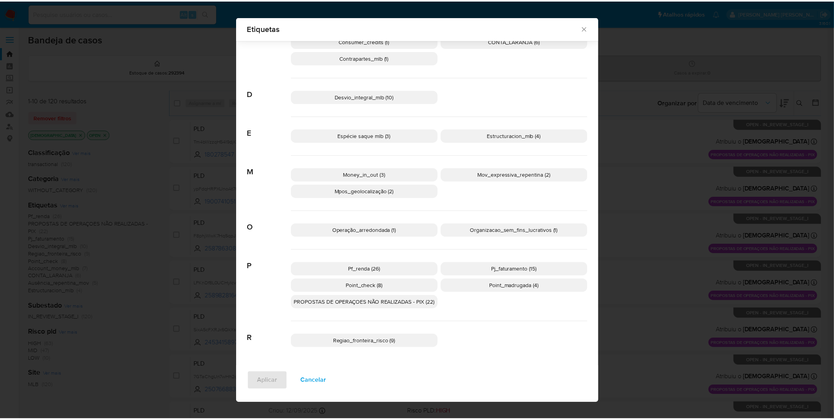
scroll to position [0, 0]
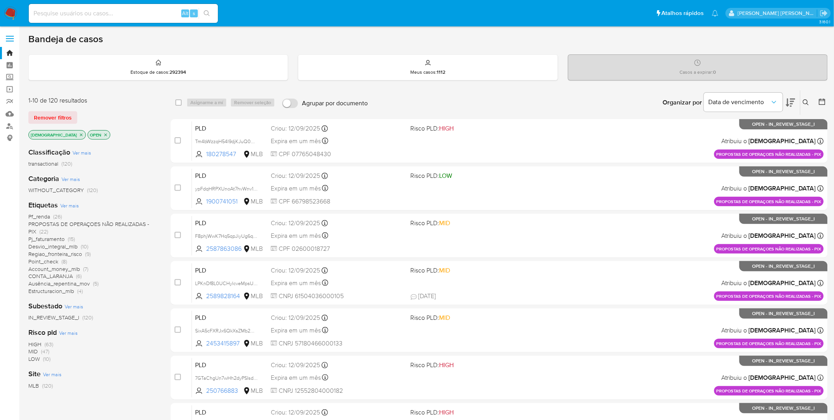
click at [126, 13] on input at bounding box center [123, 13] width 189 height 10
paste input "ztP12sPCBwj18eZEZwzvJh8S"
type input "ztP12sPCBwj18eZEZwzvJh8S"
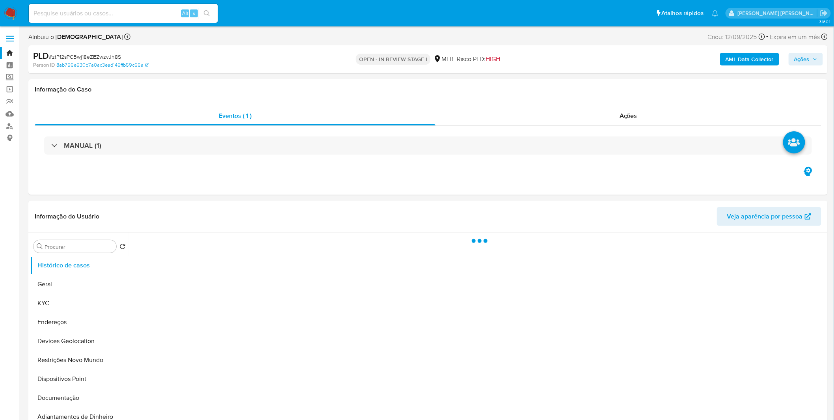
select select "10"
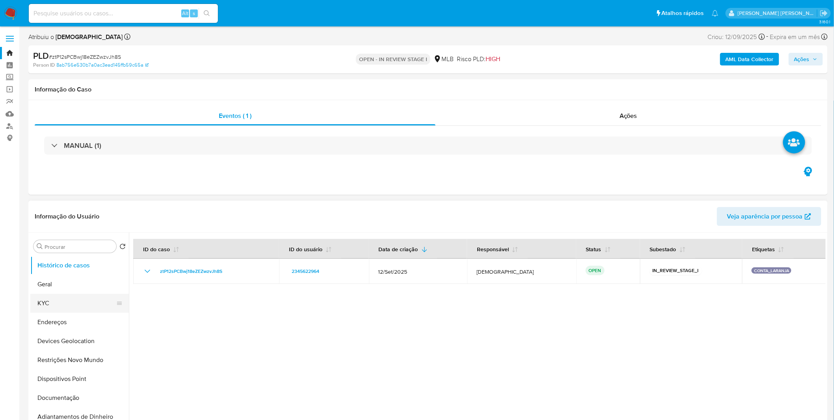
click at [55, 299] on button "KYC" at bounding box center [76, 303] width 92 height 19
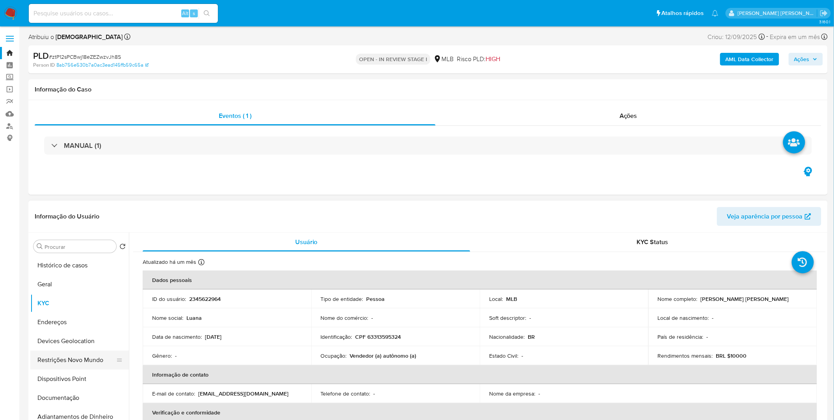
click at [96, 361] on button "Restrições Novo Mundo" at bounding box center [76, 359] width 92 height 19
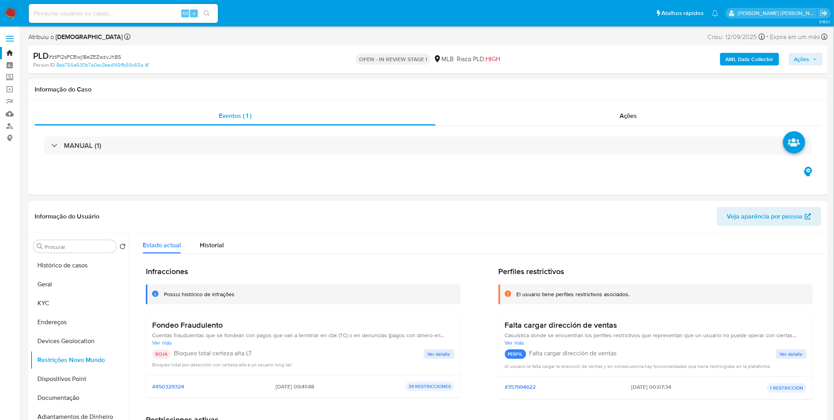
click at [446, 354] on span "Ver detalle" at bounding box center [439, 354] width 23 height 8
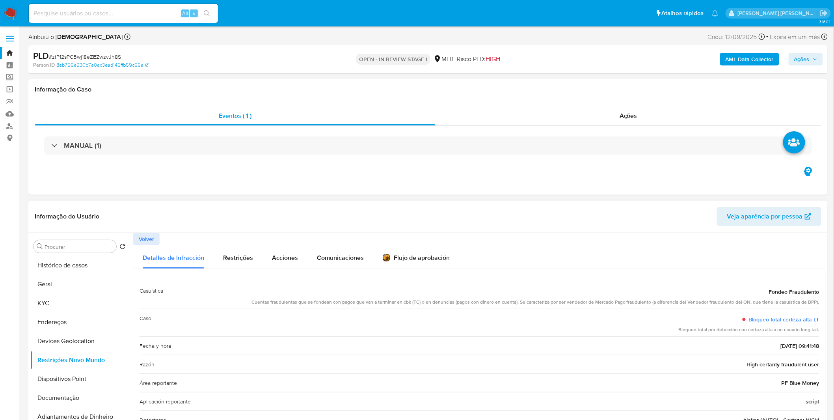
click at [150, 242] on span "Volver" at bounding box center [146, 238] width 15 height 11
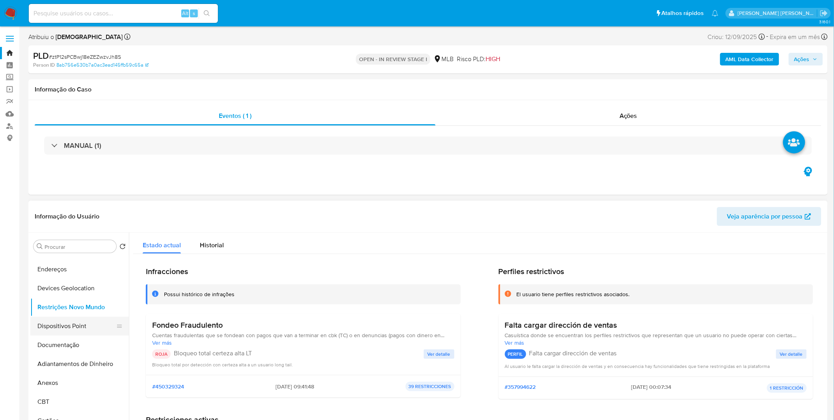
scroll to position [175, 0]
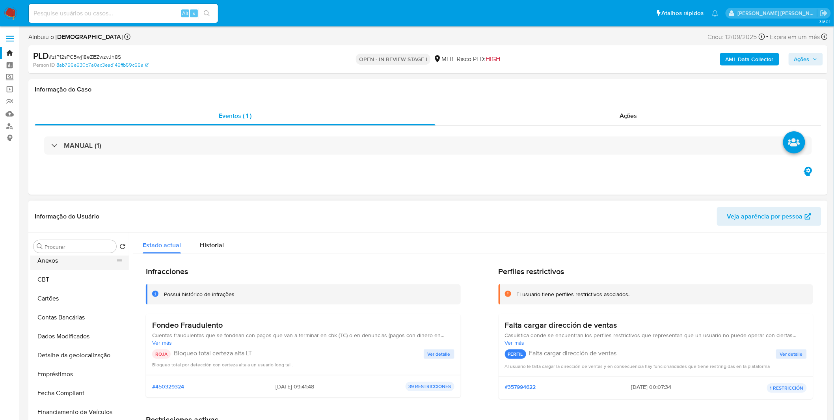
click at [81, 261] on button "Anexos" at bounding box center [76, 260] width 92 height 19
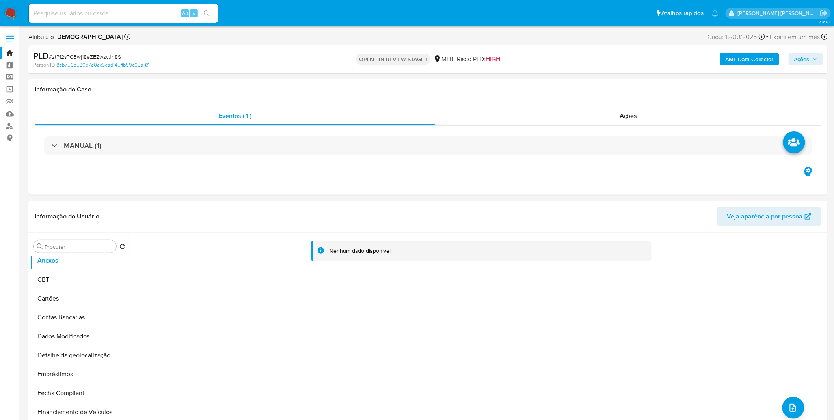
click at [733, 61] on b "AML Data Collector" at bounding box center [750, 59] width 48 height 13
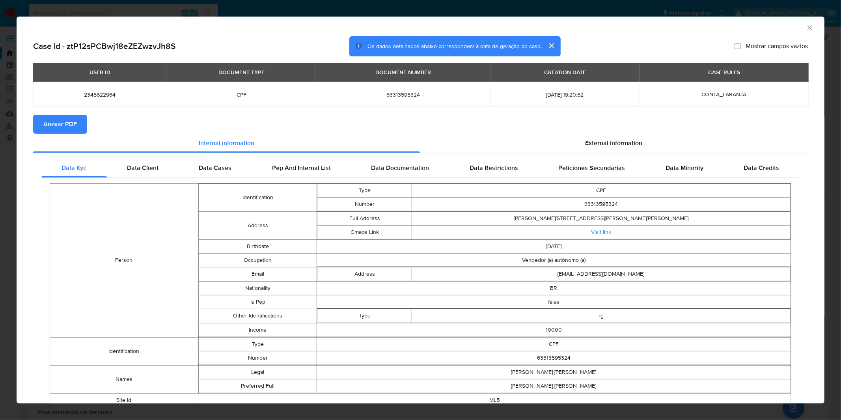
click at [74, 111] on div "USER ID DOCUMENT TYPE DOCUMENT NUMBER CREATION DATE CASE RULES 2345622964 CPF 6…" at bounding box center [420, 89] width 775 height 52
click at [71, 119] on span "Anexar PDF" at bounding box center [60, 124] width 34 height 17
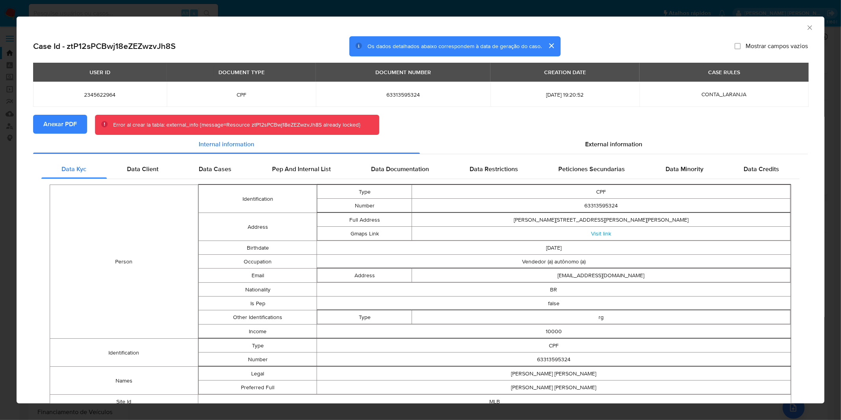
click at [538, 11] on div "AML Data Collector Case Id - ztP12sPCBwj18eZEZwzvJh8S Os dados detalhados abaix…" at bounding box center [420, 210] width 841 height 420
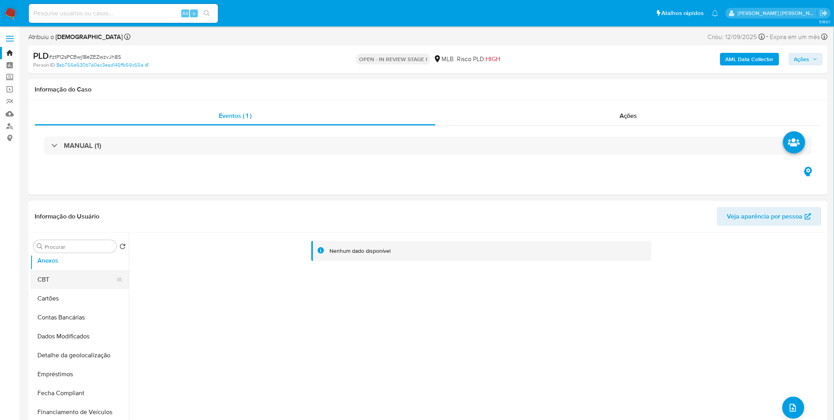
click at [52, 276] on button "CBT" at bounding box center [76, 279] width 92 height 19
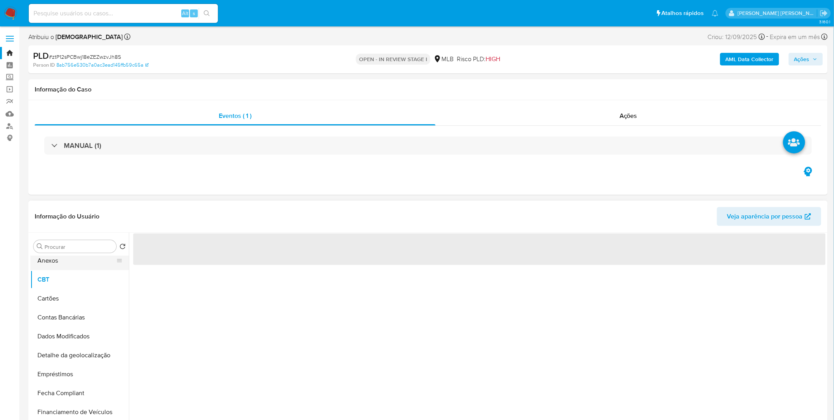
click at [57, 259] on button "Anexos" at bounding box center [76, 260] width 92 height 19
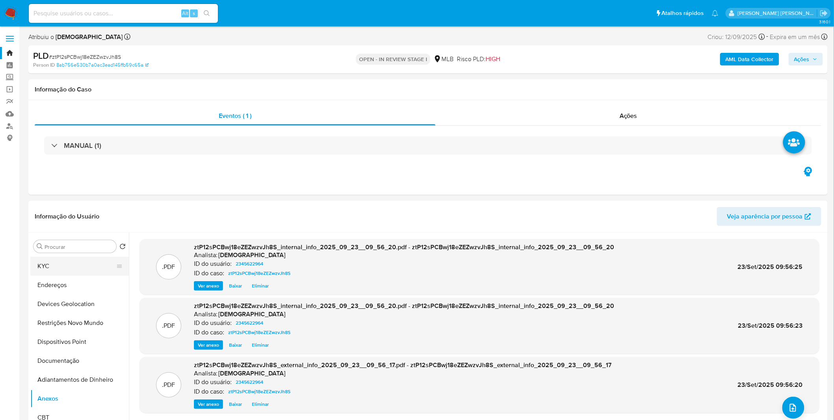
scroll to position [0, 0]
click at [61, 298] on button "KYC" at bounding box center [76, 303] width 92 height 19
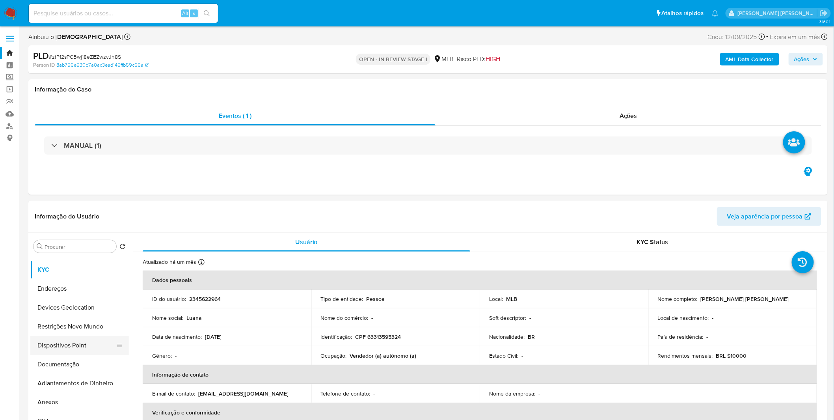
scroll to position [44, 0]
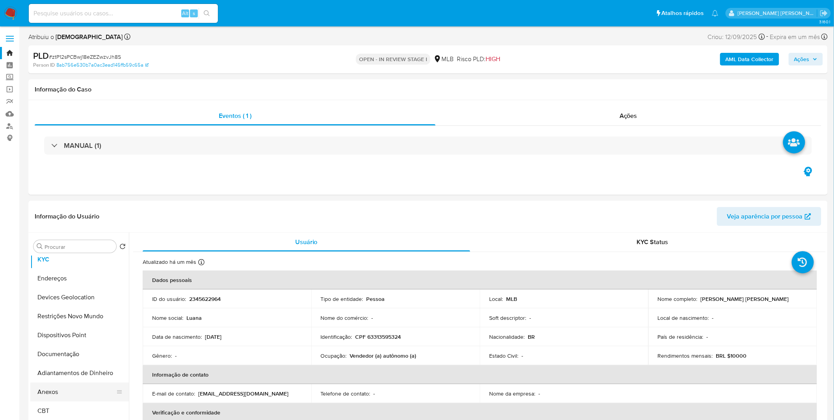
click at [63, 388] on button "Anexos" at bounding box center [76, 391] width 92 height 19
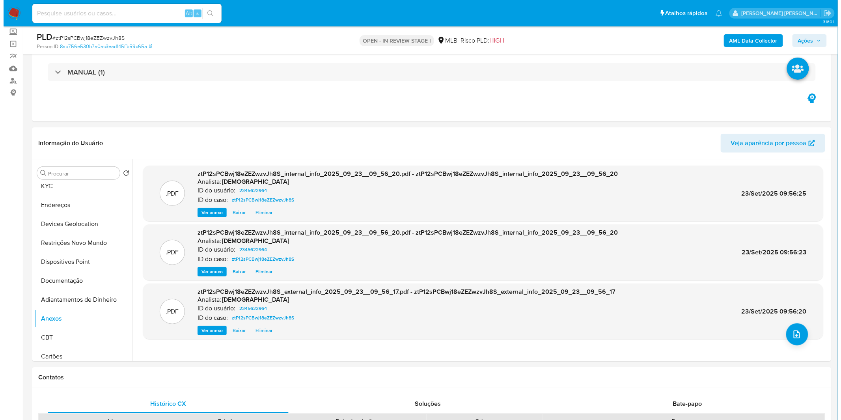
scroll to position [0, 0]
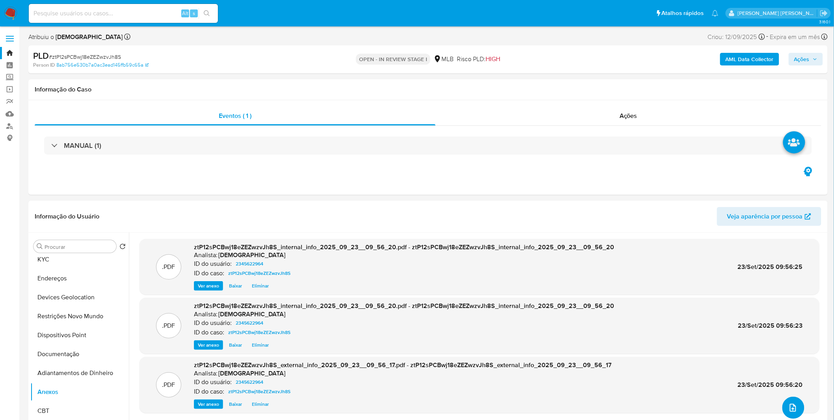
click at [800, 408] on button "upload-file" at bounding box center [794, 408] width 22 height 22
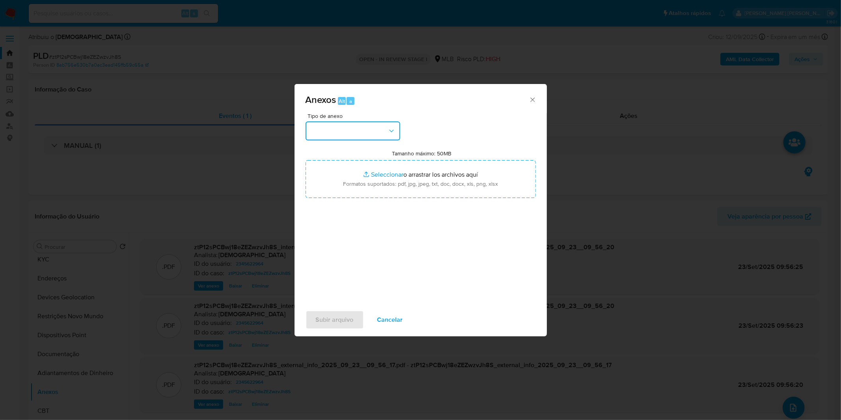
click at [342, 132] on button "button" at bounding box center [353, 130] width 95 height 19
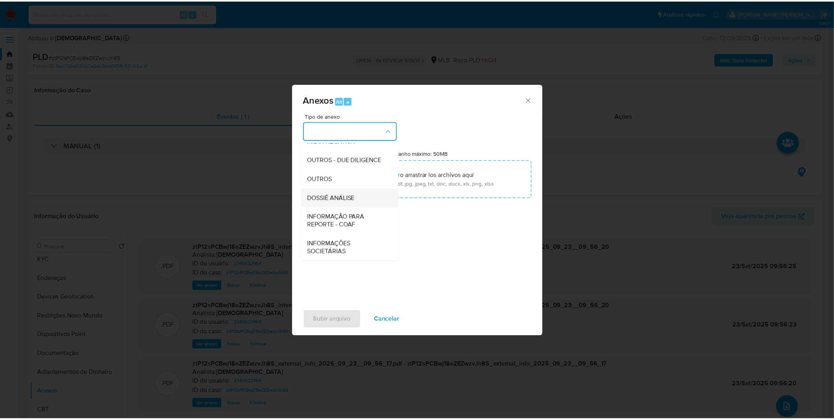
scroll to position [121, 0]
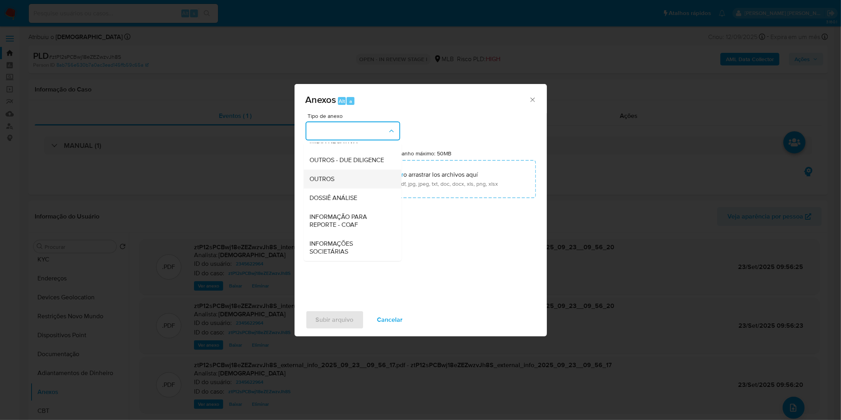
click at [345, 181] on div "OUTROS" at bounding box center [350, 179] width 80 height 19
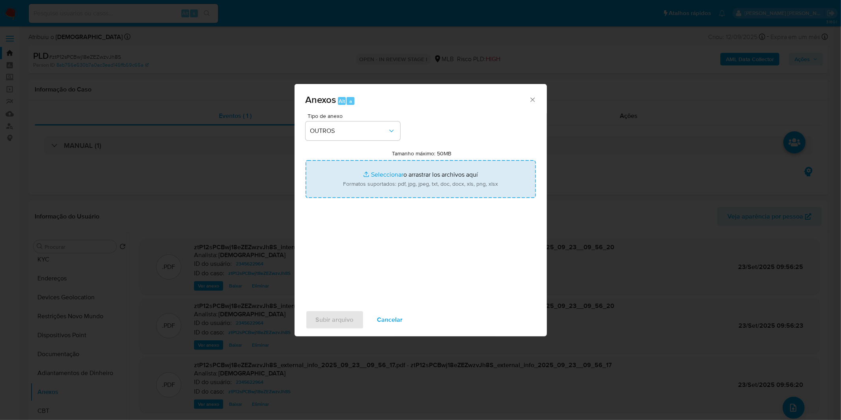
click at [358, 176] on input "Tamanho máximo: 50MB Seleccionar archivos" at bounding box center [421, 179] width 230 height 38
type input "C:\fakepath\Mulan 2345622964_2025_09_15_08_16_11.xlsx"
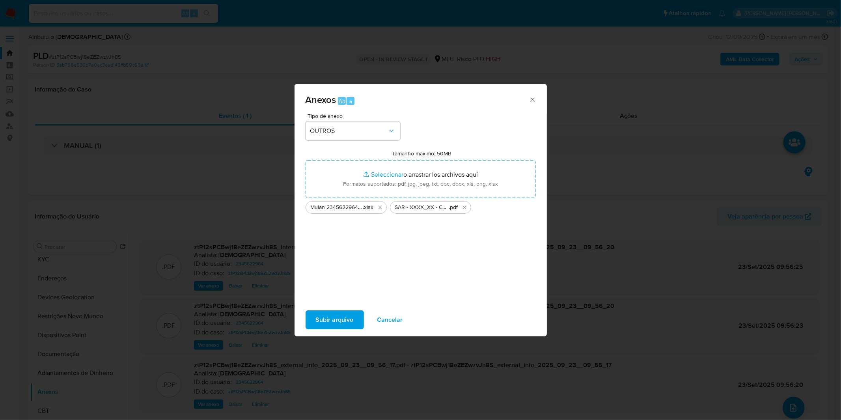
click at [320, 318] on span "Subir arquivo" at bounding box center [335, 319] width 38 height 17
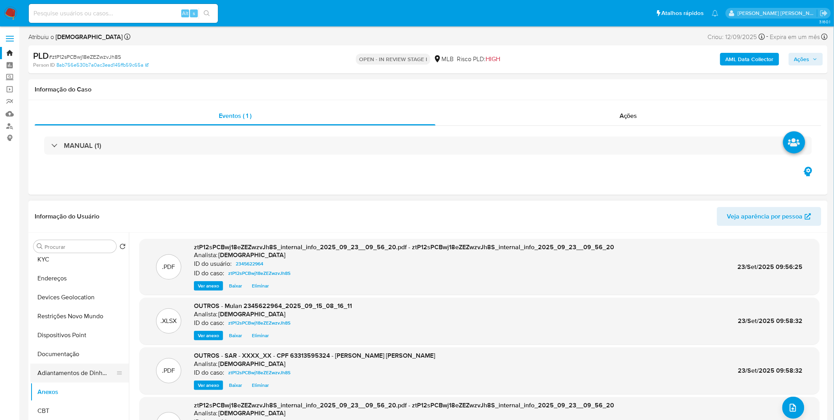
click at [92, 375] on button "Adiantamentos de Dinheiro" at bounding box center [76, 372] width 92 height 19
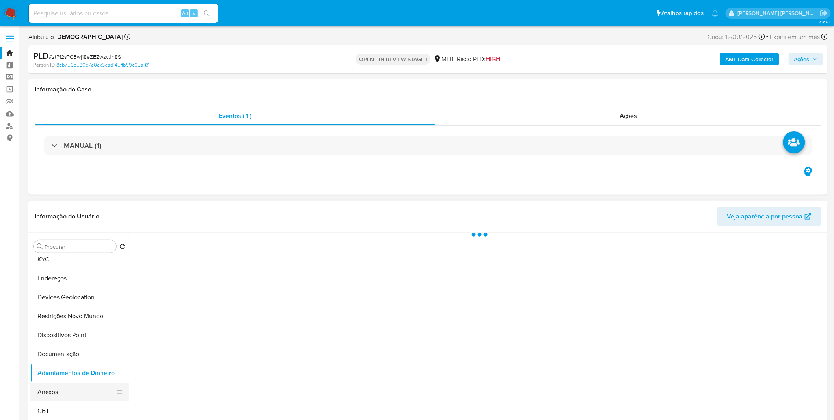
click at [83, 384] on button "Anexos" at bounding box center [76, 391] width 92 height 19
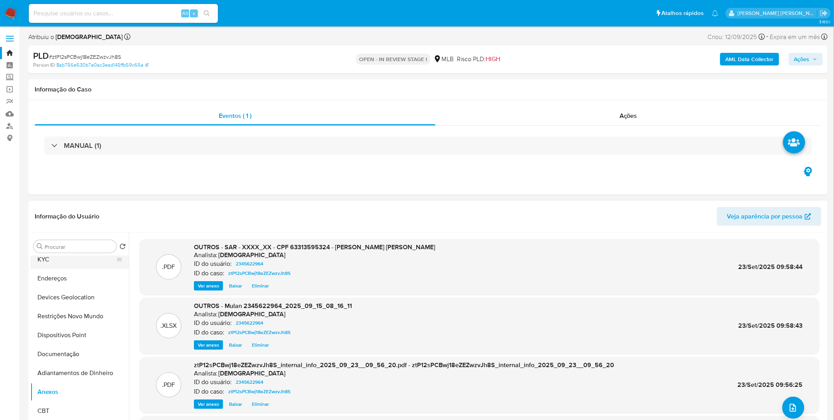
click at [88, 263] on button "KYC" at bounding box center [76, 259] width 92 height 19
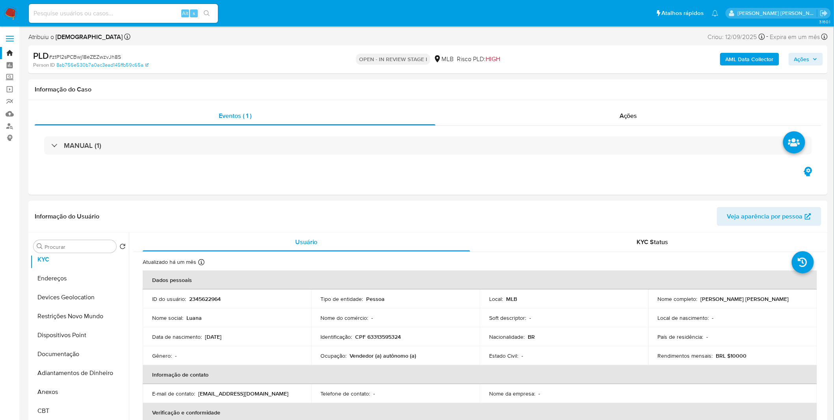
click at [813, 62] on span "Ações" at bounding box center [805, 59] width 23 height 11
click at [570, 86] on span "Resolução do caso" at bounding box center [576, 84] width 53 height 9
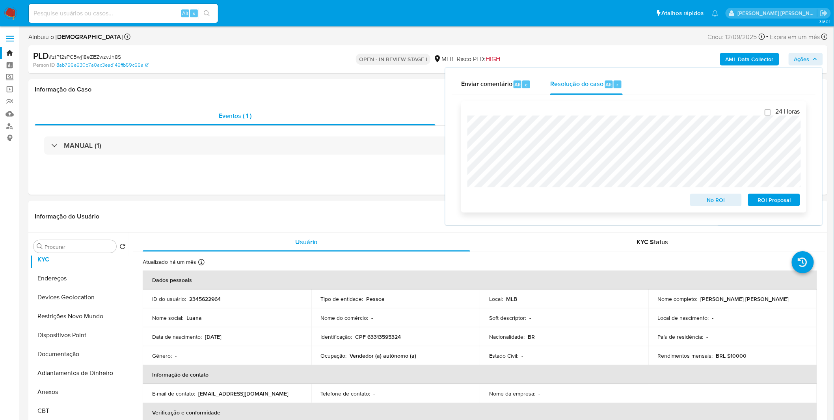
click at [762, 201] on span "ROI Proposal" at bounding box center [774, 199] width 41 height 11
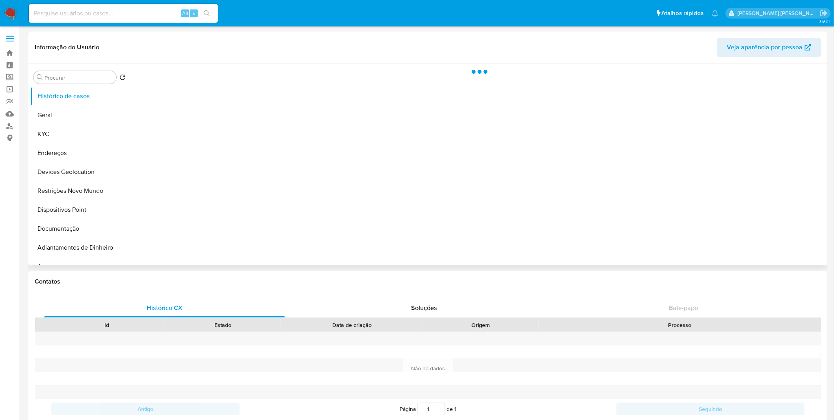
select select "10"
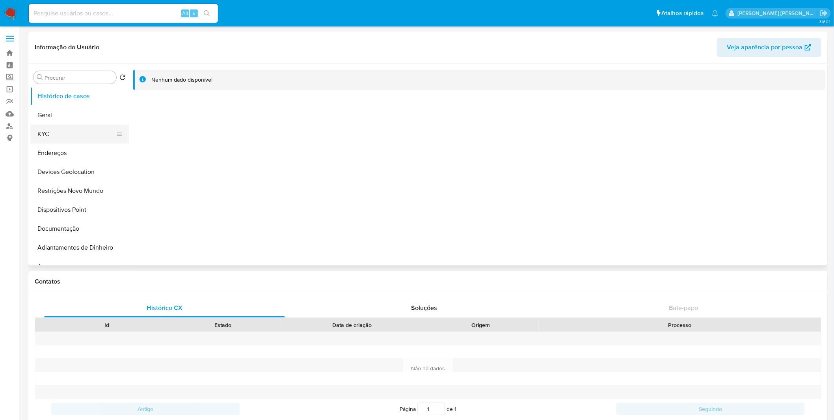
click at [84, 143] on button "KYC" at bounding box center [76, 134] width 92 height 19
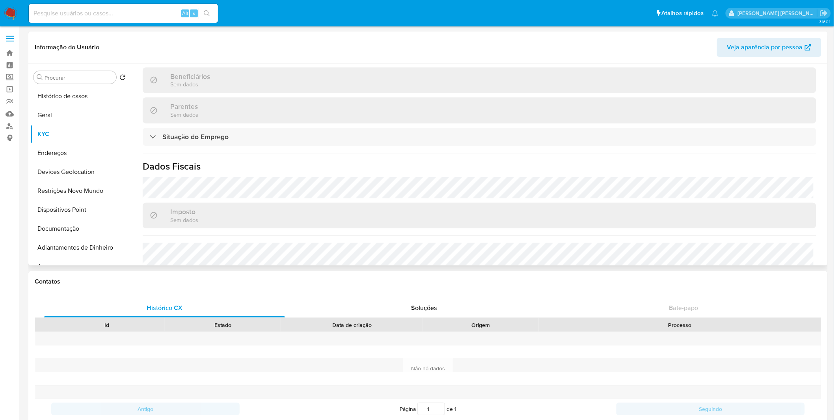
scroll to position [343, 0]
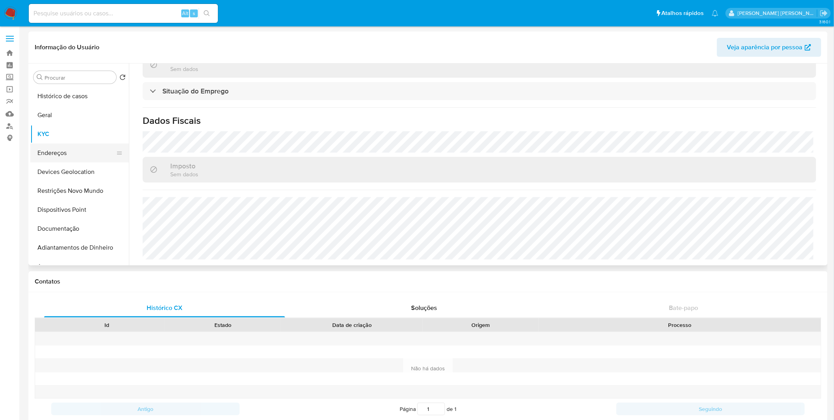
drag, startPoint x: 77, startPoint y: 162, endPoint x: 69, endPoint y: 156, distance: 10.1
click at [76, 162] on button "Devices Geolocation" at bounding box center [79, 171] width 99 height 19
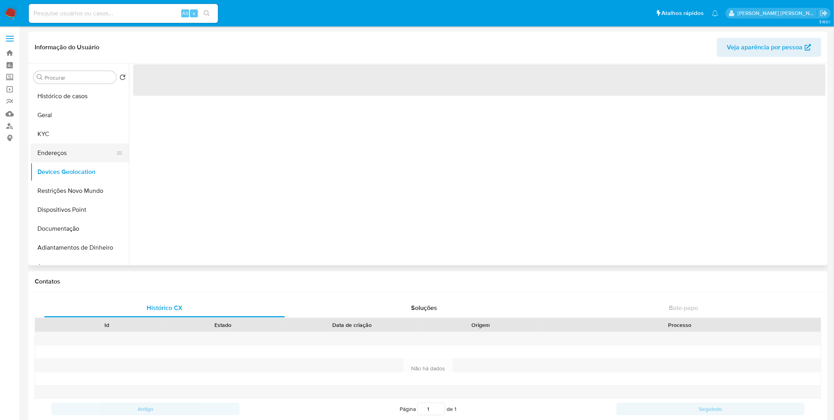
click at [69, 156] on button "Endereços" at bounding box center [76, 152] width 92 height 19
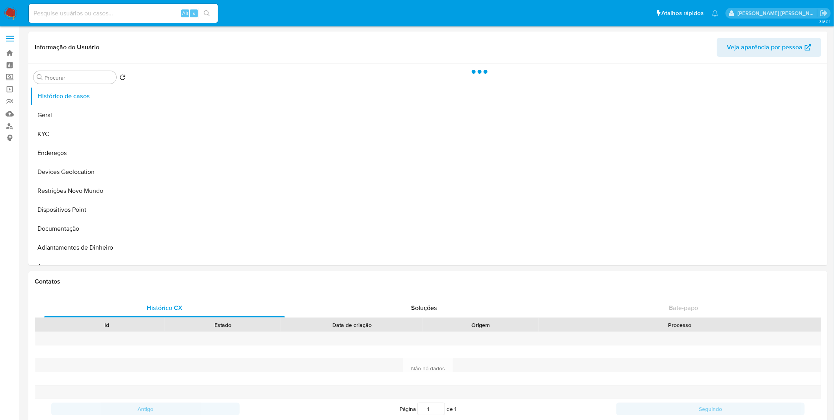
select select "10"
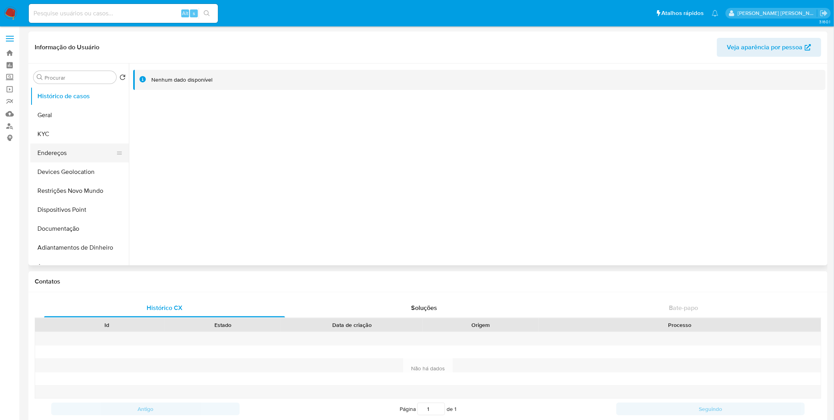
click at [50, 143] on button "Endereços" at bounding box center [76, 152] width 92 height 19
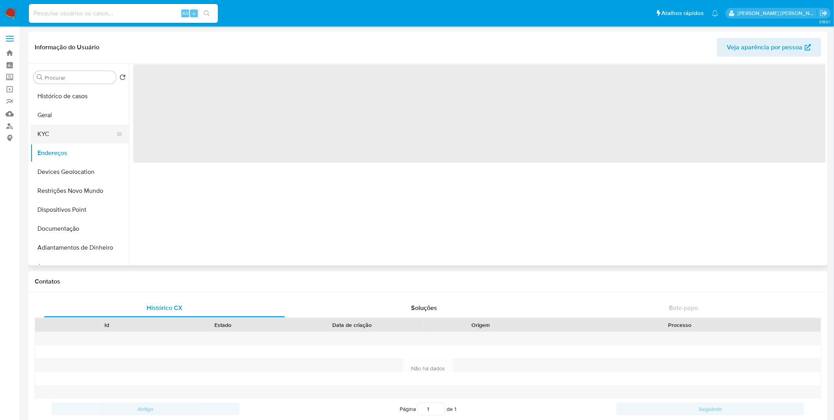
click at [62, 128] on button "KYC" at bounding box center [76, 134] width 92 height 19
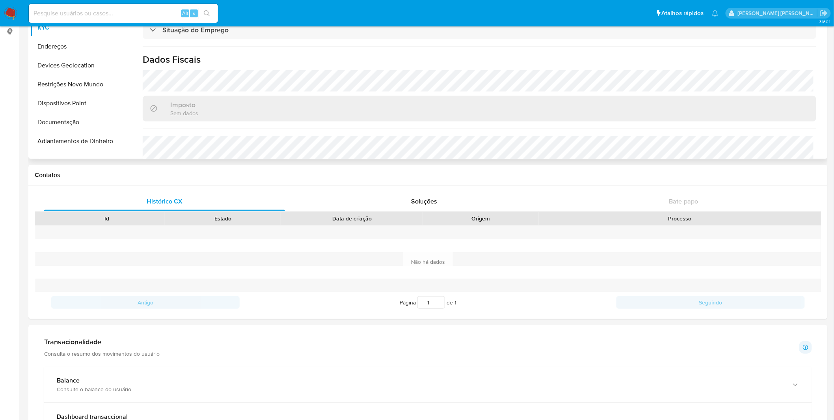
scroll to position [88, 0]
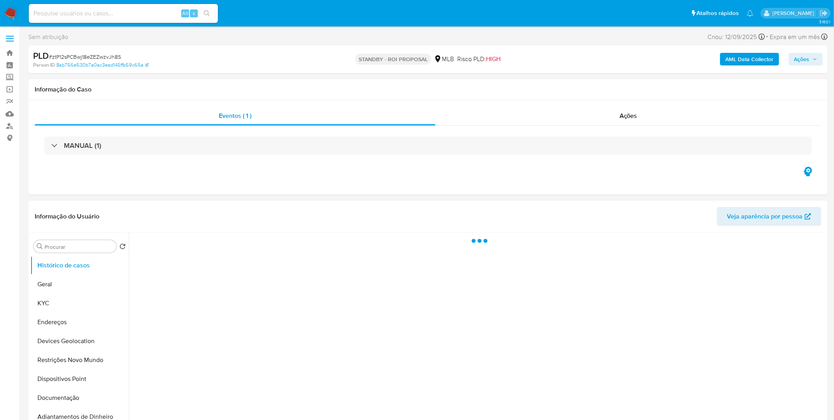
select select "10"
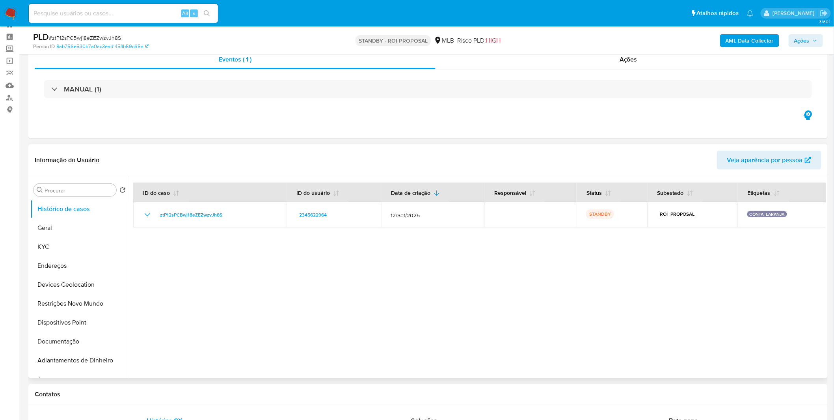
scroll to position [44, 0]
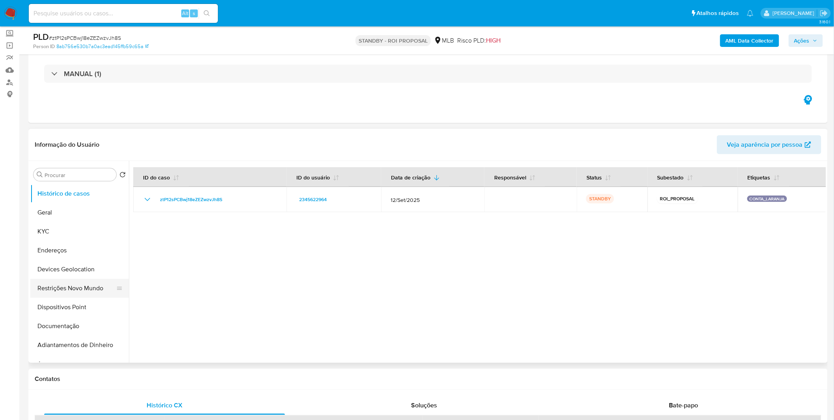
click at [101, 289] on button "Restrições Novo Mundo" at bounding box center [76, 288] width 92 height 19
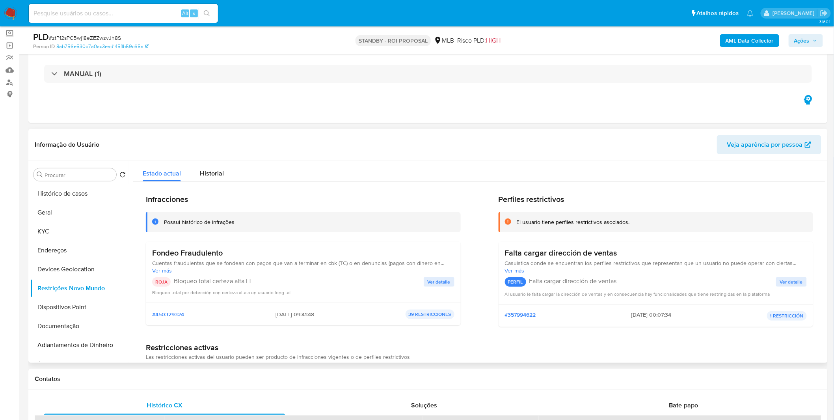
click at [435, 279] on span "Ver detalle" at bounding box center [439, 282] width 23 height 8
click at [435, 279] on div at bounding box center [477, 262] width 697 height 202
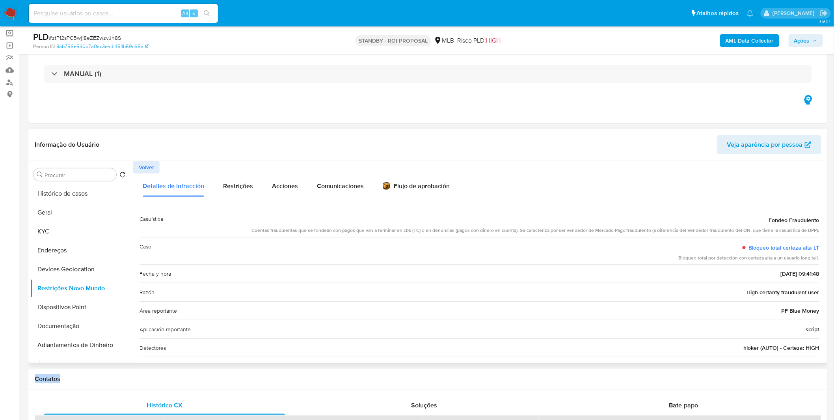
click at [148, 166] on span "Volver" at bounding box center [146, 167] width 15 height 11
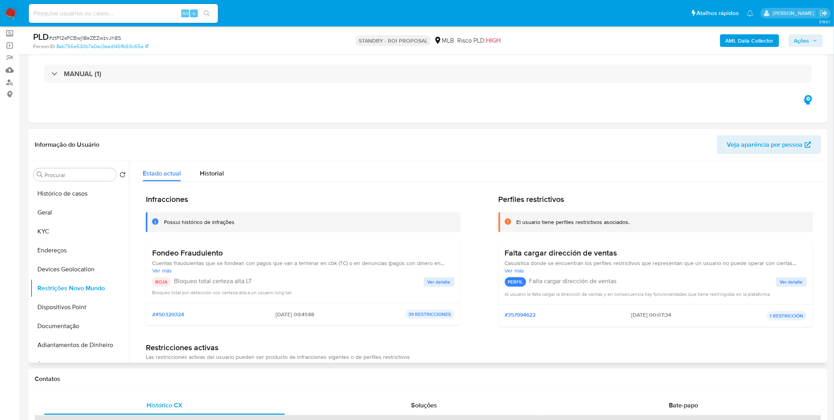
click at [132, 18] on div "Alt s" at bounding box center [123, 13] width 189 height 19
click at [131, 16] on input at bounding box center [123, 13] width 189 height 10
paste input "dgX0ywdPNhxMheJGchhzU30F"
type input "dgX0ywdPNhxMheJGchhzU30F"
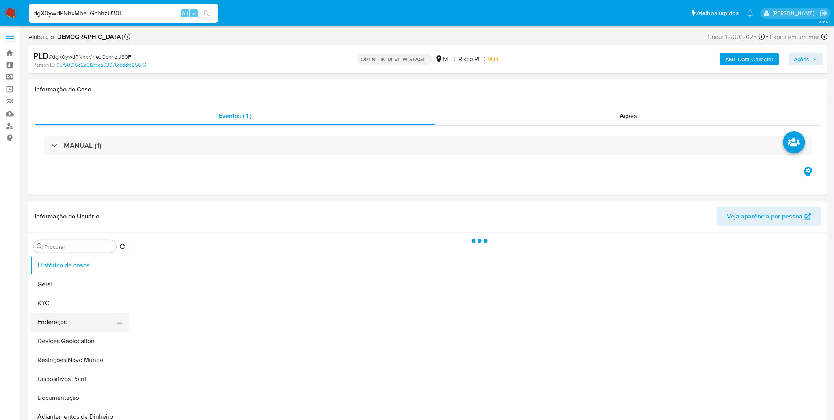
select select "10"
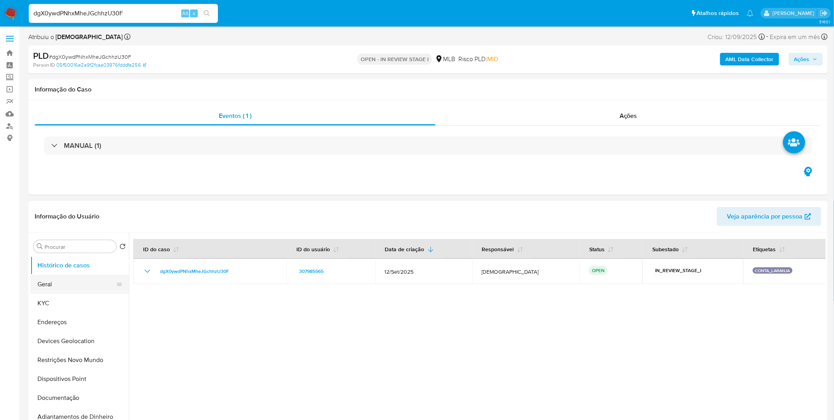
click at [60, 291] on button "Geral" at bounding box center [76, 284] width 92 height 19
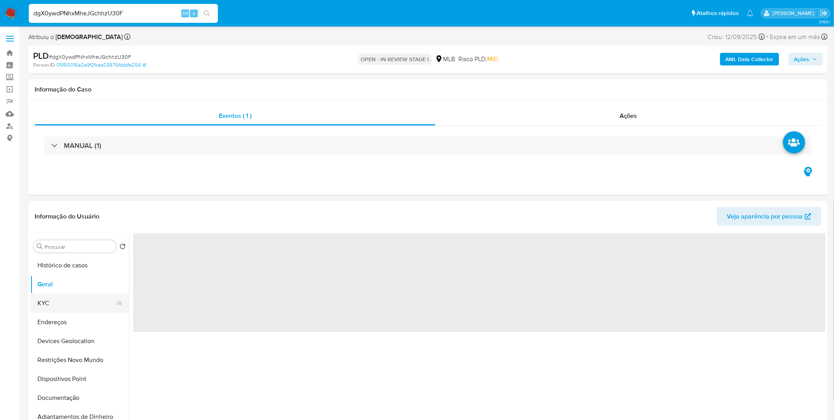
click at [59, 297] on button "KYC" at bounding box center [76, 303] width 92 height 19
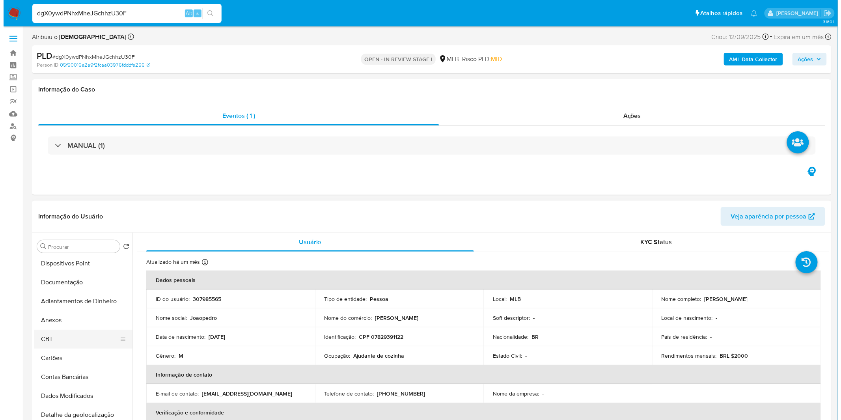
scroll to position [131, 0]
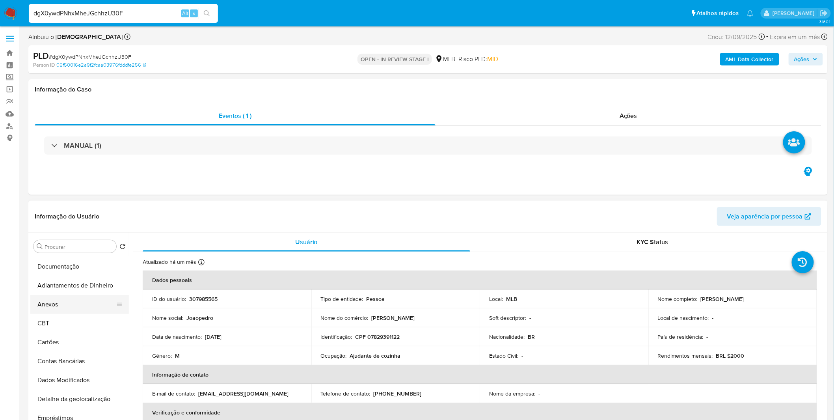
click at [89, 306] on button "Anexos" at bounding box center [76, 304] width 92 height 19
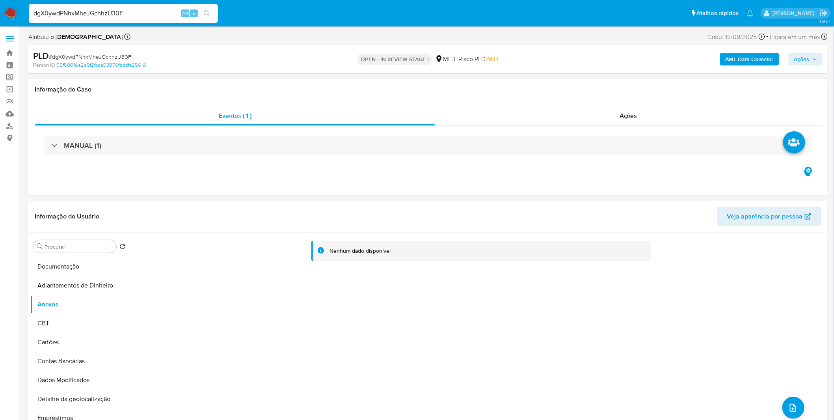
click at [734, 60] on b "AML Data Collector" at bounding box center [750, 59] width 48 height 13
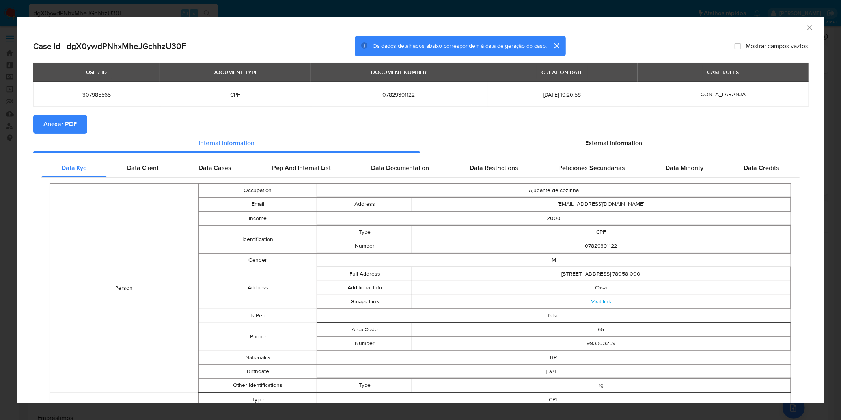
click at [69, 128] on span "Anexar PDF" at bounding box center [60, 124] width 34 height 17
click at [380, 12] on div "AML Data Collector Case Id - dgX0ywdPNhxMheJGchhzU30F Os dados detalhados abaix…" at bounding box center [420, 210] width 841 height 420
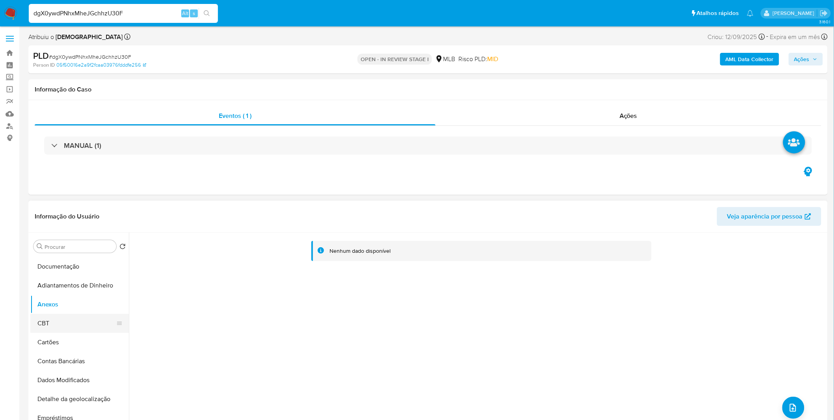
click at [80, 320] on button "CBT" at bounding box center [76, 323] width 92 height 19
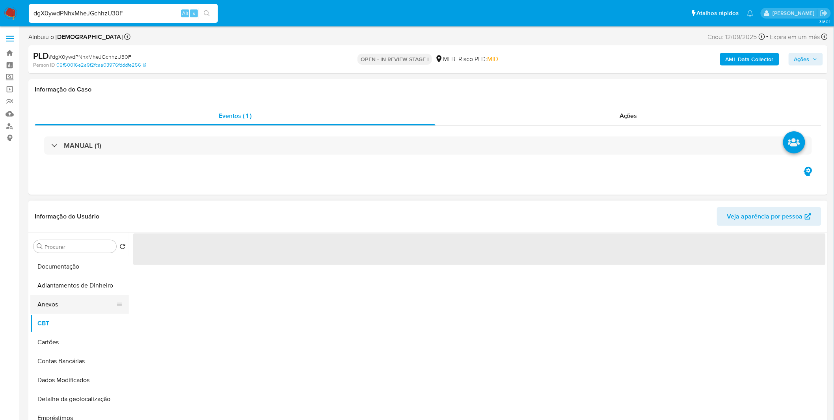
click at [81, 309] on button "Anexos" at bounding box center [76, 304] width 92 height 19
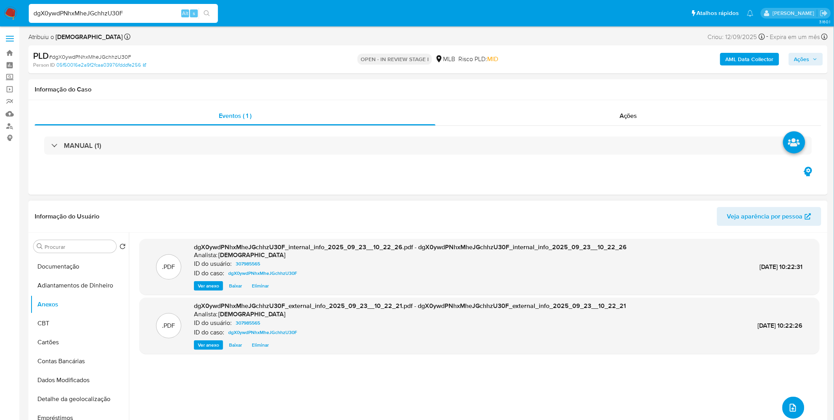
click at [783, 406] on button "upload-file" at bounding box center [794, 408] width 22 height 22
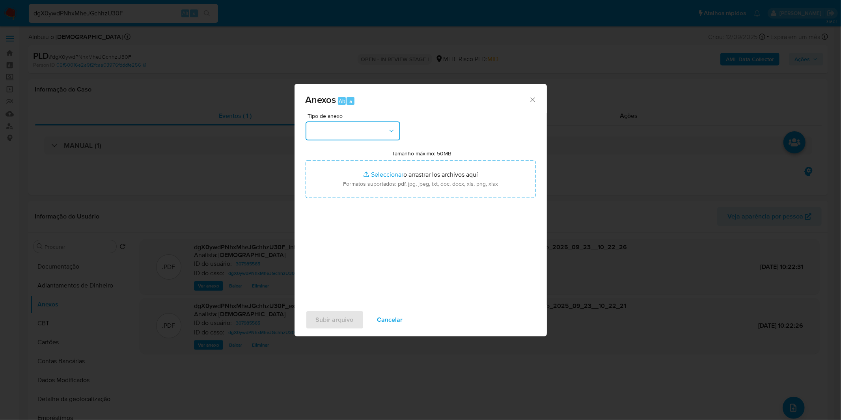
click at [392, 132] on icon "button" at bounding box center [392, 131] width 8 height 8
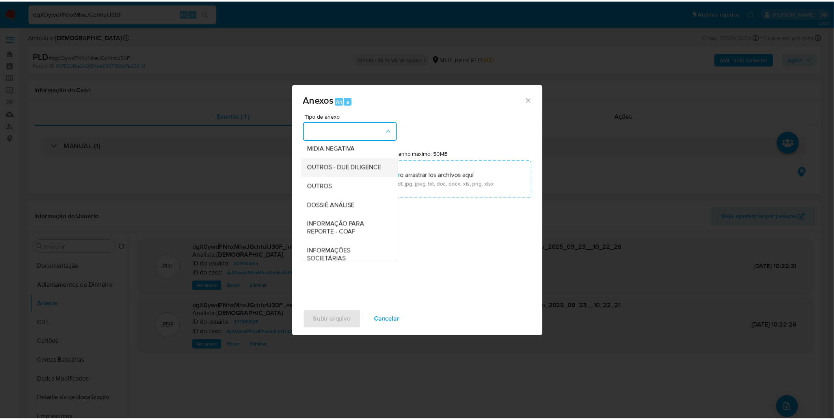
scroll to position [121, 0]
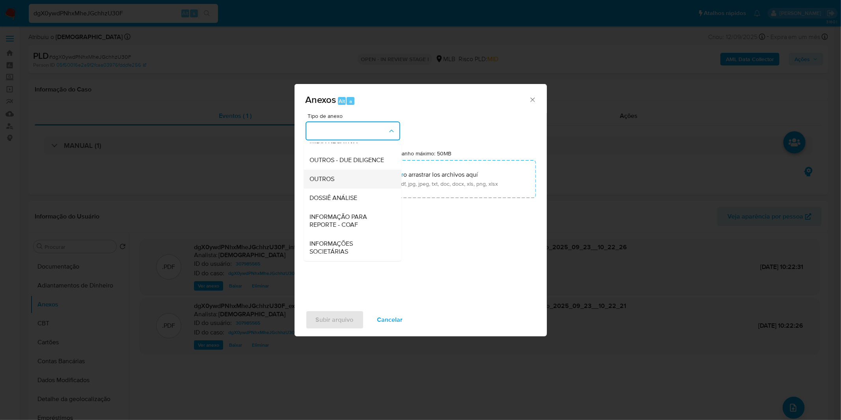
click at [348, 178] on div "OUTROS" at bounding box center [350, 179] width 80 height 19
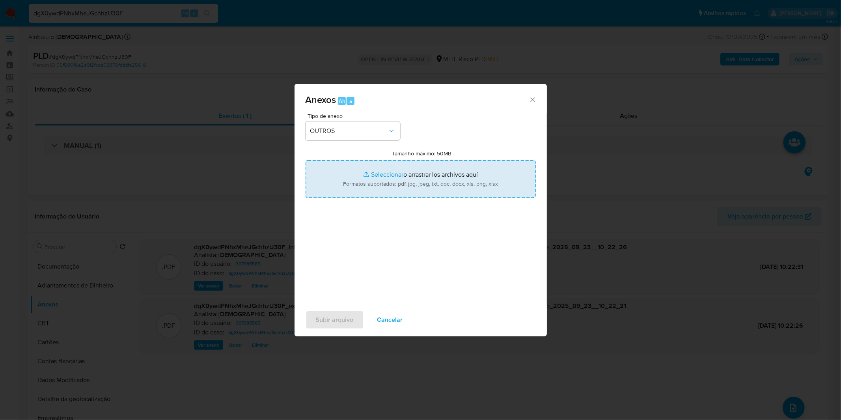
click at [355, 166] on input "Tamanho máximo: 50MB Seleccionar archivos" at bounding box center [421, 179] width 230 height 38
type input "C:\fakepath\Mulan 307985565_2025_09_15_08_16_50.xlsx"
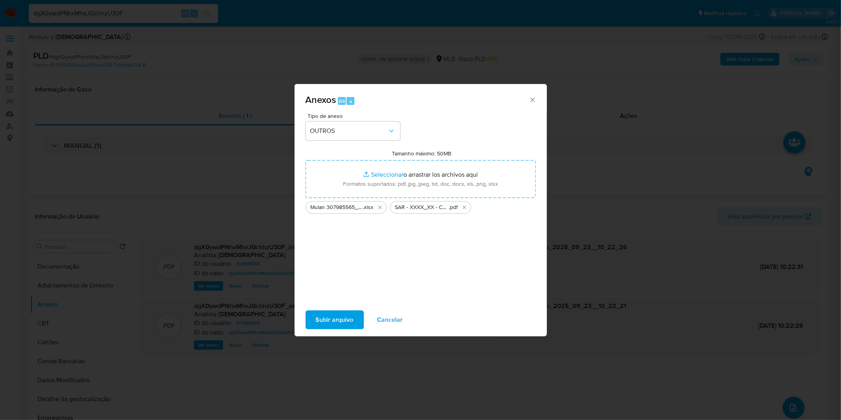
click at [339, 316] on span "Subir arquivo" at bounding box center [335, 319] width 38 height 17
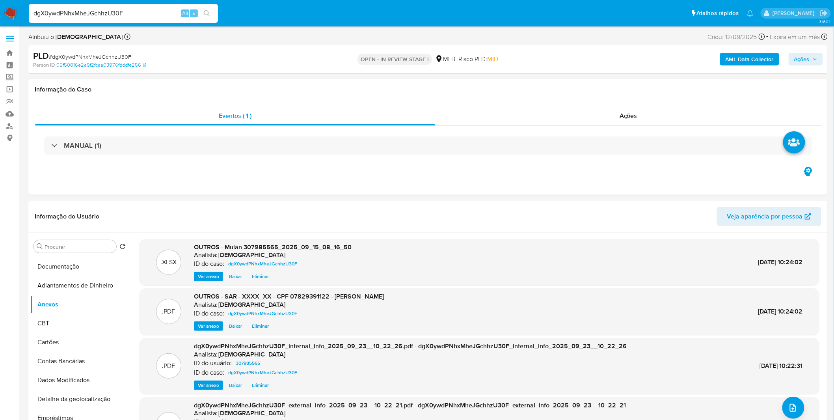
click at [793, 61] on button "Ações" at bounding box center [806, 59] width 34 height 13
click at [566, 93] on div "Resolução do caso Alt r" at bounding box center [586, 84] width 72 height 20
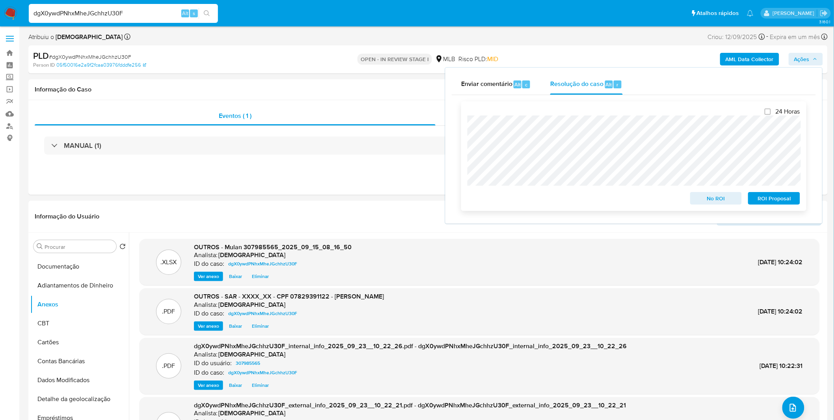
click at [758, 196] on span "ROI Proposal" at bounding box center [774, 198] width 41 height 11
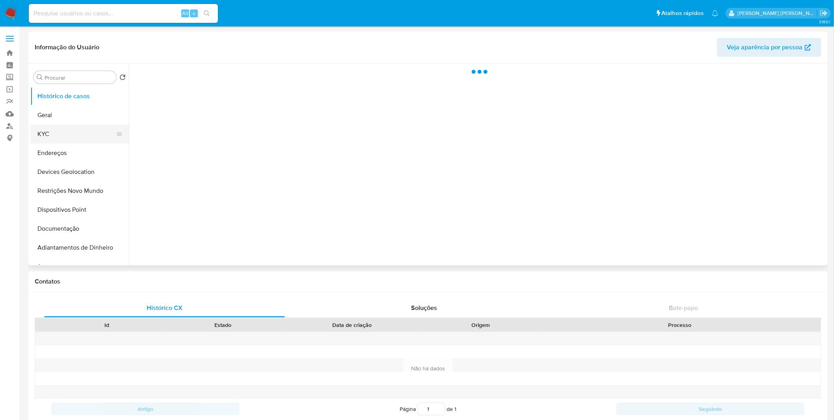
click at [86, 129] on button "KYC" at bounding box center [76, 134] width 92 height 19
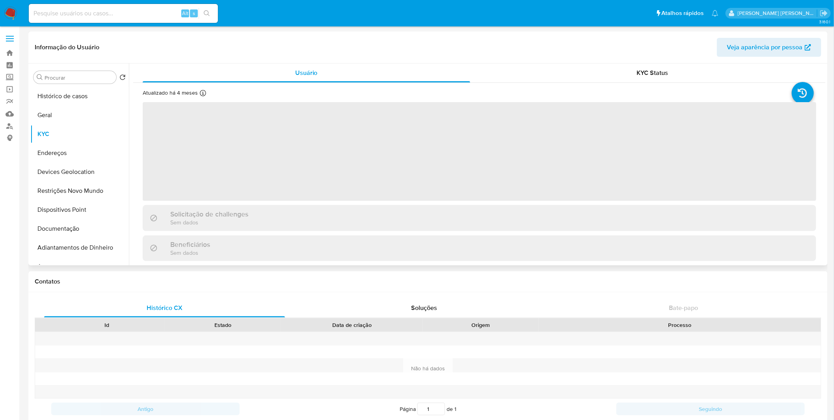
select select "10"
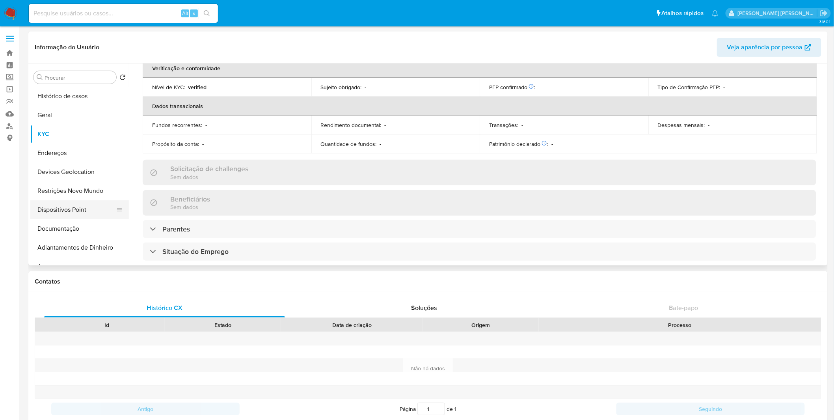
scroll to position [304, 0]
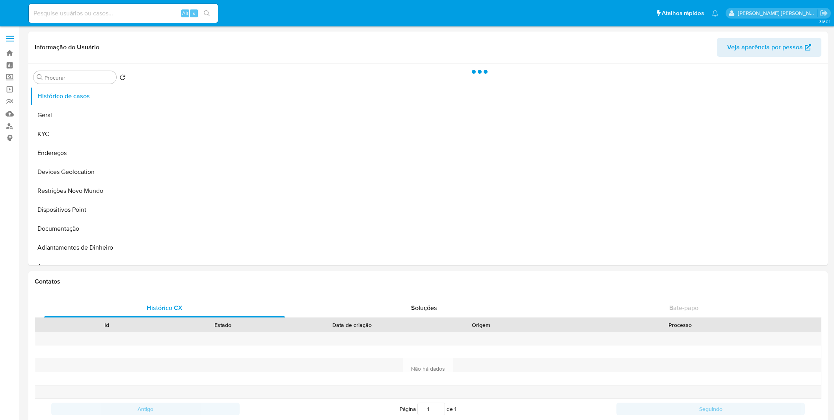
select select "10"
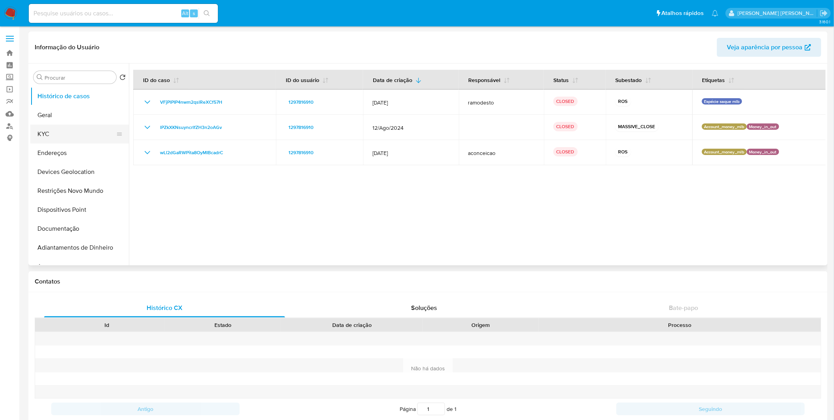
click at [72, 129] on button "KYC" at bounding box center [76, 134] width 92 height 19
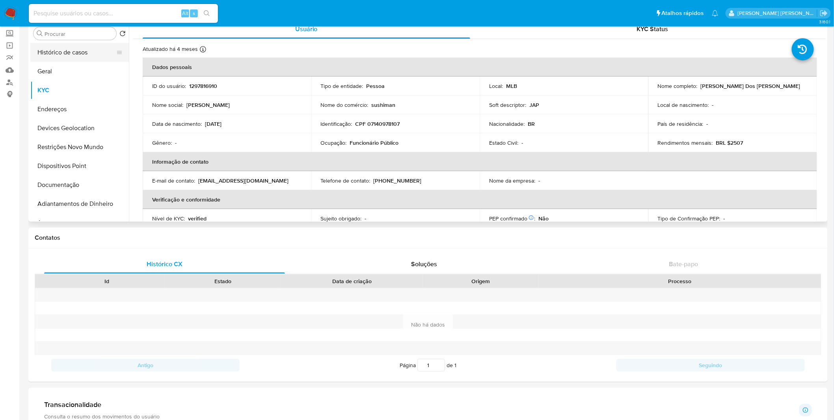
click at [85, 54] on button "Histórico de casos" at bounding box center [76, 52] width 92 height 19
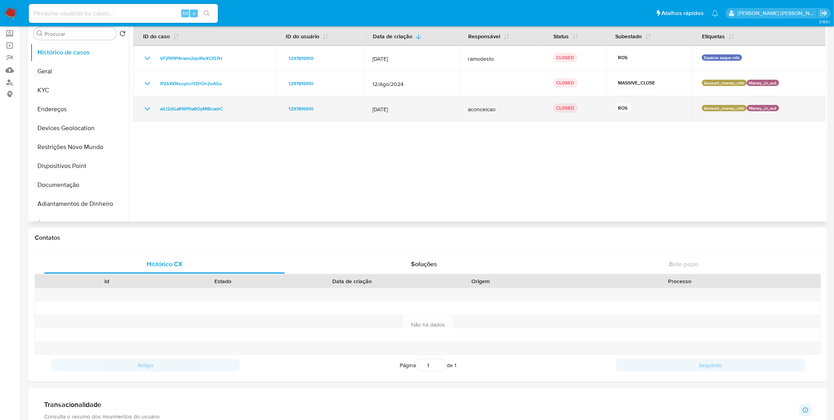
drag, startPoint x: 143, startPoint y: 111, endPoint x: 147, endPoint y: 99, distance: 12.0
click at [143, 111] on icon "Mostrar/Ocultar" at bounding box center [147, 108] width 9 height 9
click at [143, 108] on icon "Mostrar/Ocultar" at bounding box center [147, 108] width 9 height 9
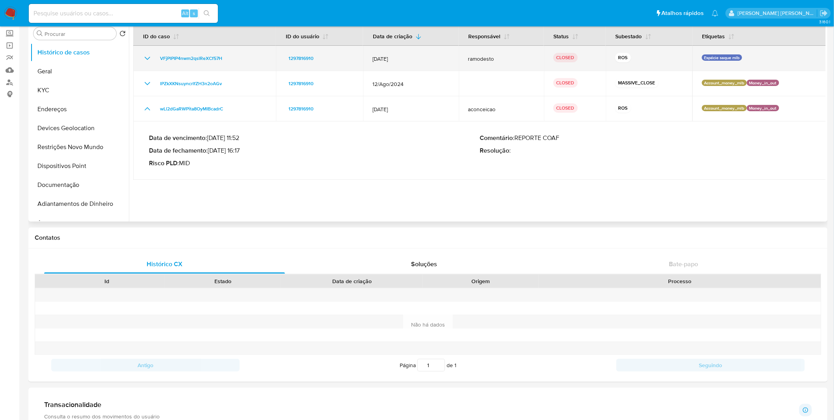
click at [143, 58] on icon "Mostrar/Ocultar" at bounding box center [147, 58] width 9 height 9
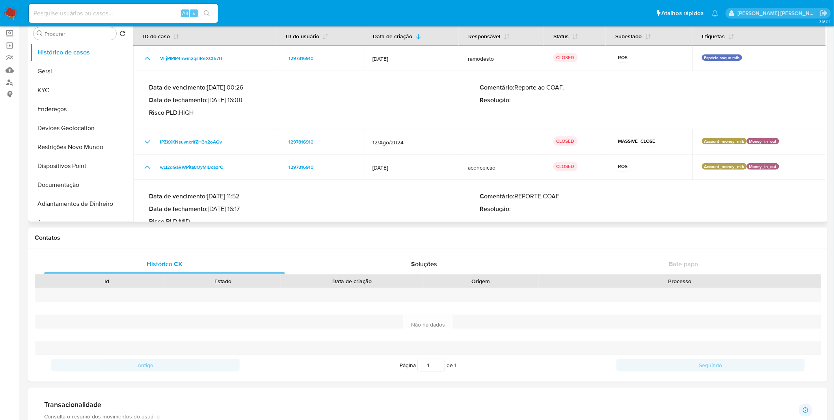
scroll to position [20, 0]
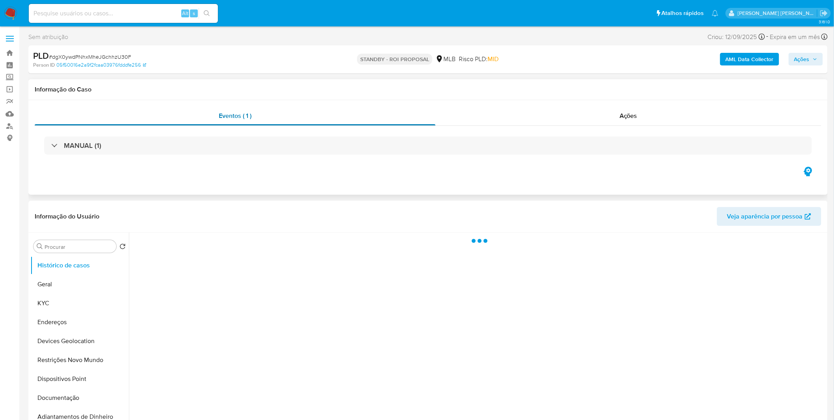
select select "10"
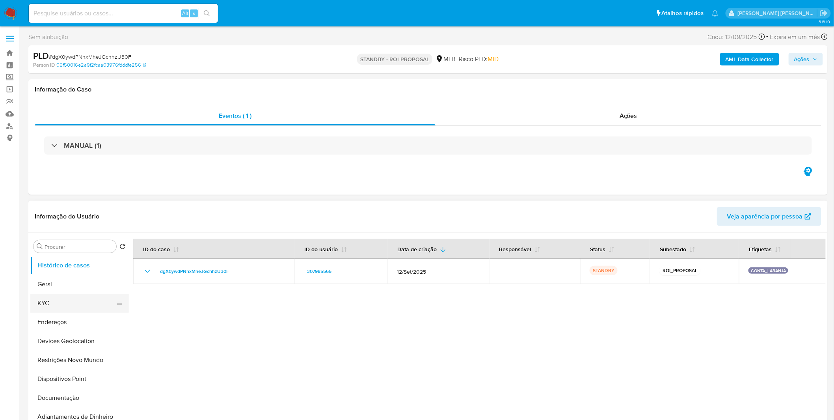
click at [50, 300] on button "KYC" at bounding box center [76, 303] width 92 height 19
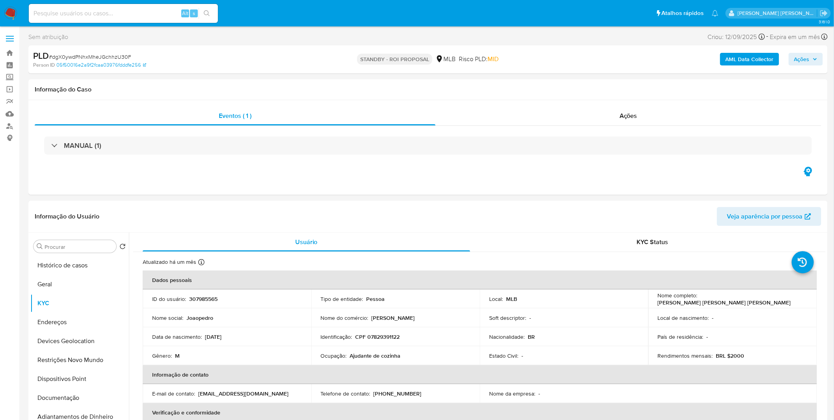
click at [11, 11] on img at bounding box center [10, 13] width 13 height 13
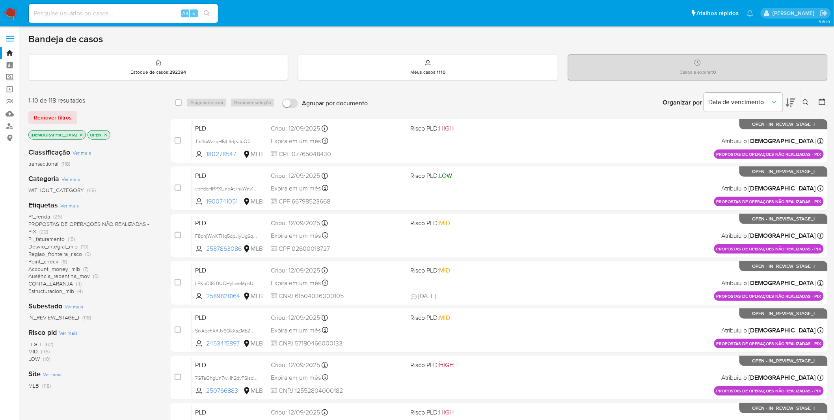
click at [141, 14] on input at bounding box center [123, 13] width 189 height 10
paste input "yV88VsR3MTMofEf5Y288Yo2J"
type input "yV88VsR3MTMofEf5Y288Yo2J"
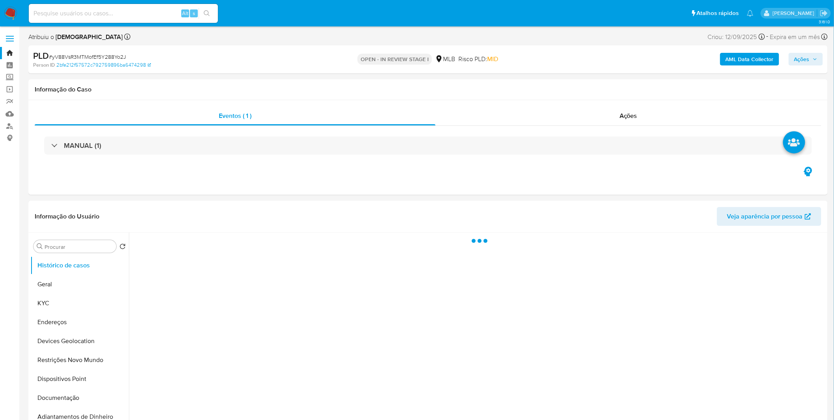
select select "10"
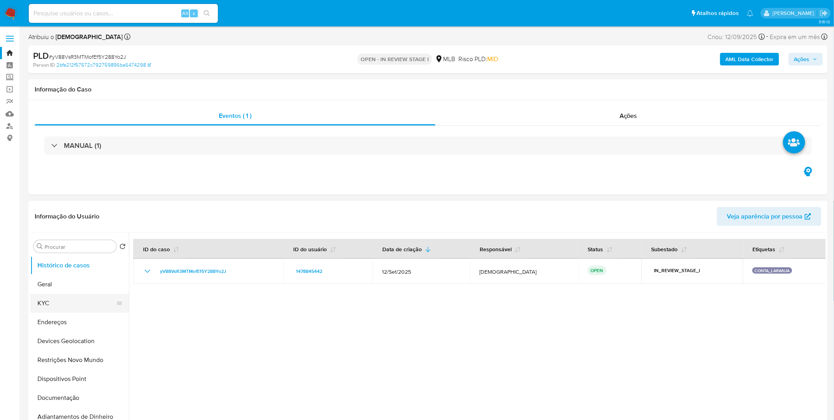
click at [51, 311] on button "KYC" at bounding box center [76, 303] width 92 height 19
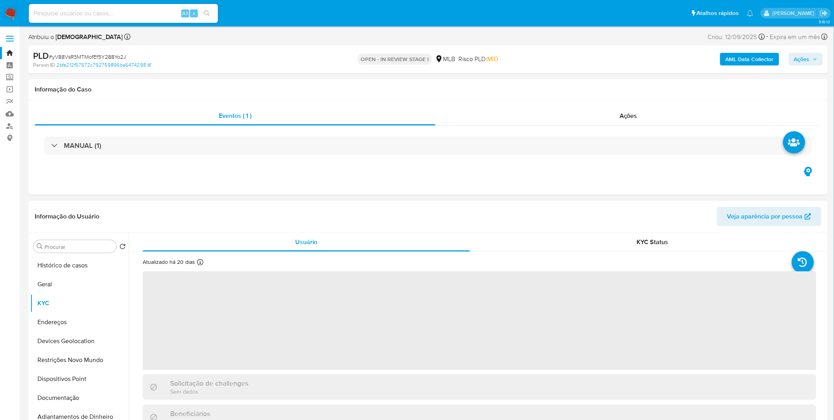
click at [277, 348] on span "‌" at bounding box center [480, 320] width 674 height 99
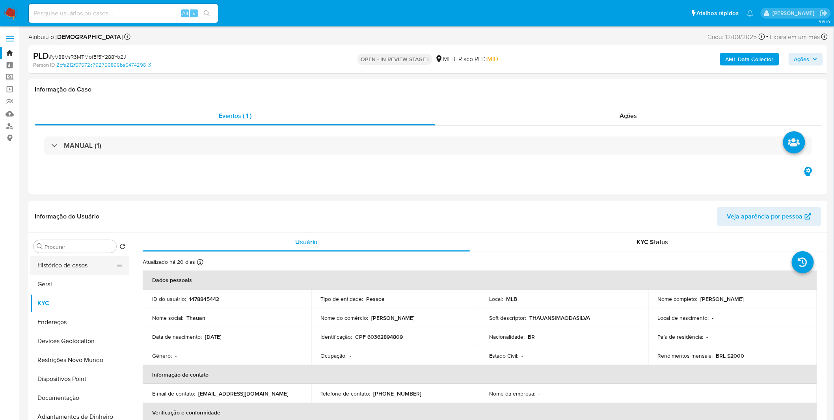
click at [50, 257] on button "Histórico de casos" at bounding box center [76, 265] width 92 height 19
click at [50, 264] on button "Histórico de casos" at bounding box center [76, 265] width 92 height 19
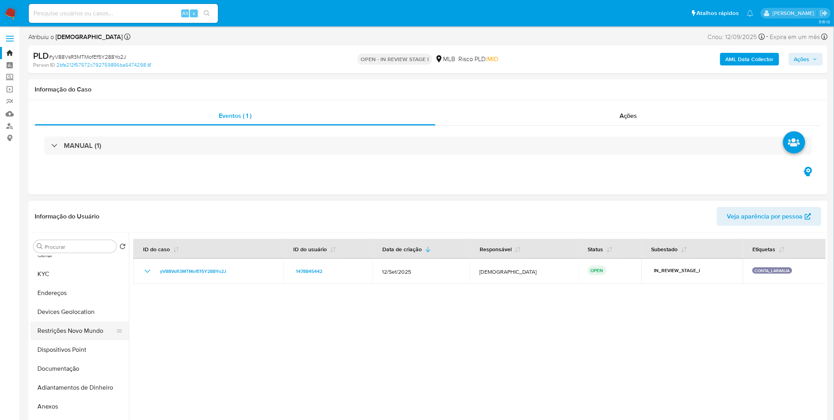
scroll to position [44, 0]
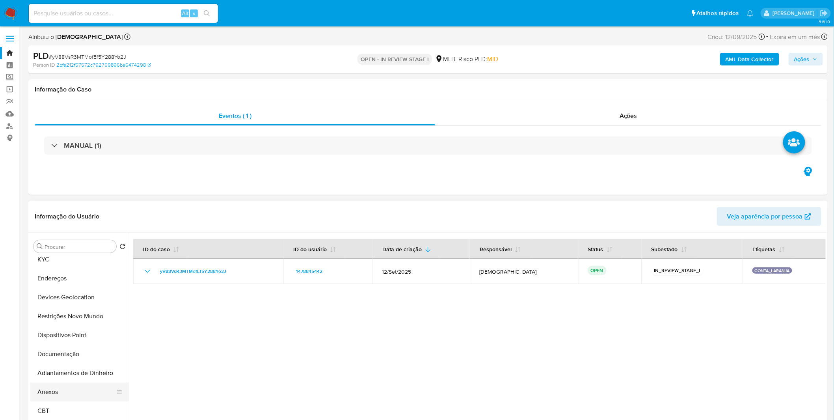
click at [63, 395] on button "Anexos" at bounding box center [76, 391] width 92 height 19
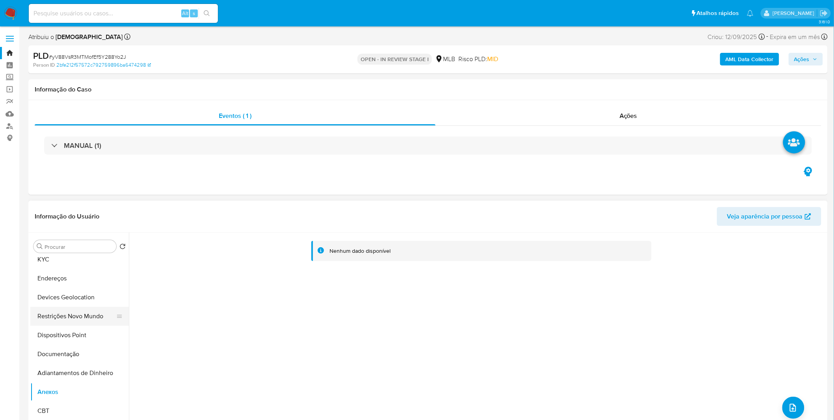
scroll to position [0, 0]
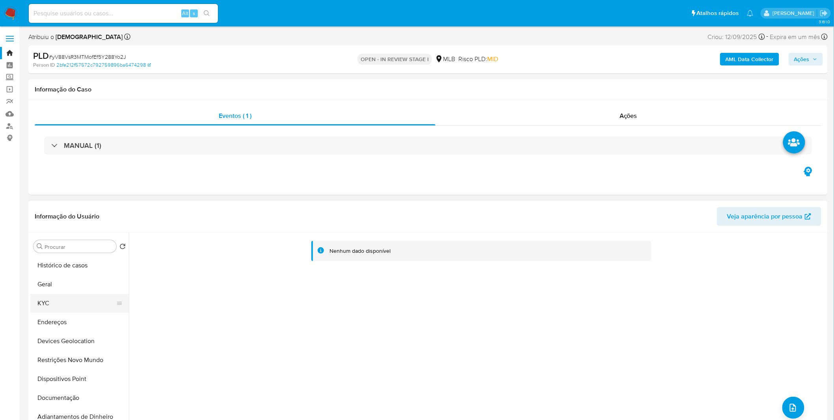
click at [67, 304] on button "KYC" at bounding box center [76, 303] width 92 height 19
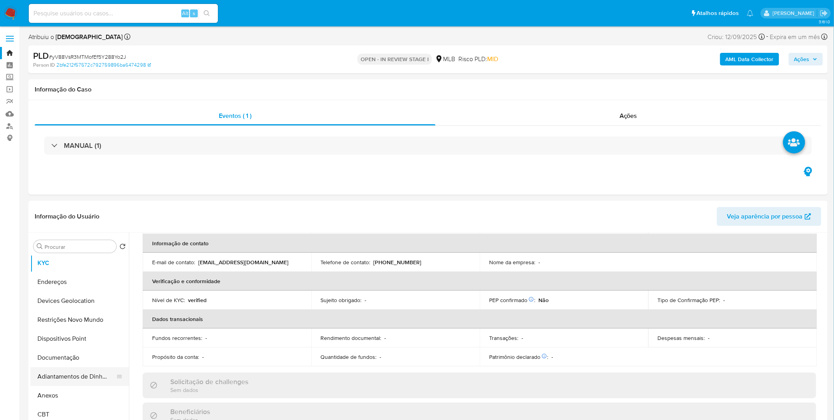
scroll to position [88, 0]
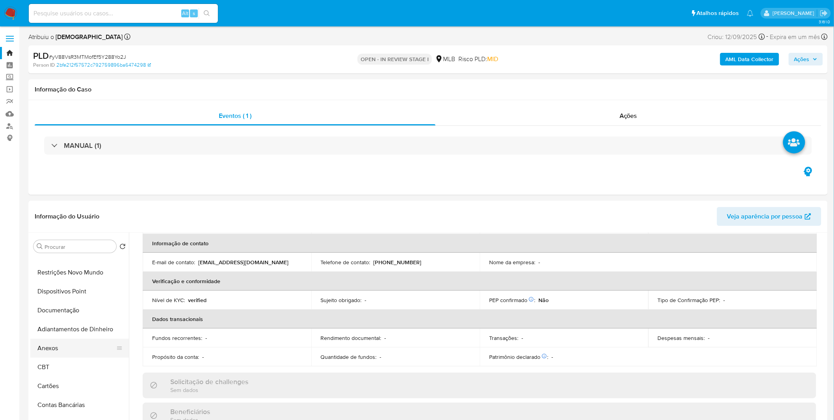
click at [63, 355] on button "Anexos" at bounding box center [76, 348] width 92 height 19
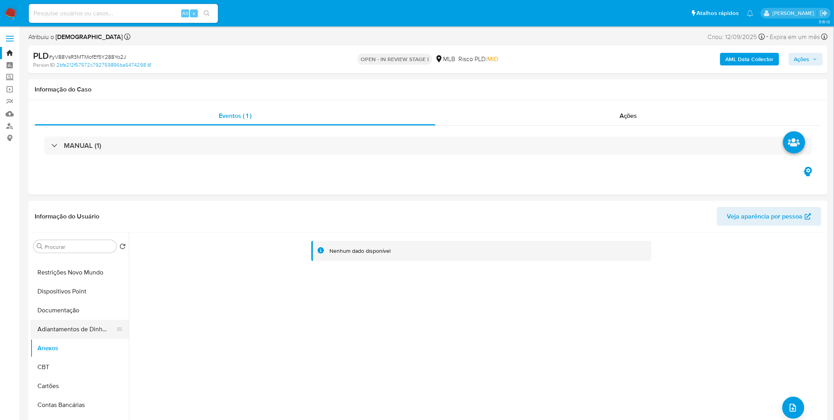
click at [76, 329] on button "Adiantamentos de Dinheiro" at bounding box center [76, 329] width 92 height 19
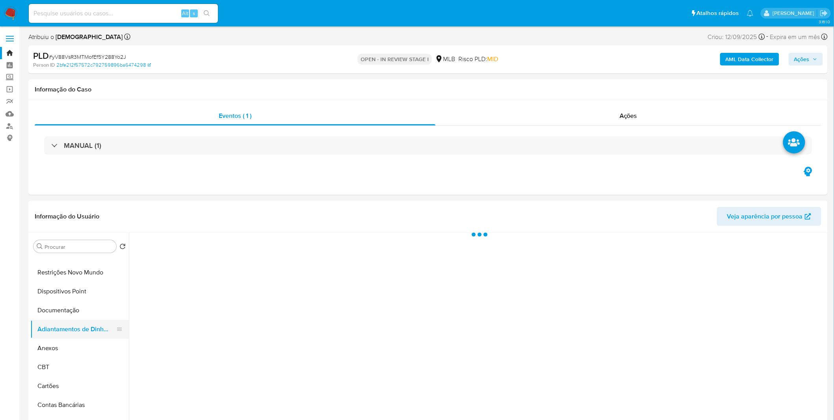
click at [75, 337] on button "Adiantamentos de Dinheiro" at bounding box center [76, 329] width 92 height 19
click at [72, 345] on button "Anexos" at bounding box center [76, 348] width 92 height 19
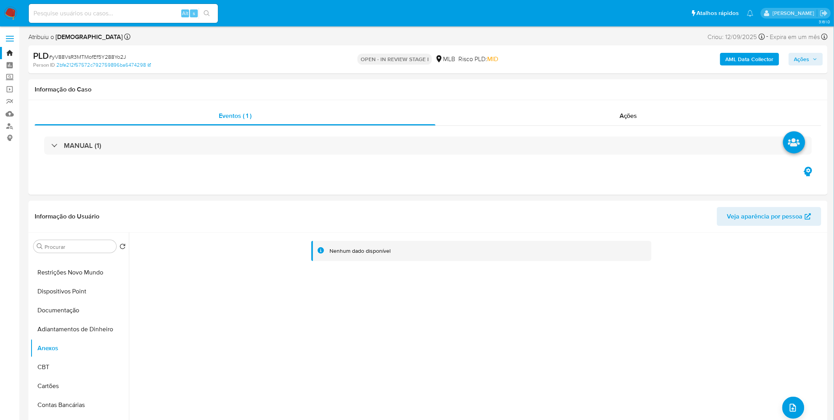
click at [757, 53] on b "AML Data Collector" at bounding box center [750, 59] width 48 height 13
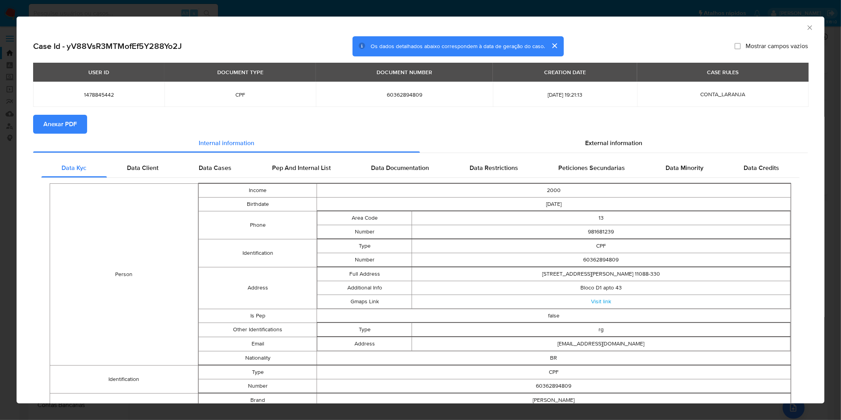
click at [53, 122] on span "Anexar PDF" at bounding box center [60, 124] width 34 height 17
click at [250, 7] on div "AML Data Collector Case Id - yV88VsR3MTMofEf5Y288Yo2J Os dados detalhados abaix…" at bounding box center [420, 210] width 841 height 420
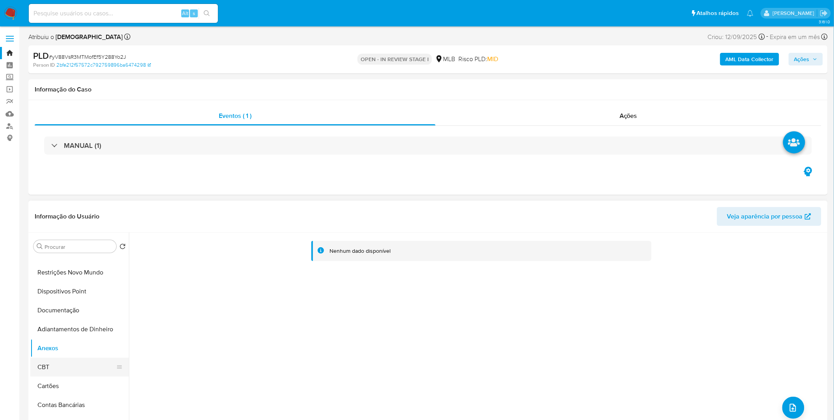
click at [51, 363] on button "CBT" at bounding box center [76, 367] width 92 height 19
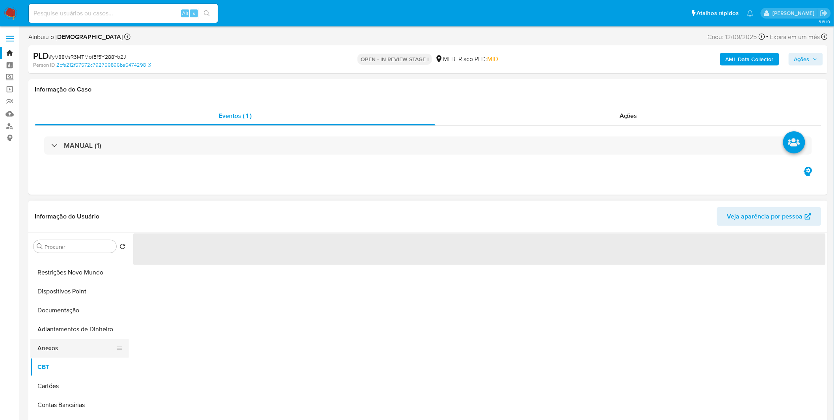
click at [60, 351] on button "Anexos" at bounding box center [76, 348] width 92 height 19
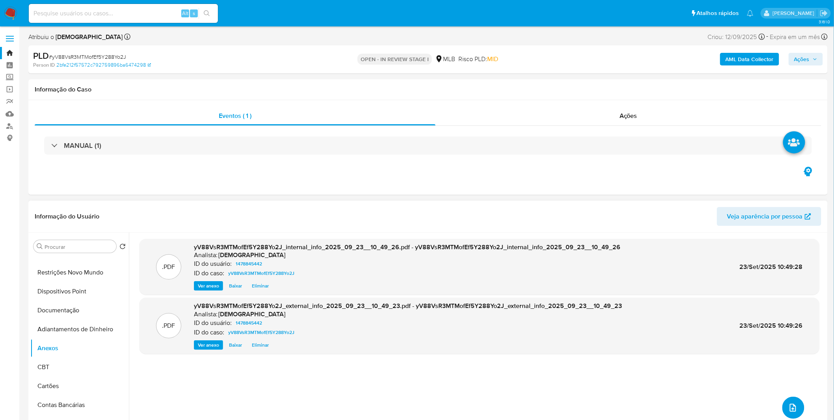
click at [793, 406] on icon "upload-file" at bounding box center [793, 408] width 6 height 8
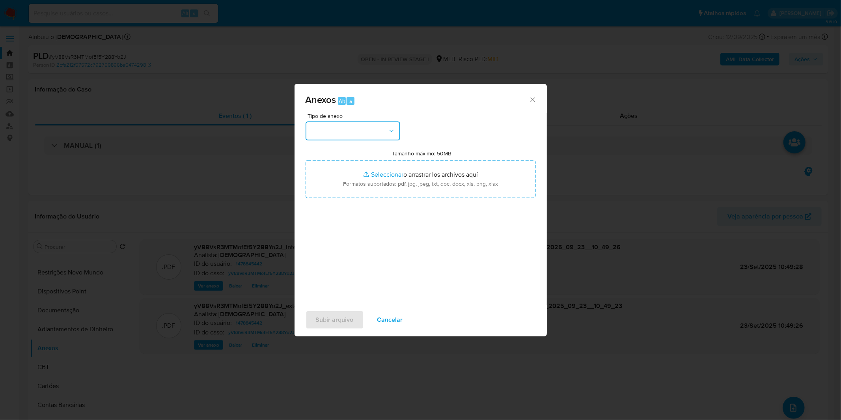
click at [341, 128] on button "button" at bounding box center [353, 130] width 95 height 19
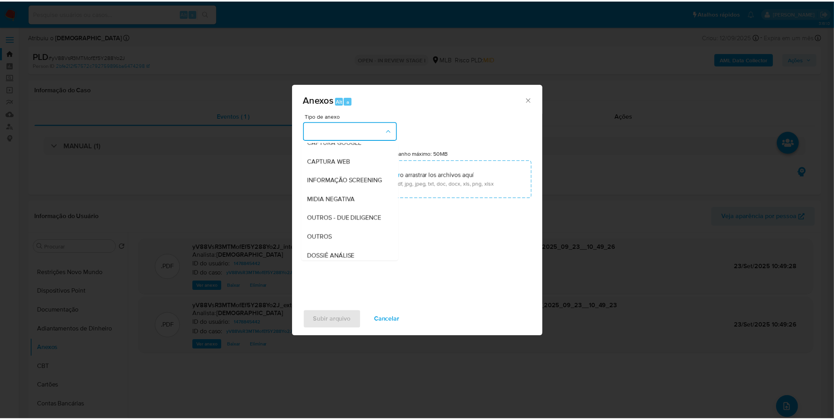
scroll to position [121, 0]
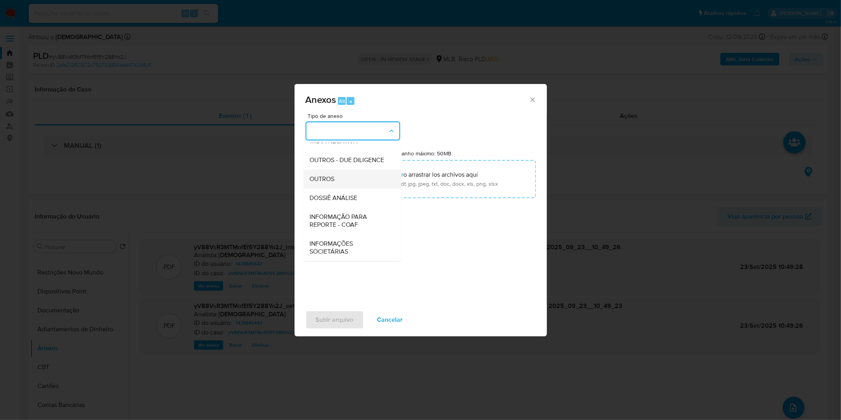
click at [344, 180] on div "OUTROS" at bounding box center [350, 179] width 80 height 19
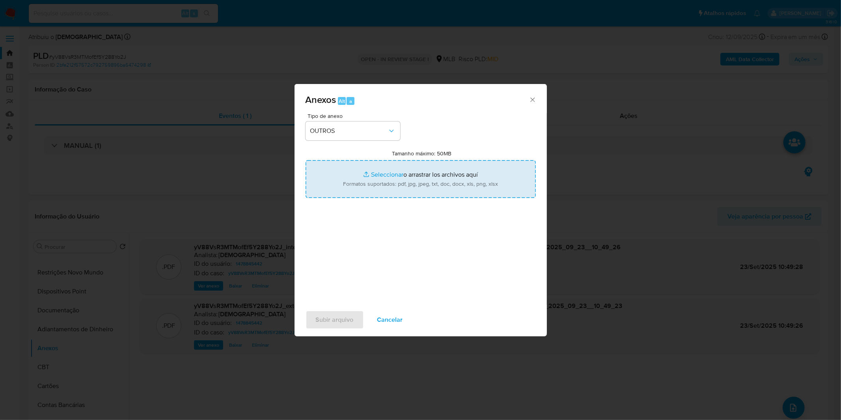
click at [351, 172] on input "Tamanho máximo: 50MB Seleccionar archivos" at bounding box center [421, 179] width 230 height 38
type input "C:\fakepath\Mulan 1478845442_2025_09_15_08_18_32.xlsx"
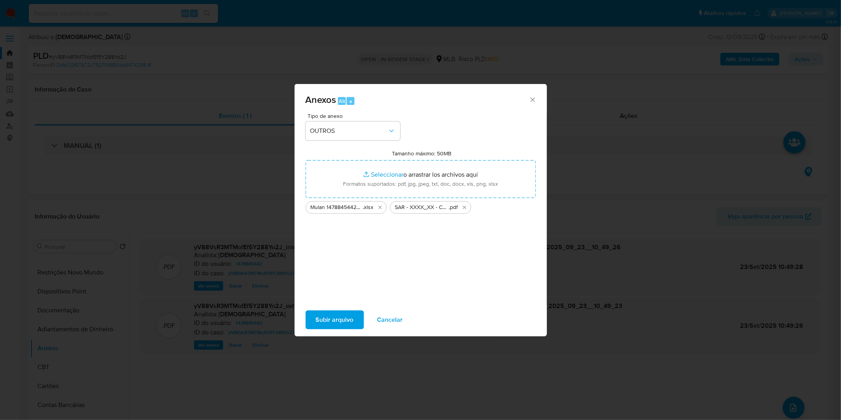
click at [341, 317] on span "Subir arquivo" at bounding box center [335, 319] width 38 height 17
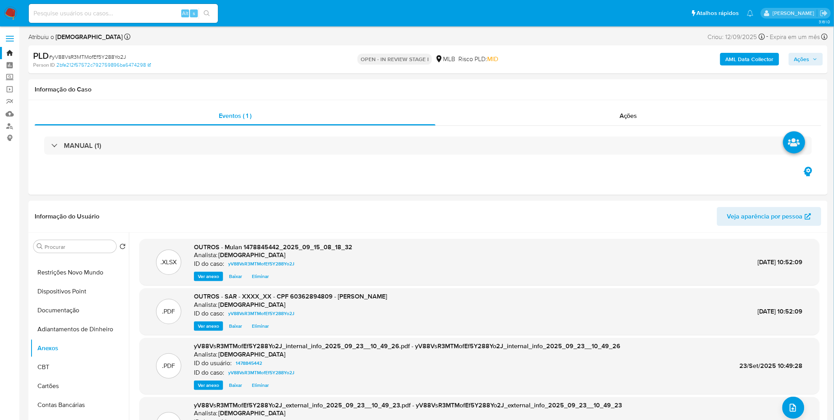
click at [792, 57] on button "Ações" at bounding box center [806, 59] width 34 height 13
click at [617, 81] on span "r" at bounding box center [618, 84] width 2 height 7
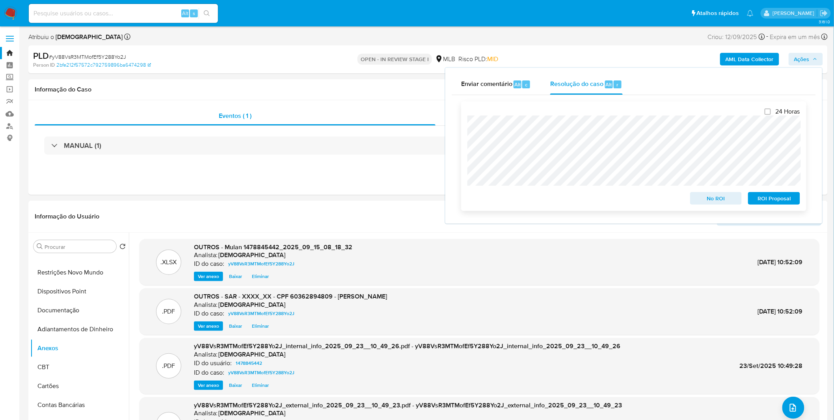
click at [754, 199] on button "ROI Proposal" at bounding box center [774, 198] width 52 height 13
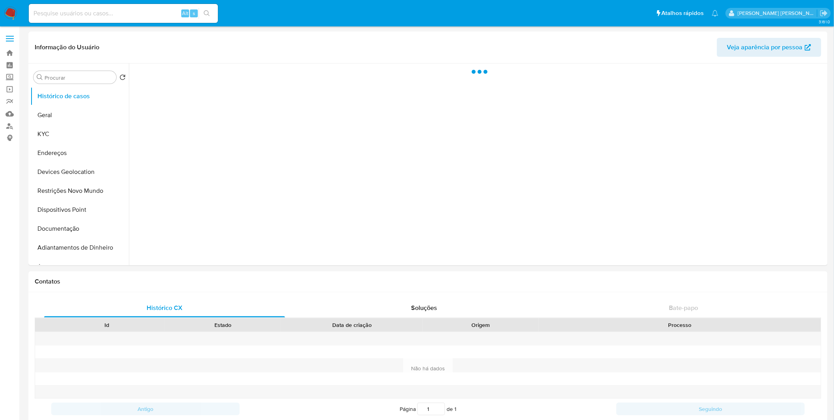
select select "10"
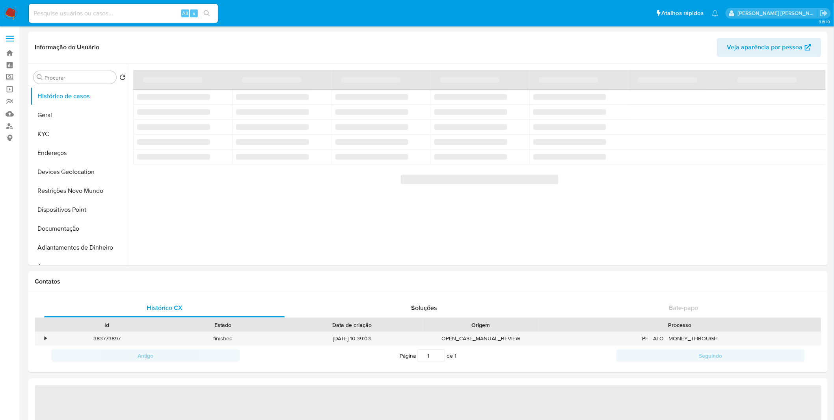
select select "10"
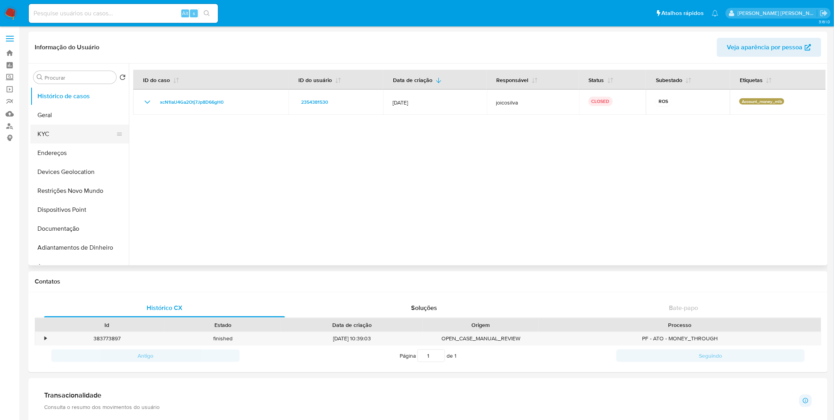
click at [65, 141] on button "KYC" at bounding box center [76, 134] width 92 height 19
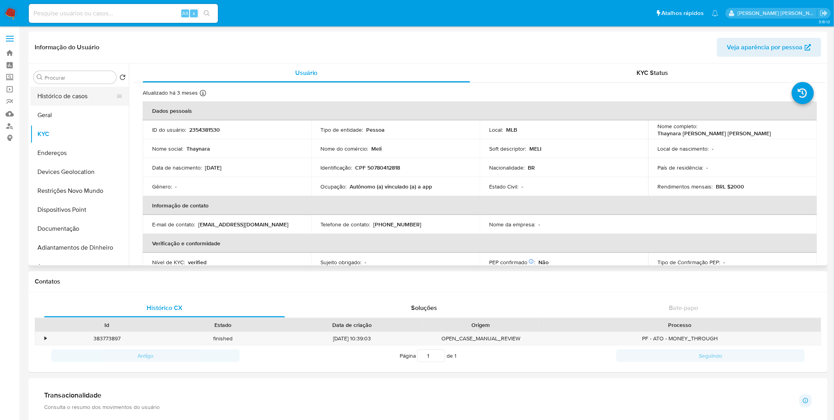
click at [67, 96] on button "Histórico de casos" at bounding box center [76, 96] width 92 height 19
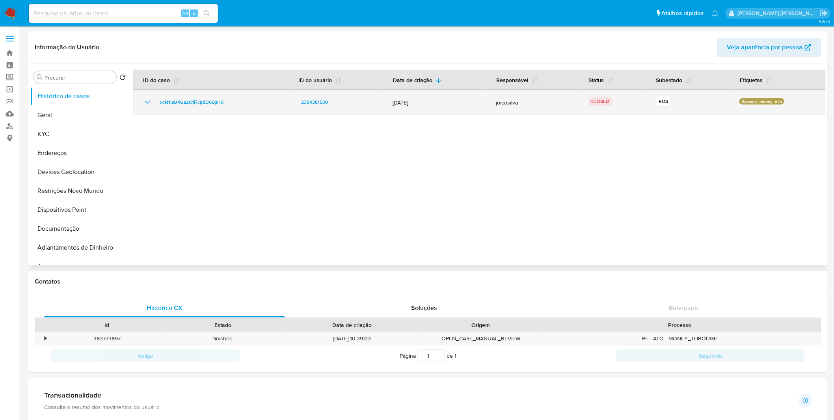
click at [147, 104] on icon "Mostrar/Ocultar" at bounding box center [147, 101] width 9 height 9
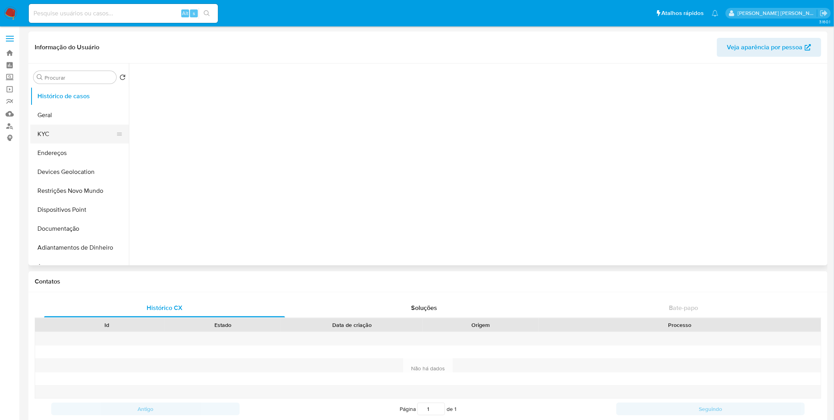
select select "10"
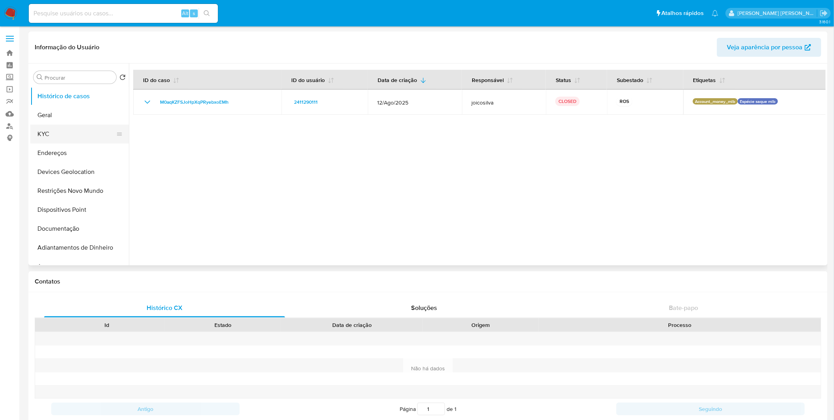
click at [92, 132] on button "KYC" at bounding box center [76, 134] width 92 height 19
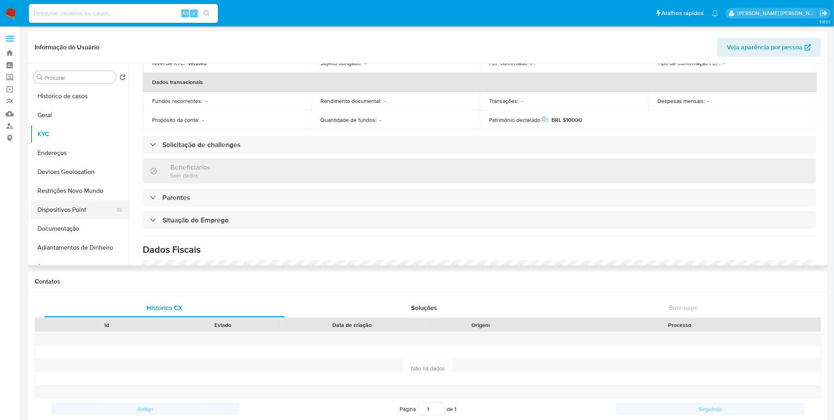
scroll to position [328, 0]
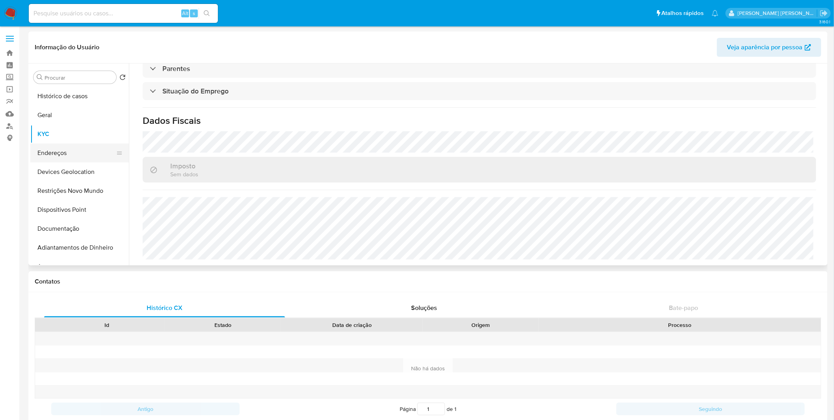
click at [64, 156] on button "Endereços" at bounding box center [76, 152] width 92 height 19
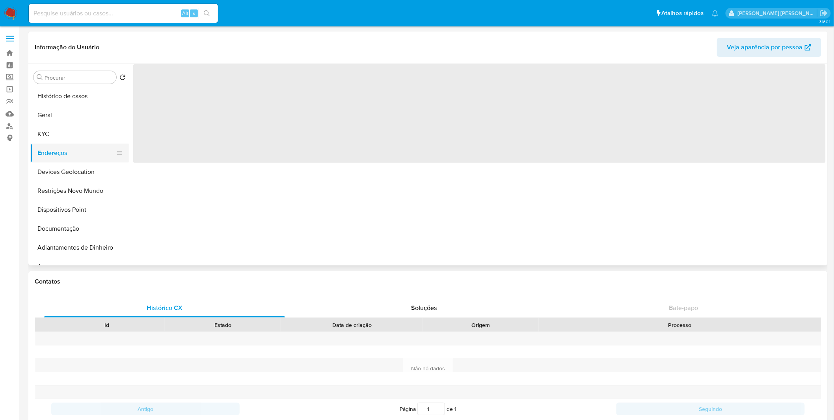
scroll to position [0, 0]
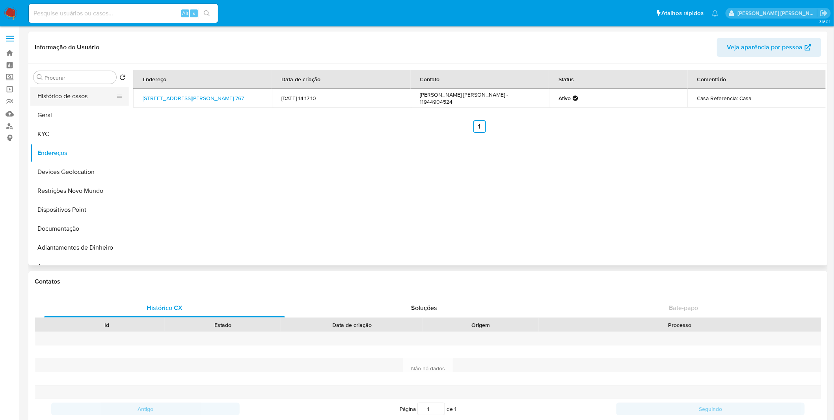
click at [76, 97] on button "Histórico de casos" at bounding box center [76, 96] width 92 height 19
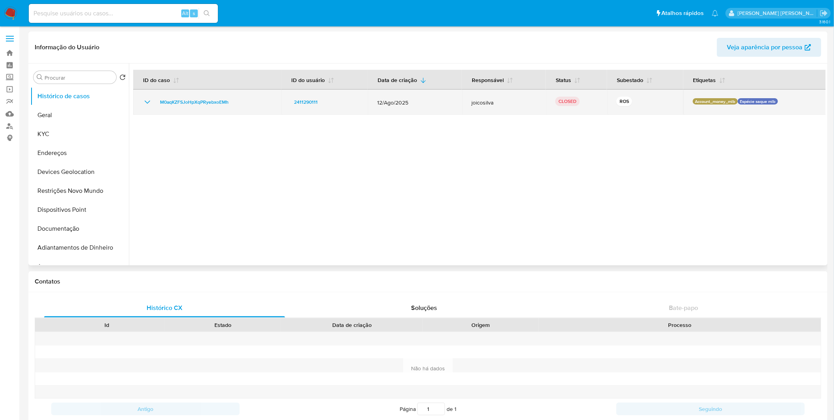
click at [148, 100] on icon "Mostrar/Ocultar" at bounding box center [147, 101] width 9 height 9
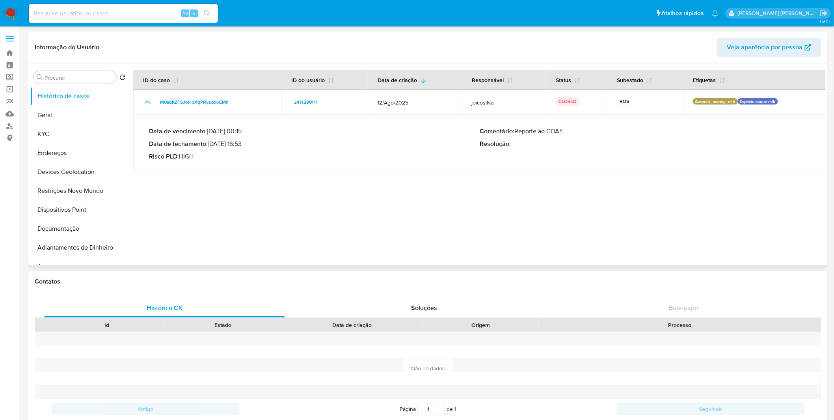
click at [558, 233] on div at bounding box center [477, 164] width 697 height 202
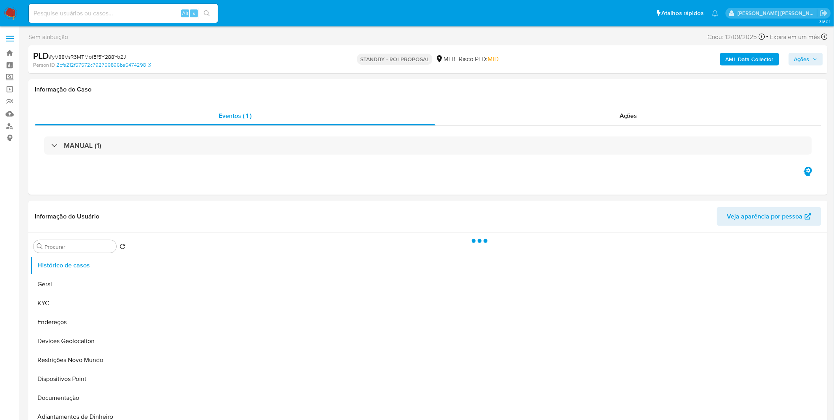
select select "10"
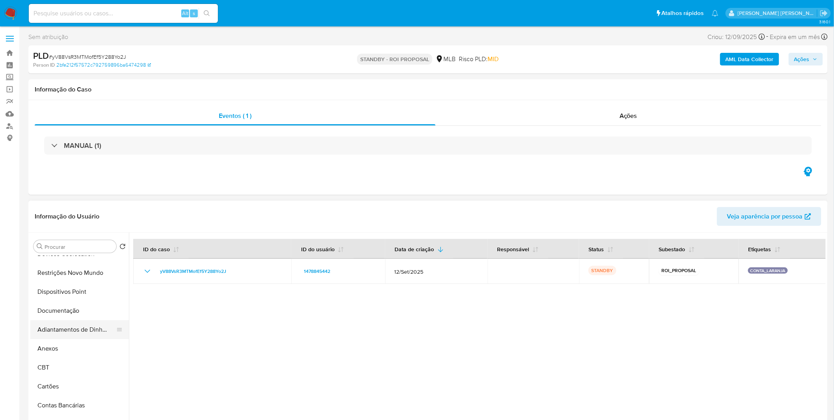
scroll to position [88, 0]
click at [51, 349] on button "Anexos" at bounding box center [76, 348] width 92 height 19
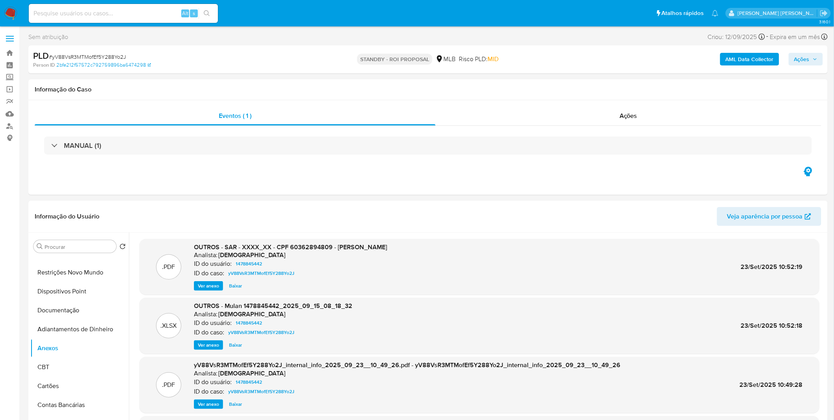
click at [14, 15] on img at bounding box center [10, 13] width 13 height 13
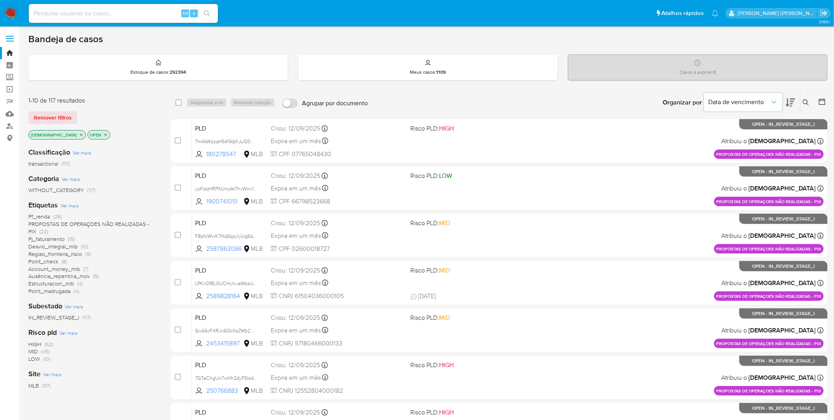
click at [88, 15] on input at bounding box center [123, 13] width 189 height 10
paste input "QtupWwgwM1s5Vf3ixA66fqcP"
type input "QtupWwgwM1s5Vf3ixA66fqcP"
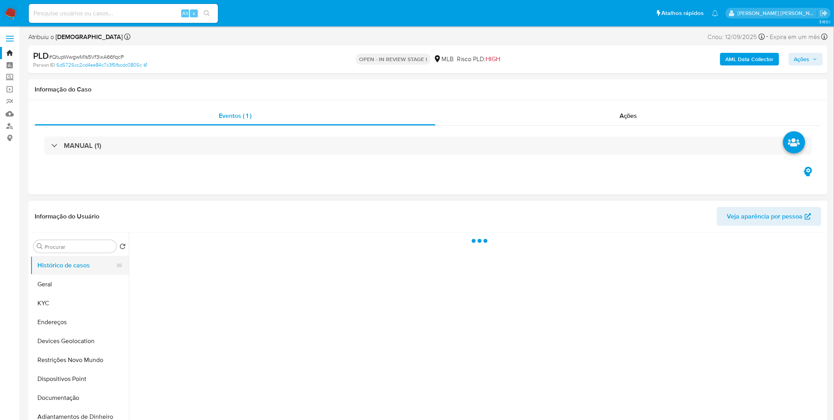
select select "10"
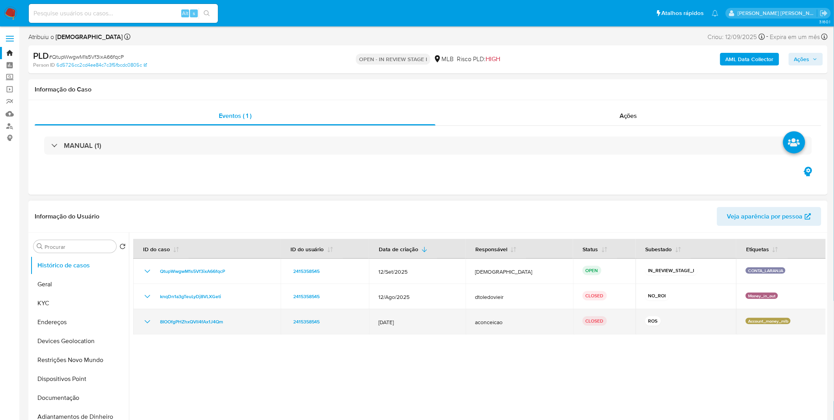
click at [149, 326] on icon "Mostrar/Ocultar" at bounding box center [147, 321] width 9 height 9
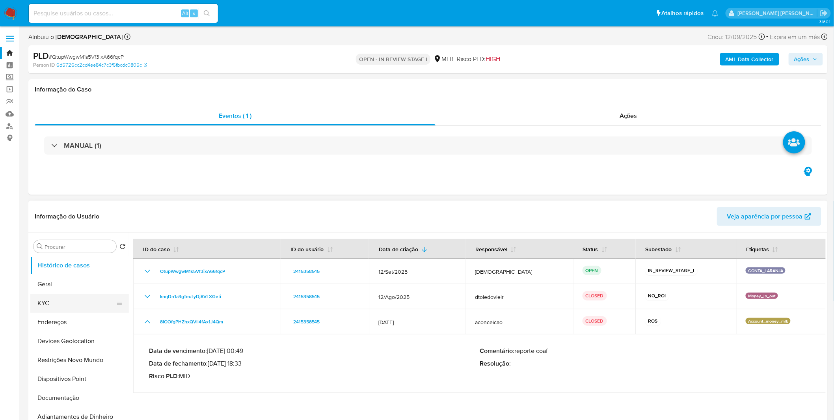
click at [70, 309] on button "KYC" at bounding box center [76, 303] width 92 height 19
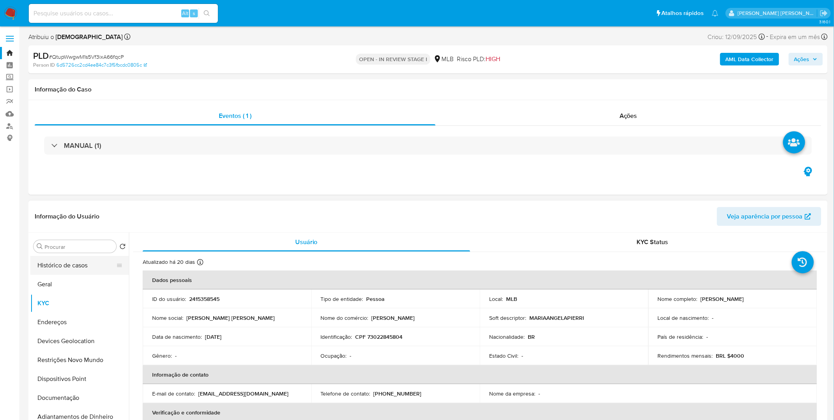
click at [83, 266] on button "Histórico de casos" at bounding box center [76, 265] width 92 height 19
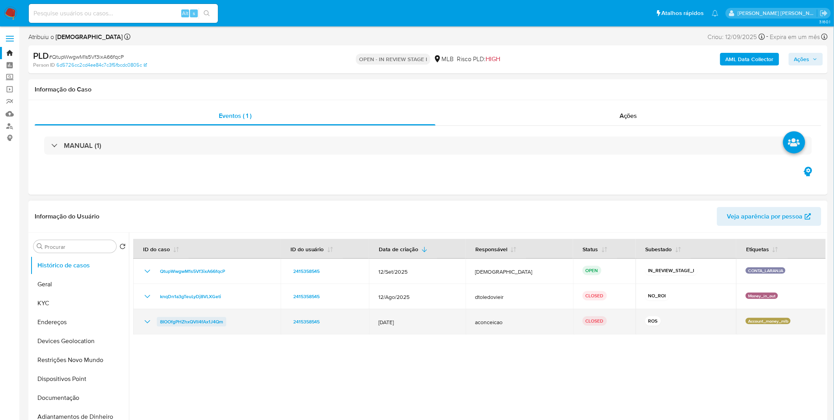
drag, startPoint x: 233, startPoint y: 318, endPoint x: 160, endPoint y: 322, distance: 73.0
click at [160, 322] on div "8IOOfgPHZhxQVll4fAx1J4Qm" at bounding box center [207, 321] width 129 height 9
click at [151, 324] on icon "Mostrar/Ocultar" at bounding box center [147, 321] width 9 height 9
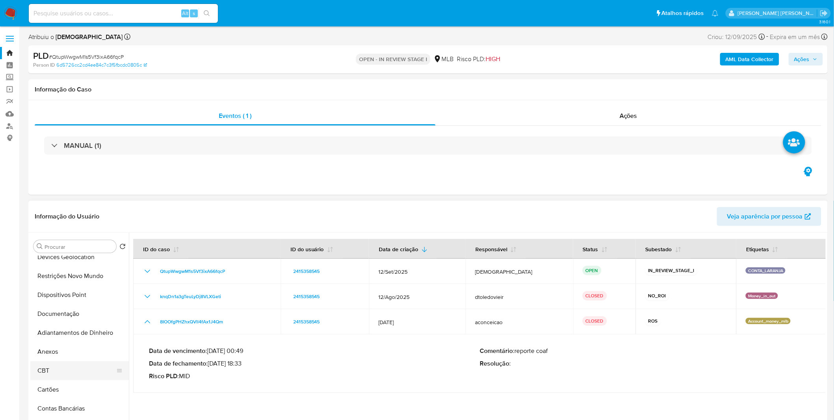
scroll to position [88, 0]
click at [80, 350] on button "Anexos" at bounding box center [76, 348] width 92 height 19
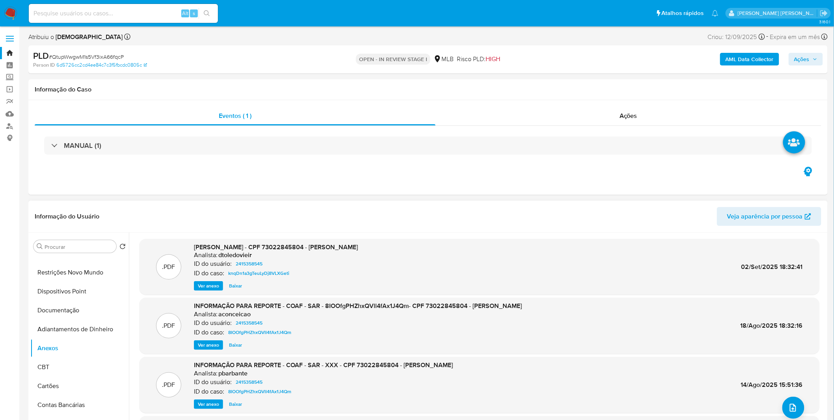
click at [208, 348] on span "Ver anexo" at bounding box center [208, 345] width 21 height 8
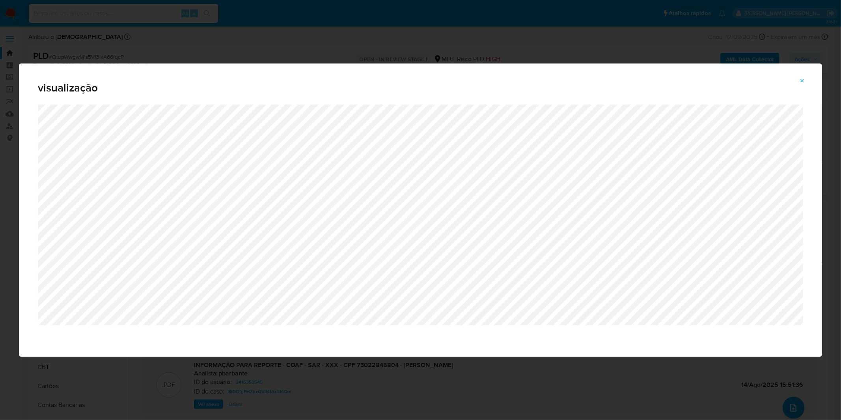
click at [386, 19] on div "visualização" at bounding box center [420, 210] width 841 height 420
click at [339, 50] on div "visualização" at bounding box center [420, 210] width 841 height 420
click at [807, 80] on button "Attachment preview" at bounding box center [802, 81] width 17 height 13
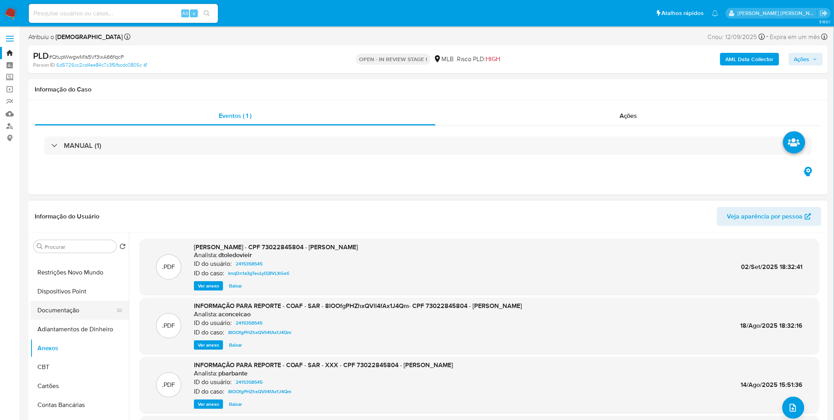
click at [84, 315] on button "Documentação" at bounding box center [76, 310] width 92 height 19
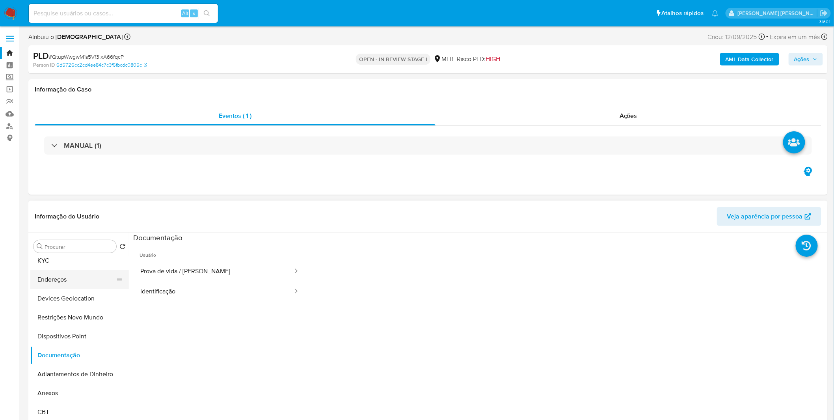
scroll to position [0, 0]
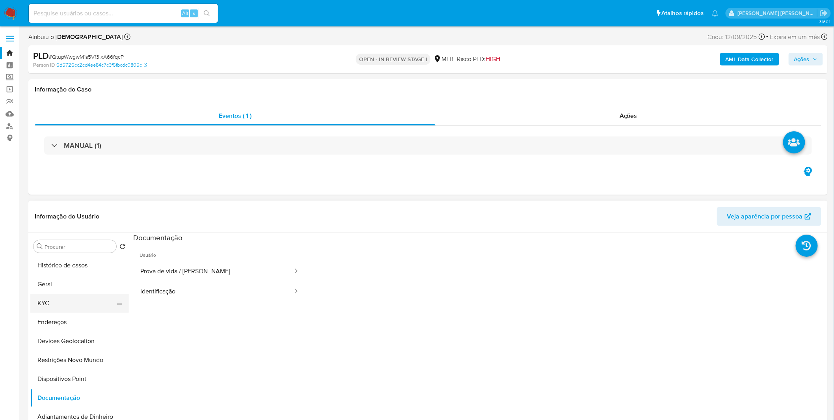
click at [64, 302] on button "KYC" at bounding box center [76, 303] width 92 height 19
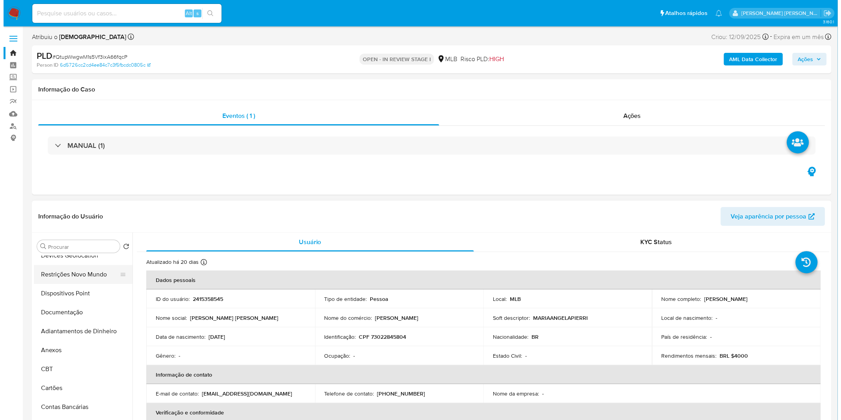
scroll to position [88, 0]
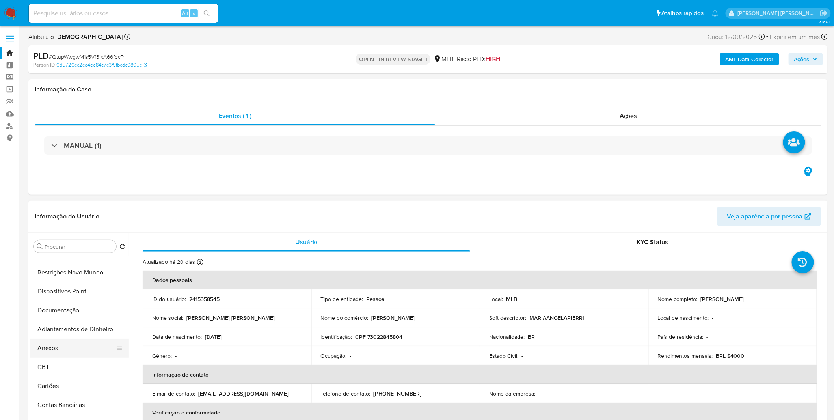
click at [71, 353] on button "Anexos" at bounding box center [76, 348] width 92 height 19
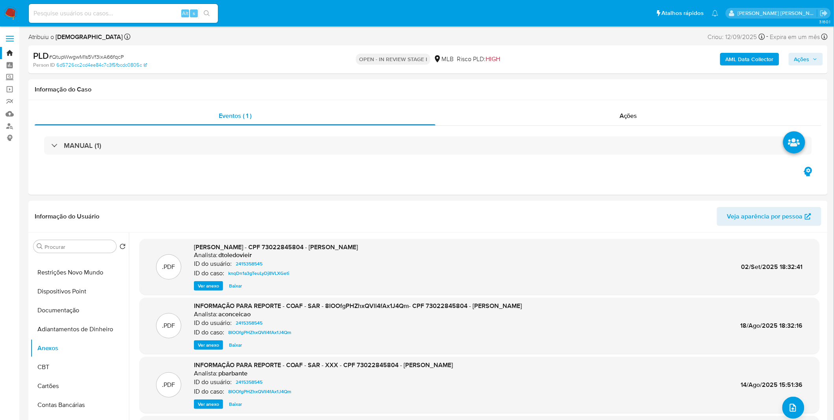
click at [733, 60] on b "AML Data Collector" at bounding box center [750, 59] width 48 height 13
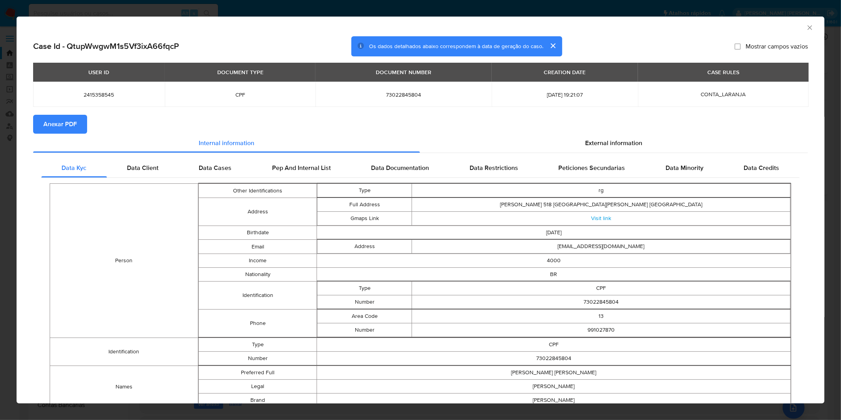
click at [84, 117] on button "Anexar PDF" at bounding box center [60, 124] width 54 height 19
click at [313, 10] on div "AML Data Collector Case Id - QtupWwgwM1s5Vf3ixA66fqcP Os dados detalhados abaix…" at bounding box center [420, 210] width 841 height 420
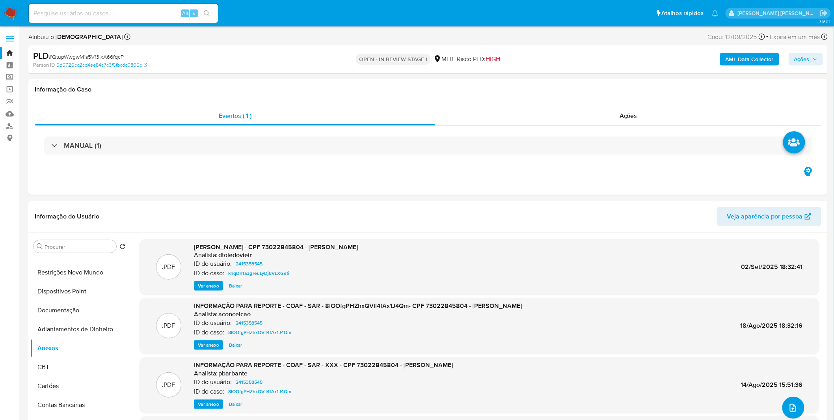
click at [789, 405] on icon "upload-file" at bounding box center [792, 407] width 9 height 9
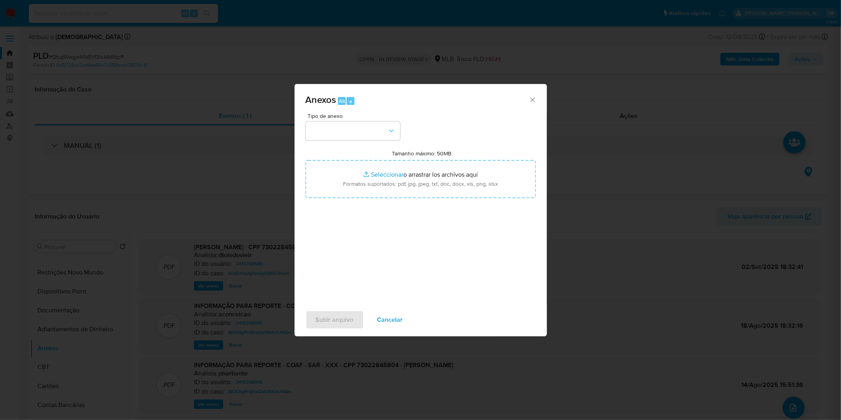
click at [328, 120] on div "Tipo de anexo" at bounding box center [353, 126] width 95 height 27
click at [330, 122] on button "button" at bounding box center [353, 130] width 95 height 19
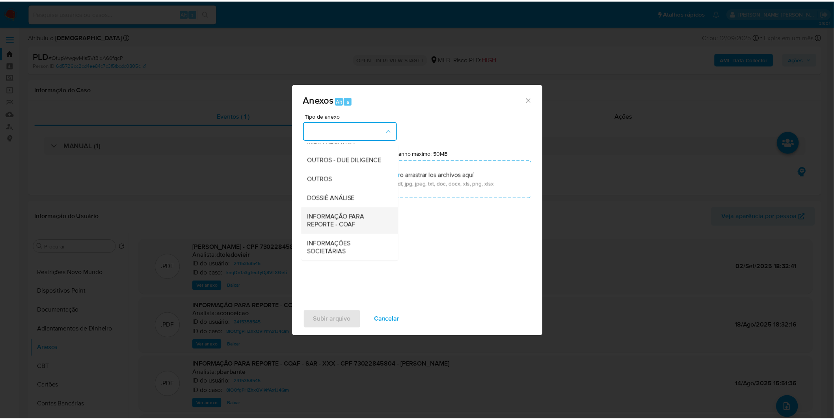
scroll to position [121, 0]
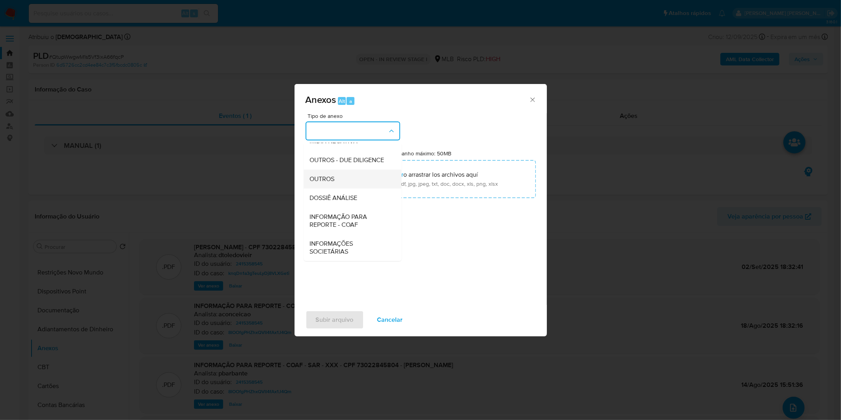
click at [349, 182] on div "OUTROS" at bounding box center [350, 179] width 80 height 19
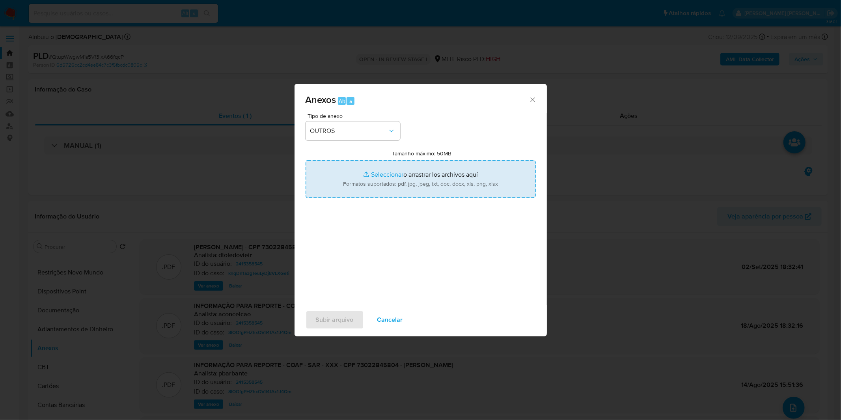
click at [358, 181] on input "Tamanho máximo: 50MB Seleccionar archivos" at bounding box center [421, 179] width 230 height 38
type input "C:\fakepath\DECLINIO - QtupWwgwM1s5Vf3ixA66fqcP - CPF 73022845804 - MARIA ANGEL…"
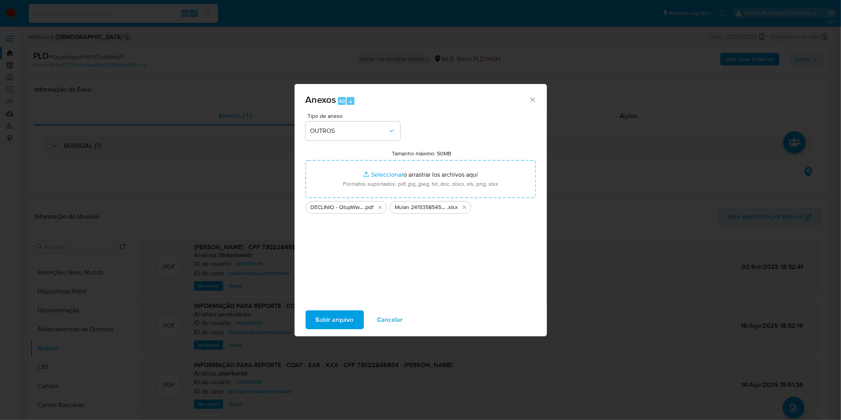
click at [327, 324] on span "Subir arquivo" at bounding box center [335, 319] width 38 height 17
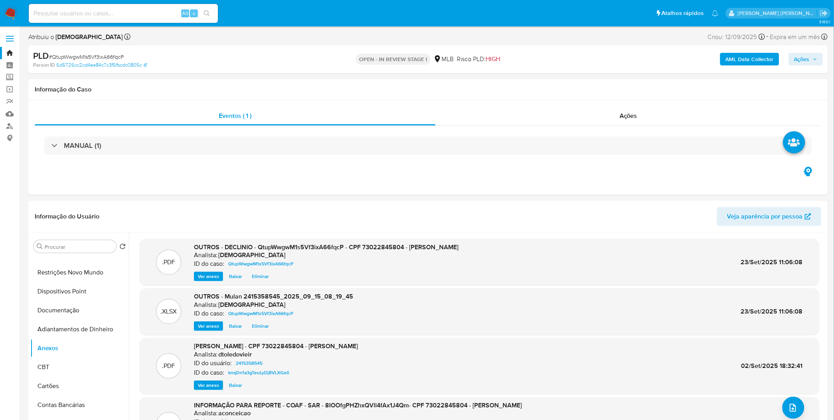
click at [803, 61] on span "Ações" at bounding box center [801, 59] width 15 height 13
click at [560, 91] on div "Resolução do caso Alt r" at bounding box center [586, 84] width 72 height 20
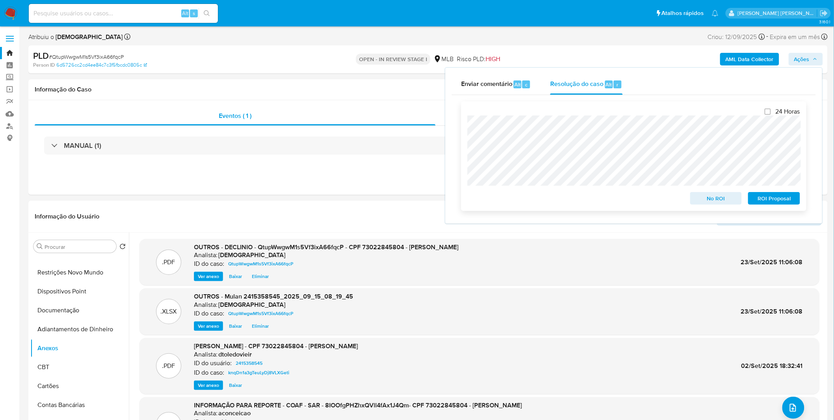
click at [0, 0] on lt-span "Basic" at bounding box center [0, 0] width 0 height 0
click at [706, 203] on span "No ROI" at bounding box center [716, 198] width 41 height 11
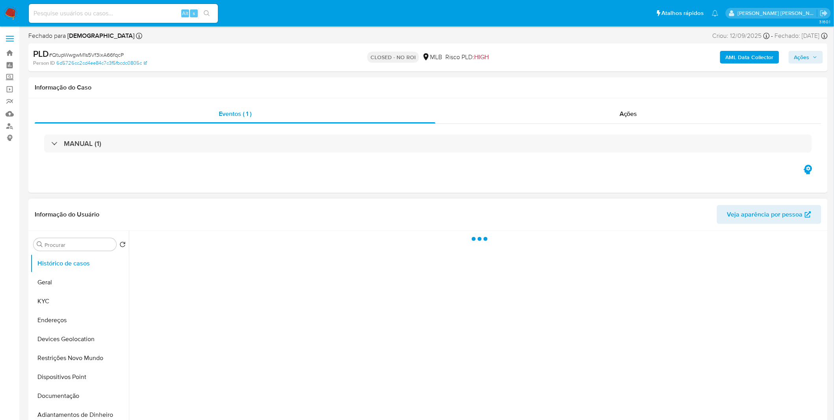
select select "10"
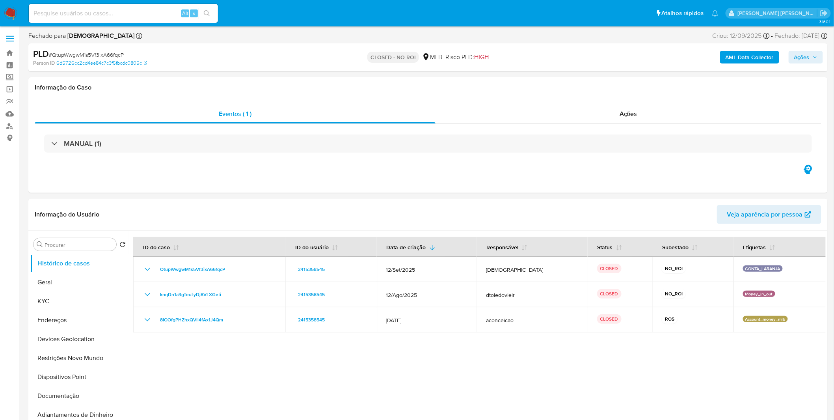
click at [14, 10] on img at bounding box center [10, 13] width 13 height 13
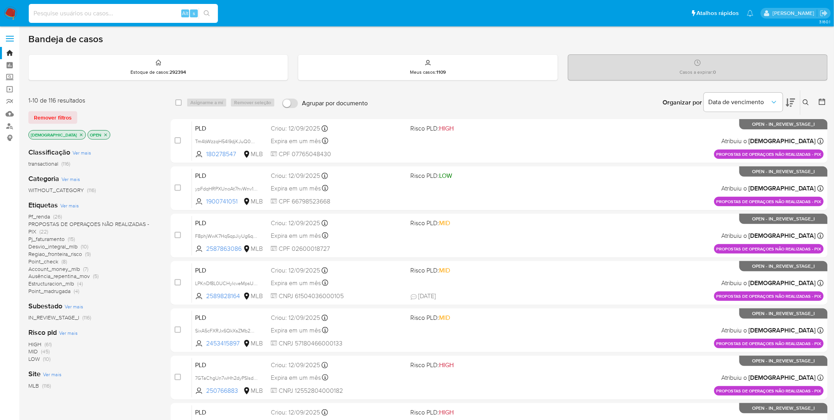
click at [73, 12] on input at bounding box center [123, 13] width 189 height 10
paste input "KRue1cHdWowYoGPCripfx15q"
type input "KRue1cHdWowYoGPCripfx15q"
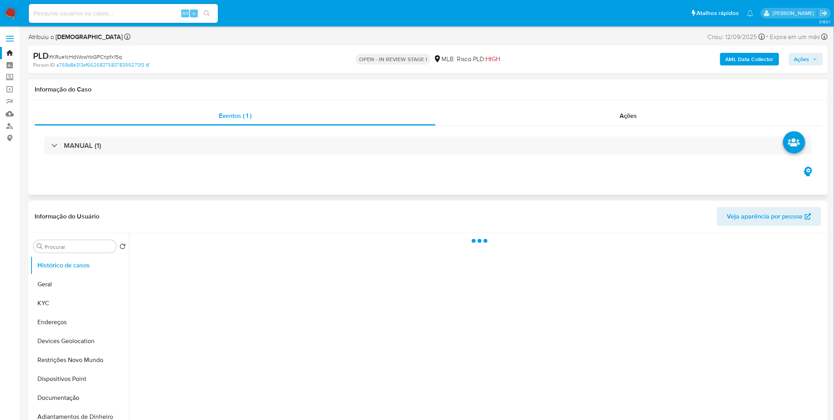
select select "10"
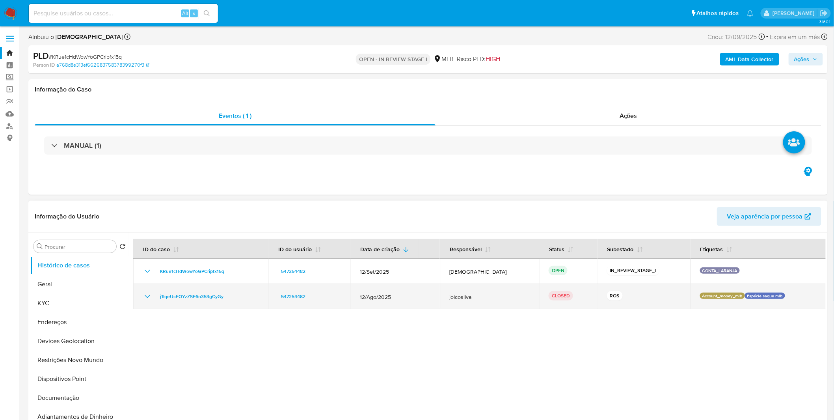
click at [149, 299] on icon "Mostrar/Ocultar" at bounding box center [147, 296] width 9 height 9
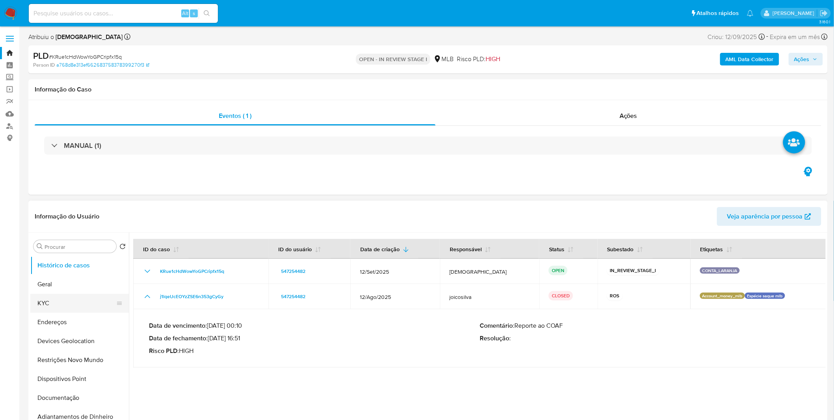
click at [54, 303] on button "KYC" at bounding box center [76, 303] width 92 height 19
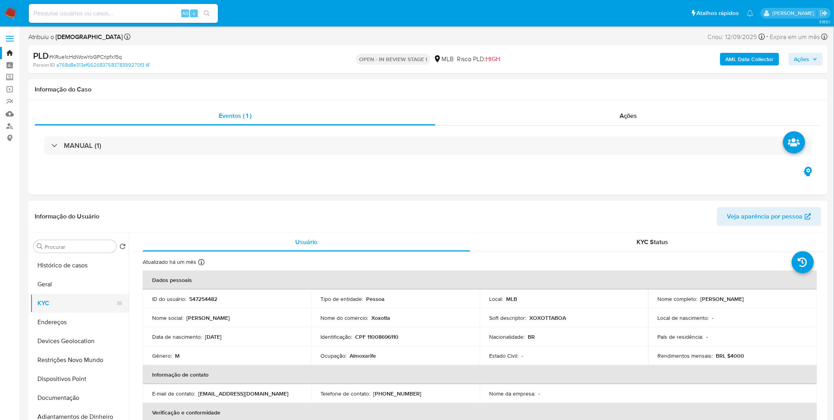
click at [69, 304] on button "KYC" at bounding box center [76, 303] width 92 height 19
click at [80, 268] on button "Histórico de casos" at bounding box center [76, 265] width 92 height 19
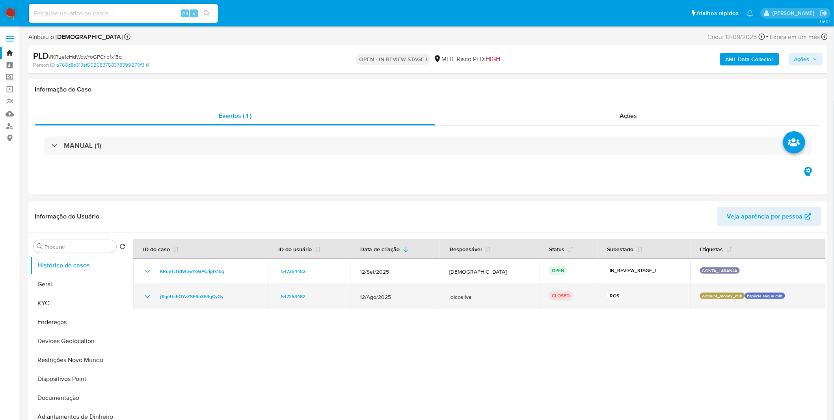
drag, startPoint x: 231, startPoint y: 298, endPoint x: 180, endPoint y: 305, distance: 51.3
click at [181, 305] on td "j1lqeUcEOYzZSE6n353gCyGy" at bounding box center [200, 296] width 135 height 25
drag, startPoint x: 231, startPoint y: 302, endPoint x: 159, endPoint y: 298, distance: 71.9
click at [159, 298] on td "j1lqeUcEOYzZSE6n353gCyGy" at bounding box center [200, 296] width 135 height 25
click at [140, 295] on td "j1lqeUcEOYzZSE6n353gCyGy" at bounding box center [200, 296] width 135 height 25
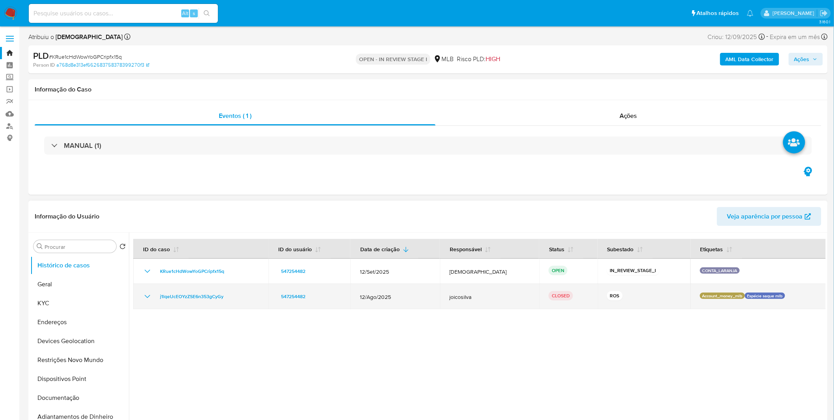
click at [141, 295] on td "j1lqeUcEOYzZSE6n353gCyGy" at bounding box center [200, 296] width 135 height 25
click at [144, 295] on icon "Mostrar/Ocultar" at bounding box center [147, 296] width 9 height 9
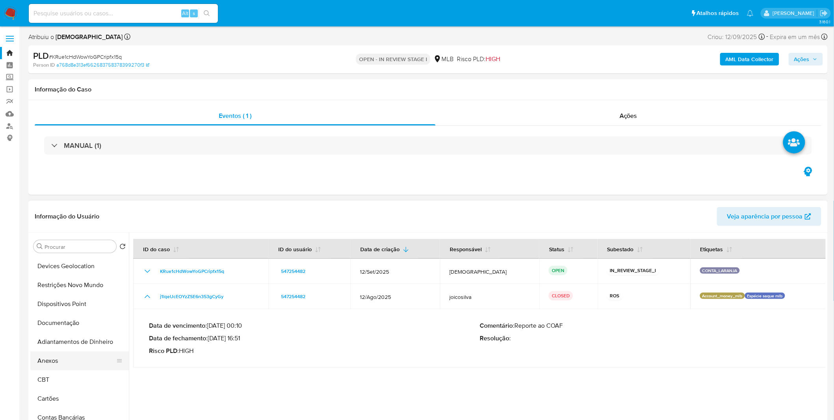
scroll to position [88, 0]
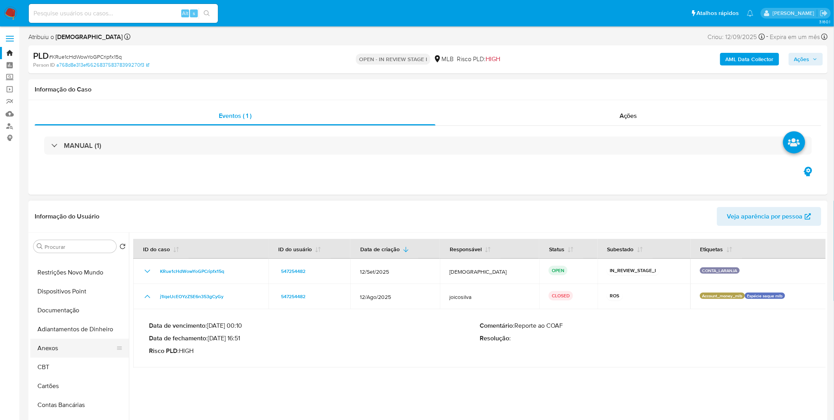
click at [75, 348] on button "Anexos" at bounding box center [76, 348] width 92 height 19
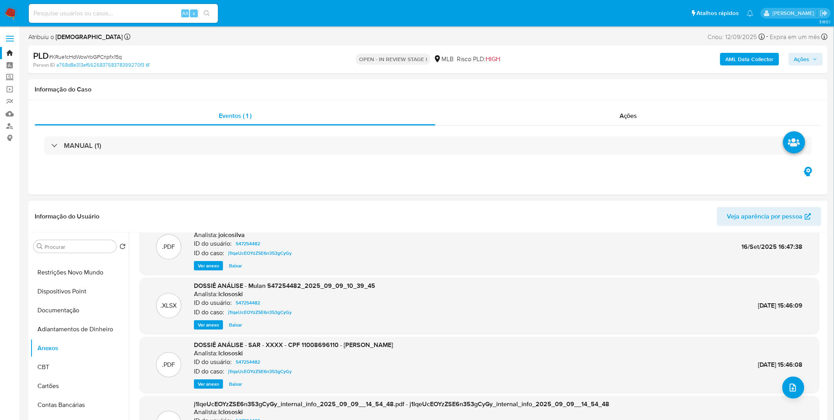
scroll to position [0, 0]
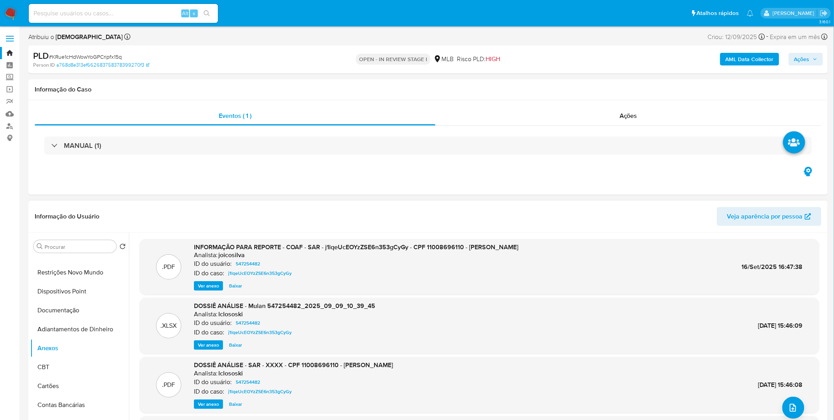
click at [218, 288] on span "Ver anexo" at bounding box center [208, 286] width 21 height 8
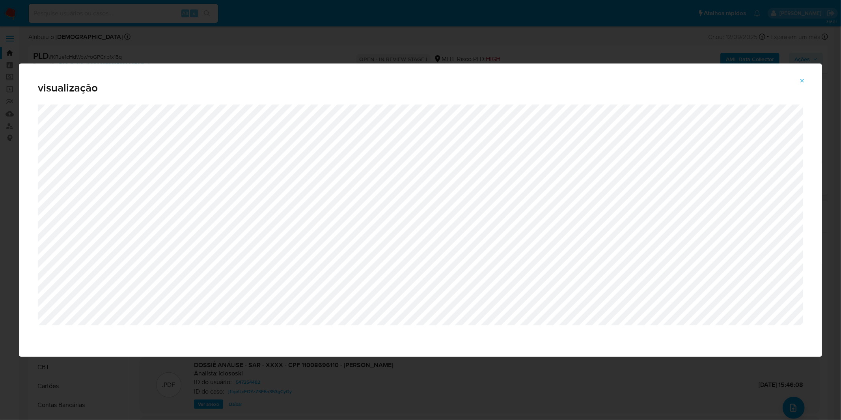
click at [799, 80] on icon "Attachment preview" at bounding box center [802, 81] width 6 height 6
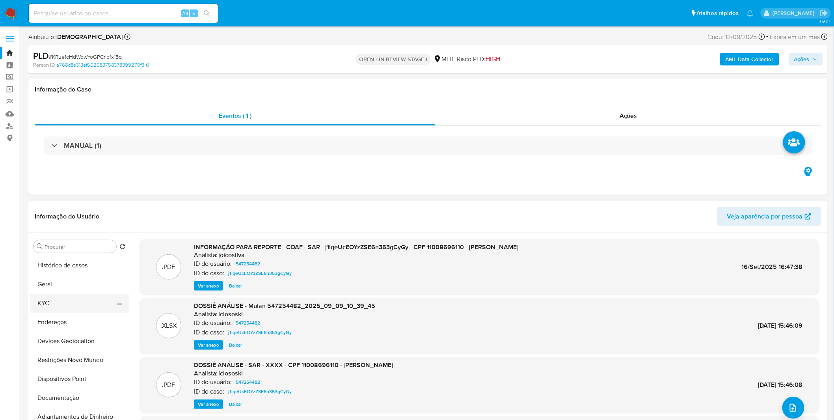
click at [80, 303] on button "KYC" at bounding box center [76, 303] width 92 height 19
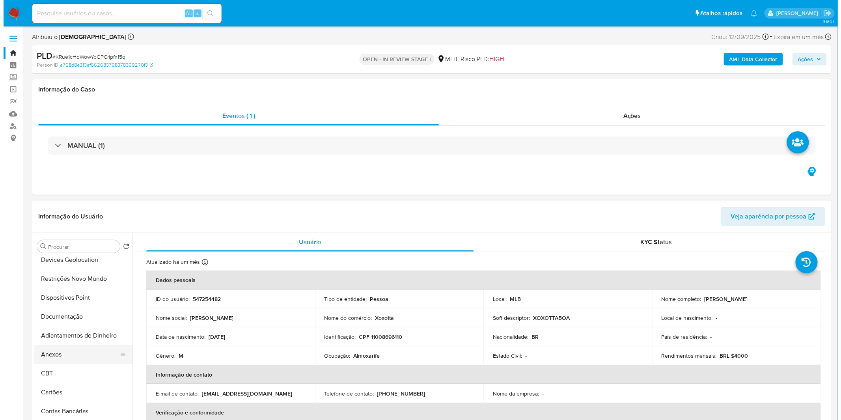
scroll to position [88, 0]
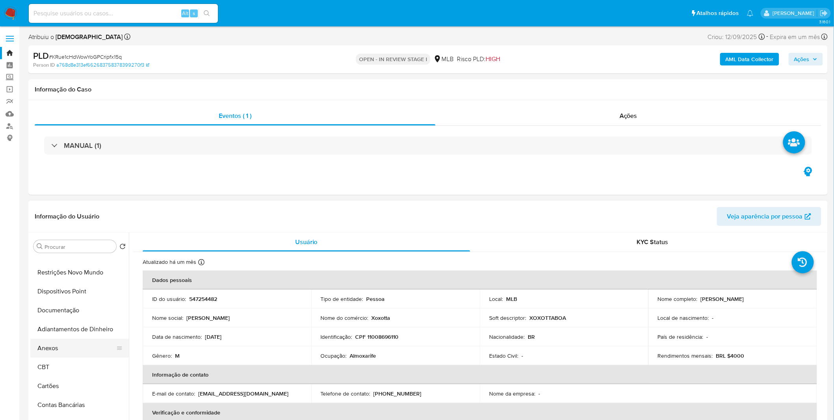
click at [60, 340] on button "Anexos" at bounding box center [76, 348] width 92 height 19
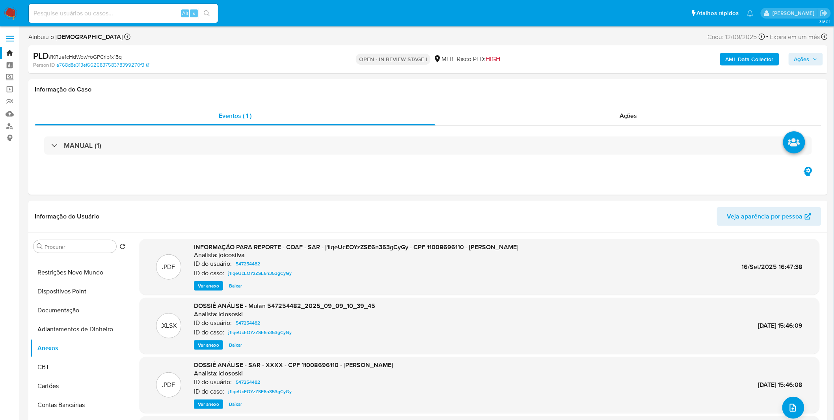
click at [730, 58] on b "AML Data Collector" at bounding box center [750, 59] width 48 height 13
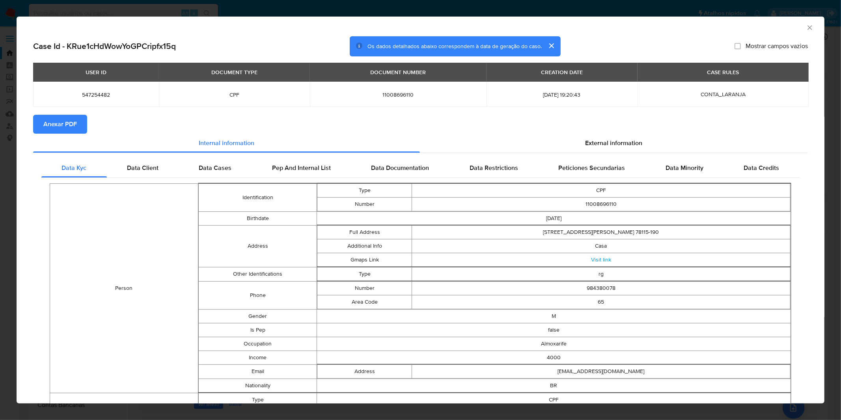
click at [399, 5] on div "AML Data Collector Case Id - KRue1cHdWowYoGPCripfx15q Os dados detalhados abaix…" at bounding box center [420, 210] width 841 height 420
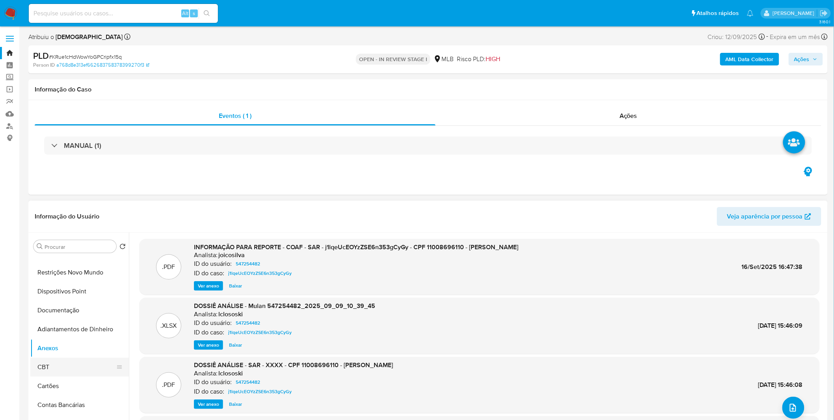
click at [79, 362] on button "CBT" at bounding box center [76, 367] width 92 height 19
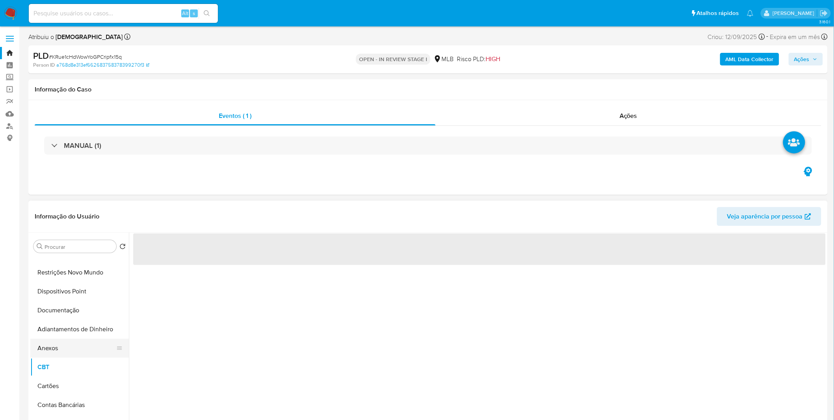
click at [77, 345] on button "Anexos" at bounding box center [76, 348] width 92 height 19
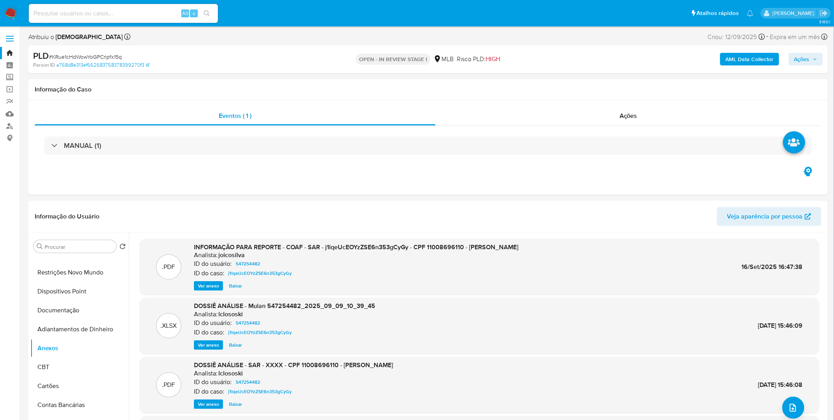
click at [748, 57] on b "AML Data Collector" at bounding box center [750, 59] width 48 height 13
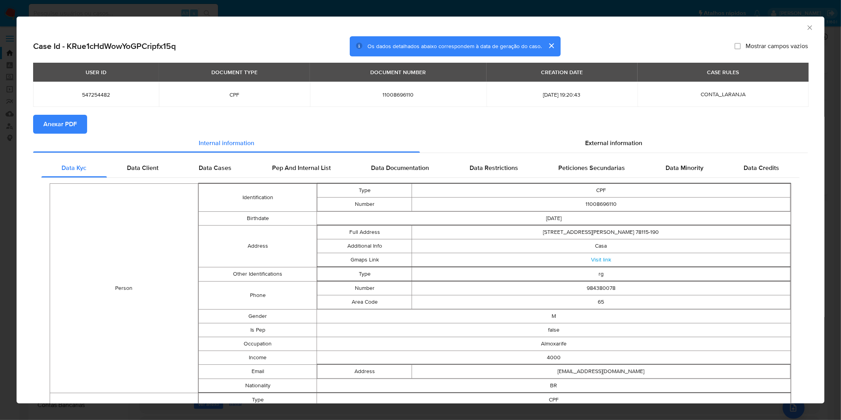
click at [61, 125] on span "Anexar PDF" at bounding box center [60, 124] width 34 height 17
click at [619, 9] on div "AML Data Collector Case Id - KRue1cHdWowYoGPCripfx15q Os dados detalhados abaix…" at bounding box center [420, 210] width 841 height 420
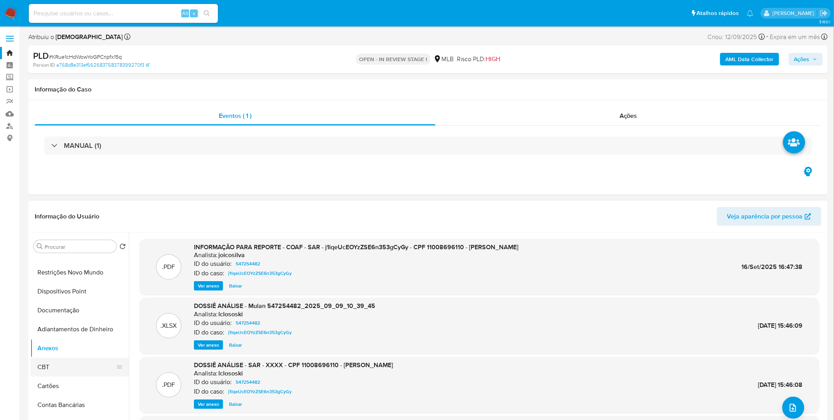
click at [52, 364] on button "CBT" at bounding box center [76, 367] width 92 height 19
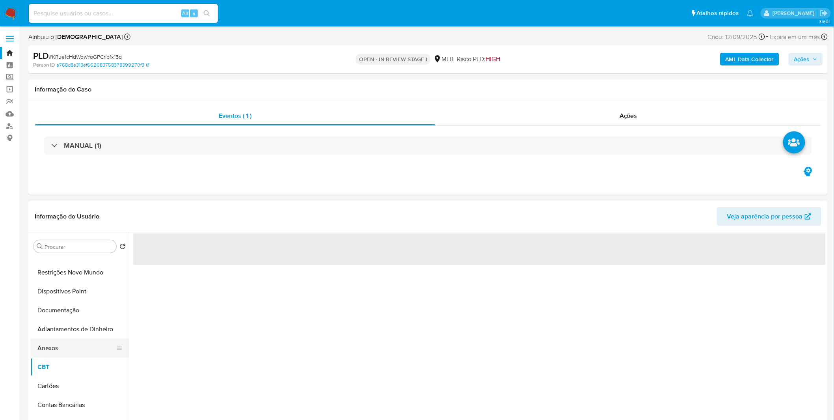
click at [68, 340] on button "Anexos" at bounding box center [76, 348] width 92 height 19
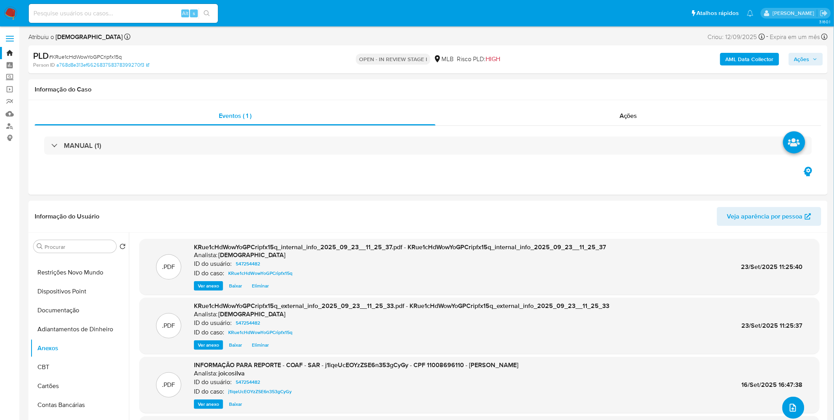
click at [788, 405] on icon "upload-file" at bounding box center [792, 407] width 9 height 9
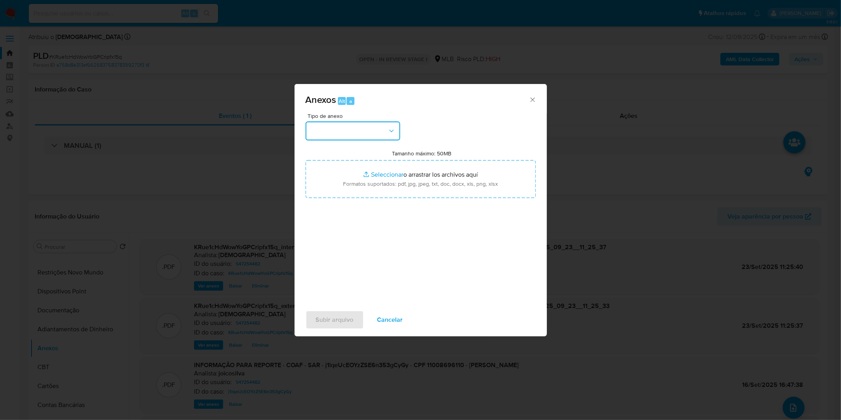
click at [349, 127] on button "button" at bounding box center [353, 130] width 95 height 19
click at [358, 207] on div "OUTROS" at bounding box center [350, 197] width 80 height 19
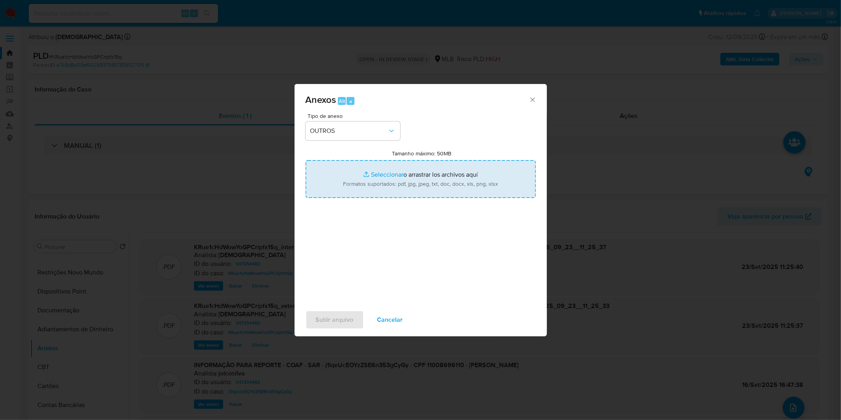
click at [356, 188] on input "Tamanho máximo: 50MB Seleccionar archivos" at bounding box center [421, 179] width 230 height 38
type input "C:\fakepath\DECLINIO - KRue1cHdWowYoGPCripfx15q - CPF 11008696110 - DIOGO LOPES…"
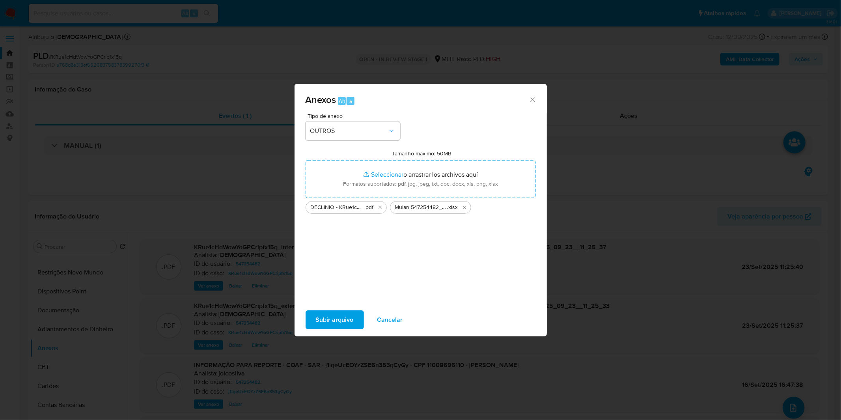
click at [341, 318] on span "Subir arquivo" at bounding box center [335, 319] width 38 height 17
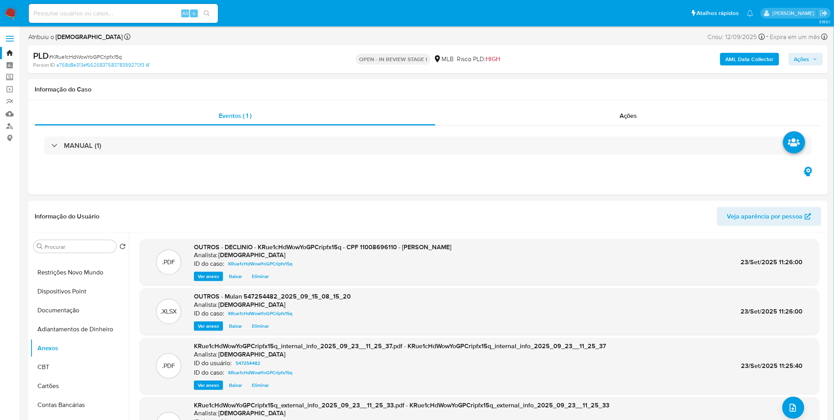
click at [814, 54] on span "Ações" at bounding box center [805, 59] width 23 height 11
click at [557, 91] on div "Resolução do caso Alt r" at bounding box center [586, 84] width 72 height 20
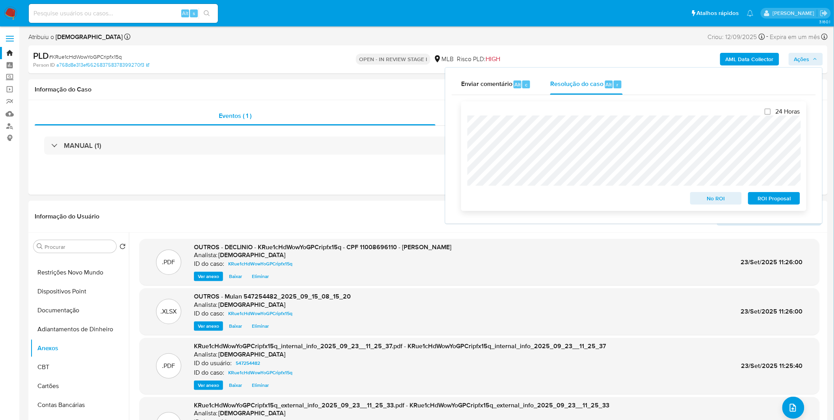
click at [707, 198] on span "No ROI" at bounding box center [716, 198] width 41 height 11
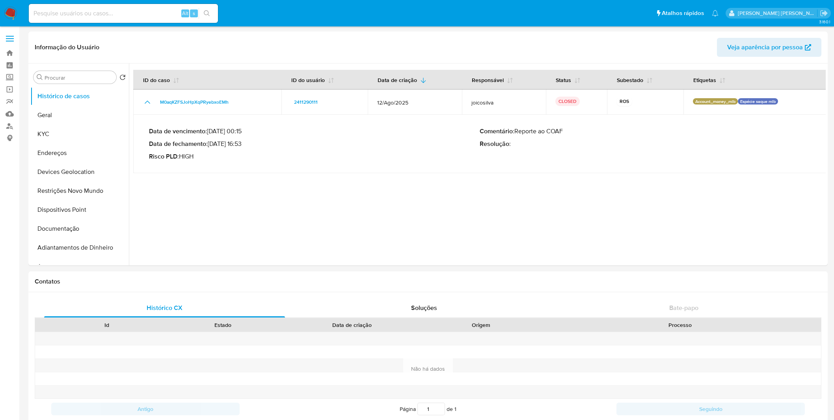
select select "10"
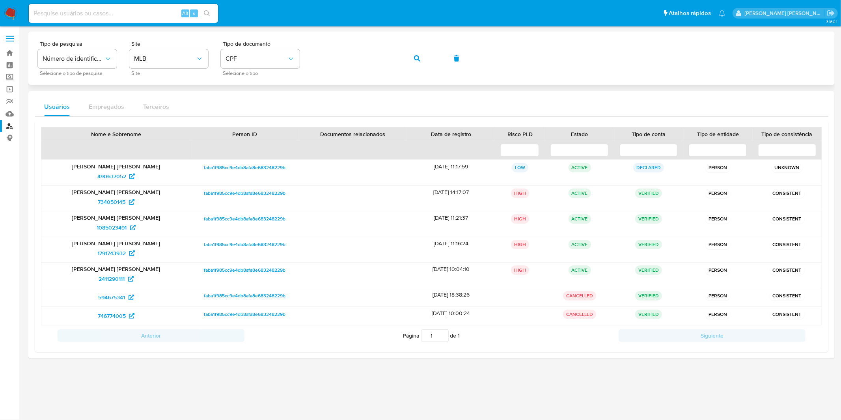
click at [407, 57] on button "button" at bounding box center [417, 58] width 27 height 19
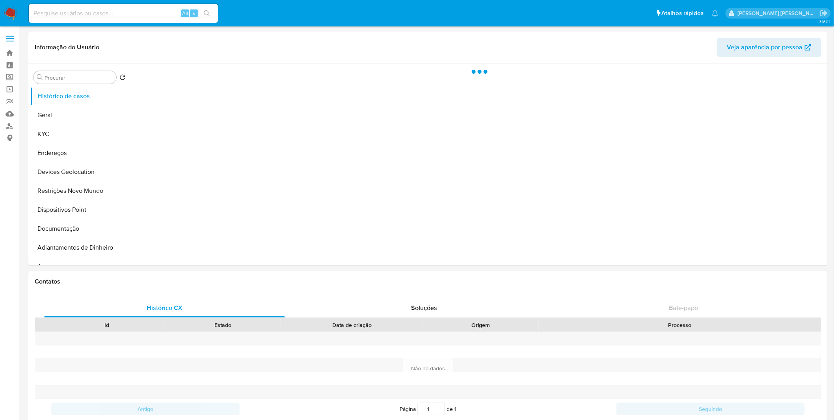
select select "10"
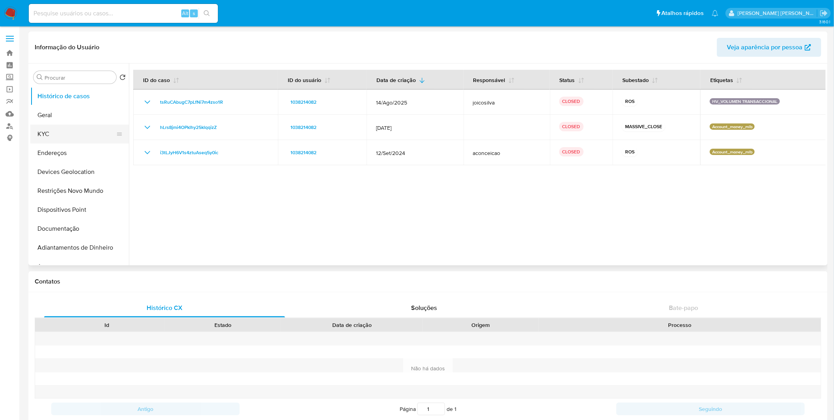
click at [71, 125] on button "KYC" at bounding box center [76, 134] width 92 height 19
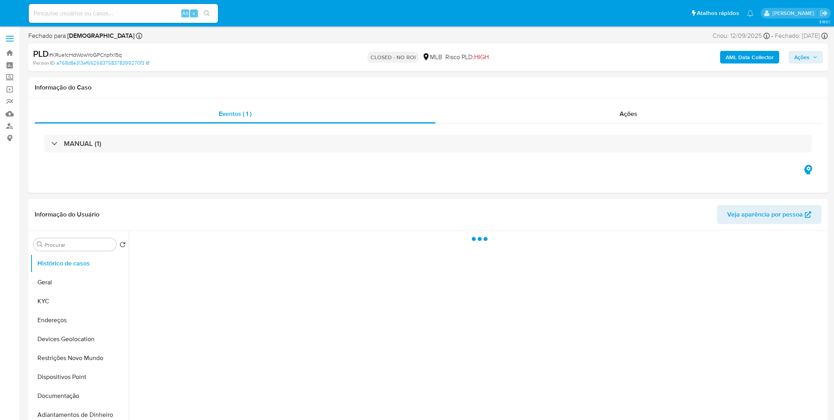
select select "10"
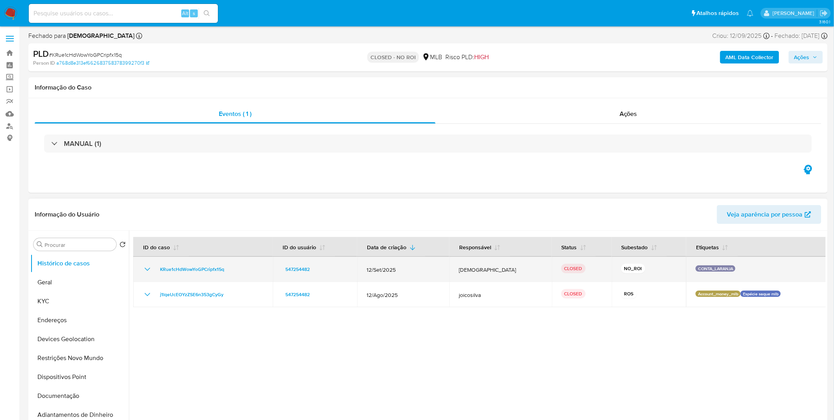
click at [149, 269] on icon "Mostrar/Ocultar" at bounding box center [148, 269] width 6 height 3
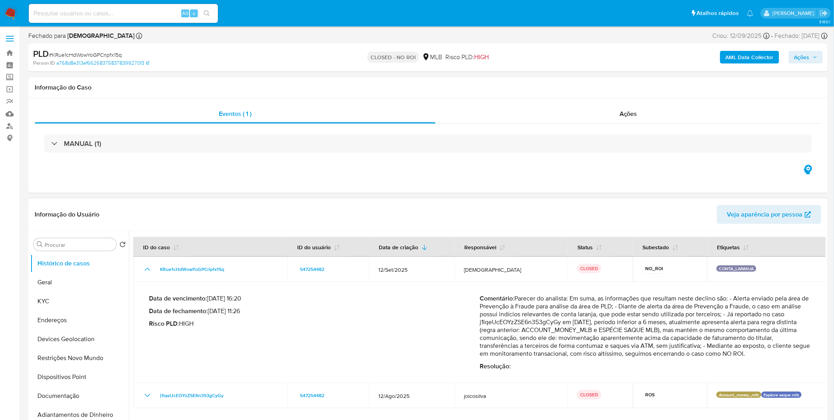
drag, startPoint x: 526, startPoint y: 317, endPoint x: 640, endPoint y: 344, distance: 117.1
click at [640, 344] on p "Comentário : Parecer do analista: Em suma, as informações que resultam neste de…" at bounding box center [645, 325] width 331 height 63
click at [641, 345] on p "Comentário : Parecer do analista: Em suma, as informações que resultam neste de…" at bounding box center [645, 325] width 331 height 63
drag, startPoint x: 703, startPoint y: 324, endPoint x: 703, endPoint y: 344, distance: 19.7
click at [703, 344] on p "Comentário : Parecer do analista: Em suma, as informações que resultam neste de…" at bounding box center [645, 325] width 331 height 63
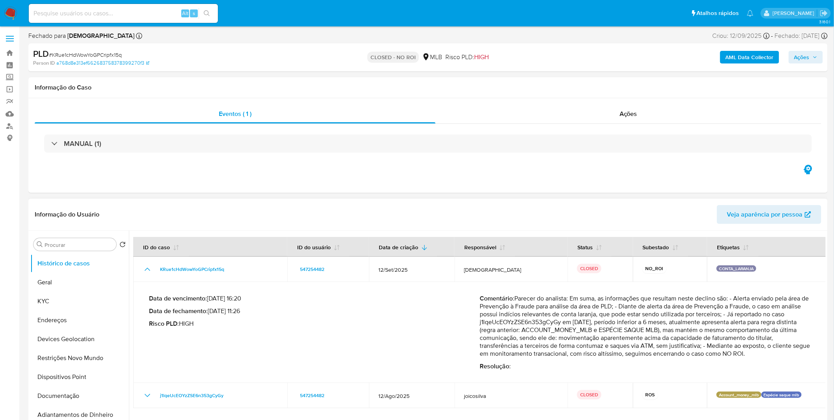
click at [703, 345] on p "Comentário : Parecer do analista: Em suma, as informações que resultam neste de…" at bounding box center [645, 325] width 331 height 63
click at [586, 346] on p "Comentário : Parecer do analista: Em suma, as informações que resultam neste de…" at bounding box center [645, 325] width 331 height 63
click at [5, 3] on nav "Pausado Ver notificaciones Alt s Atalhos rápidos Presiona las siguientes teclas…" at bounding box center [417, 13] width 834 height 26
click at [12, 7] on img at bounding box center [10, 13] width 13 height 13
